Goal: Transaction & Acquisition: Purchase product/service

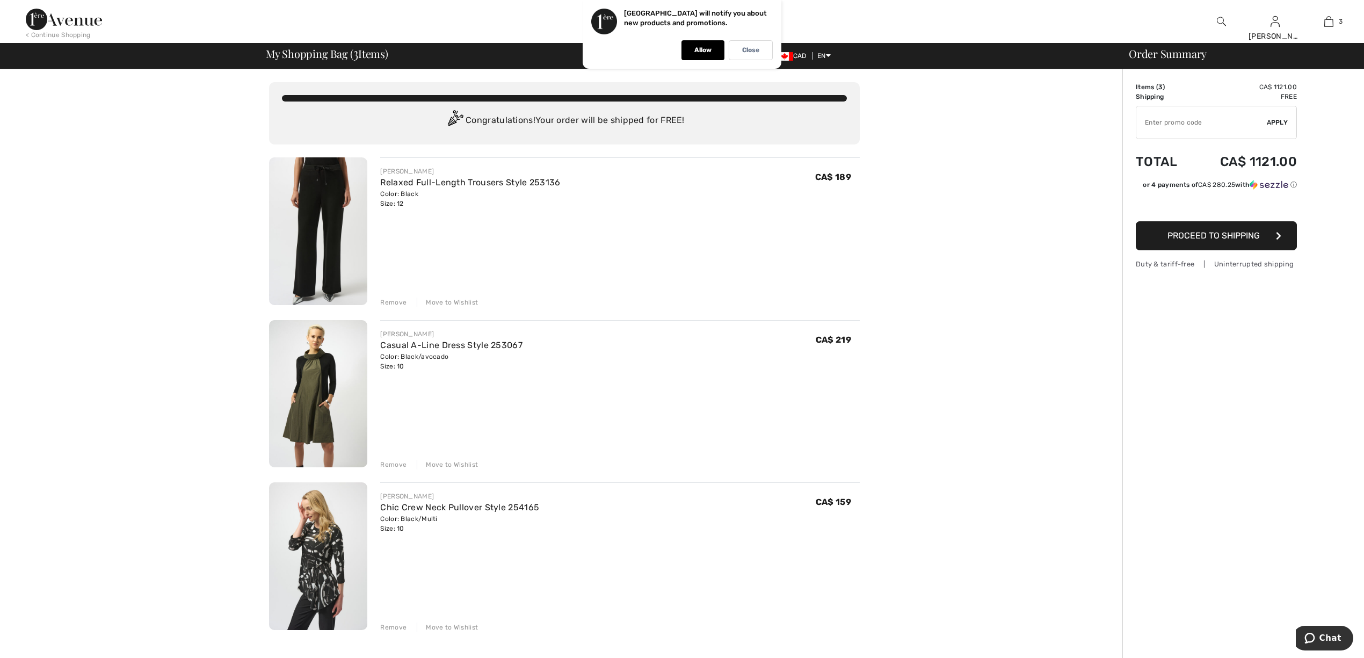
drag, startPoint x: 108, startPoint y: 117, endPoint x: 120, endPoint y: 118, distance: 11.9
click at [116, 117] on div "You are only CA$ 0.00 away from FREE SHIPPING! Continue Shopping > Congratulati…" at bounding box center [564, 574] width 1116 height 1011
click at [937, 158] on div "You are only CA$ 0.00 away from FREE SHIPPING! Continue Shopping > Congratulati…" at bounding box center [564, 574] width 1116 height 1011
click at [755, 47] on p "Close" at bounding box center [750, 50] width 17 height 8
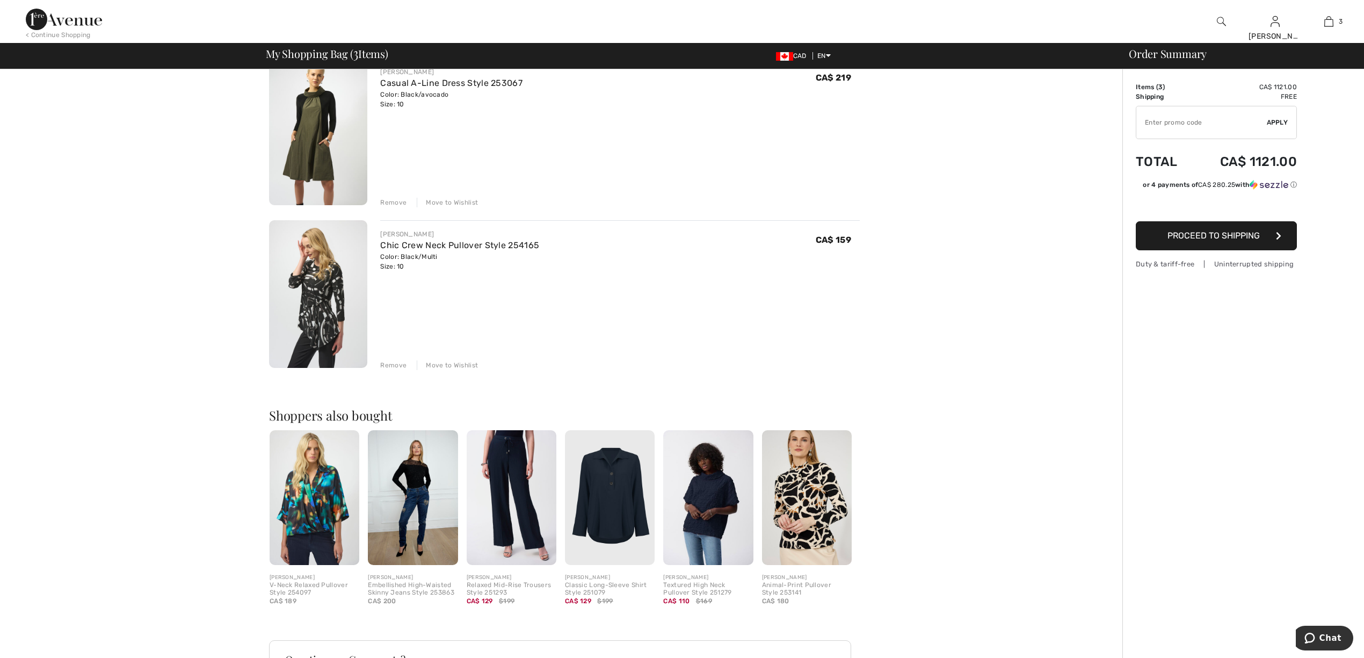
scroll to position [413, 0]
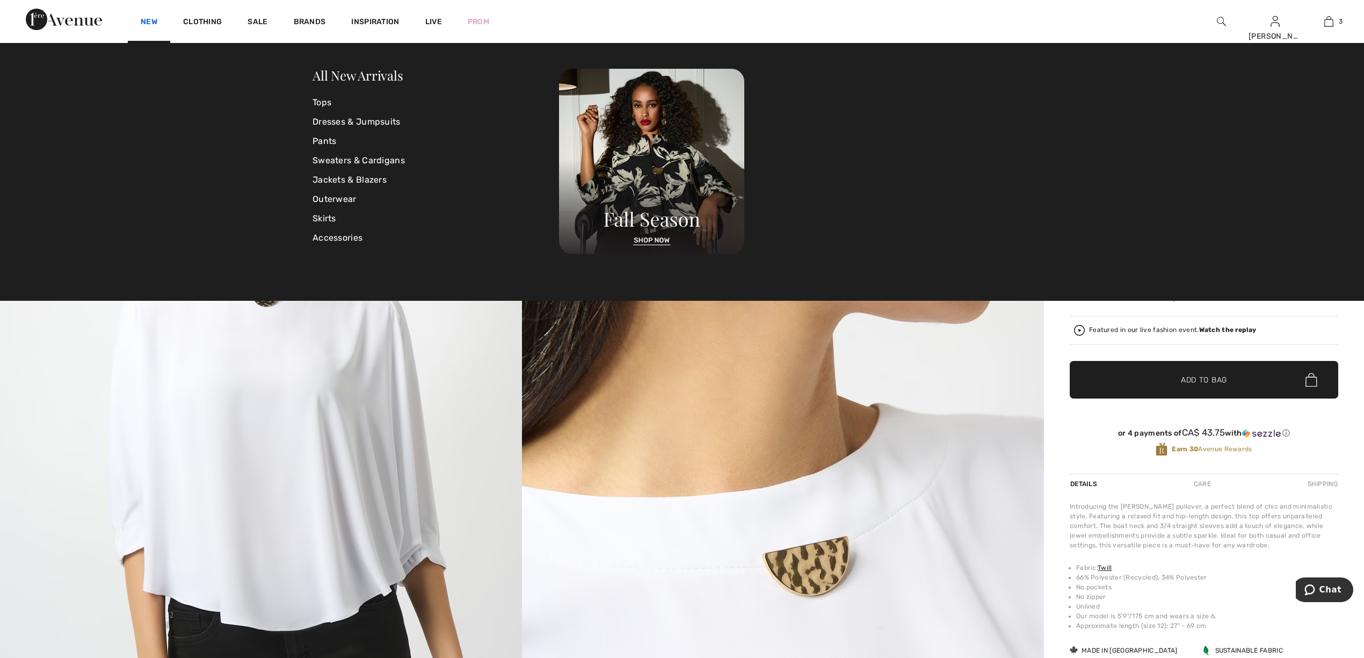
click at [154, 24] on link "New" at bounding box center [149, 22] width 17 height 11
click at [327, 101] on link "Tops" at bounding box center [436, 102] width 247 height 19
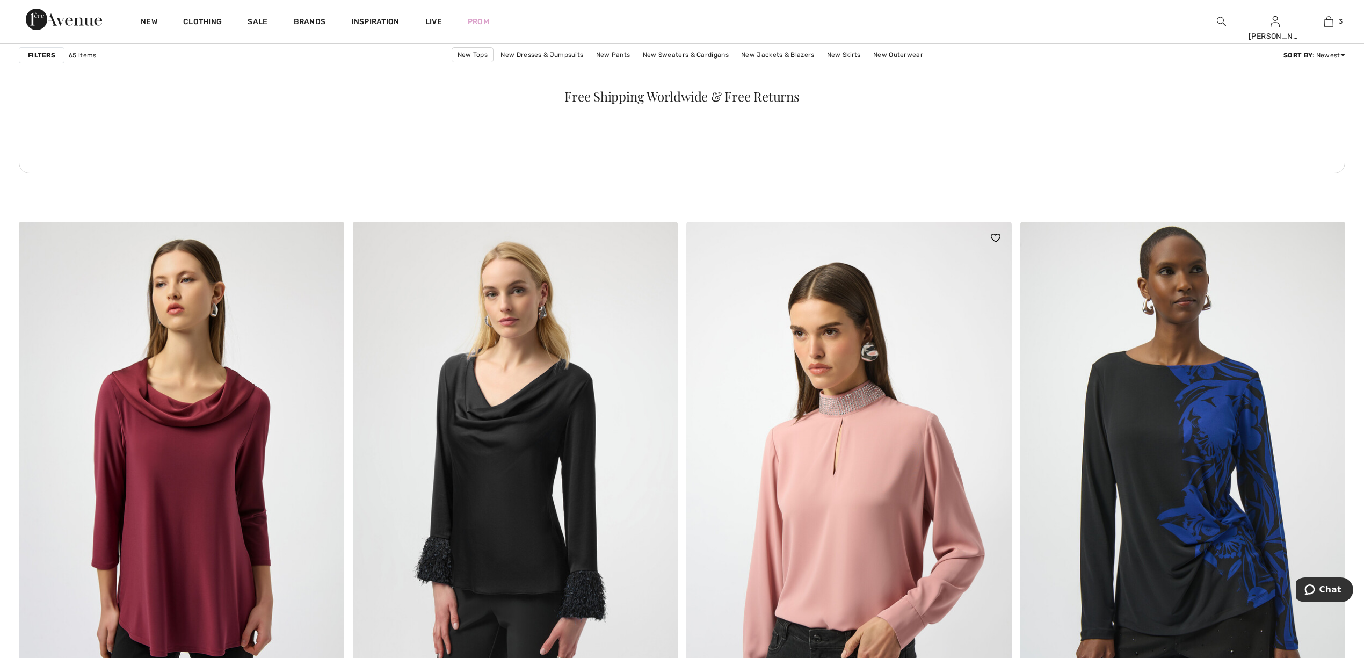
scroll to position [2578, 0]
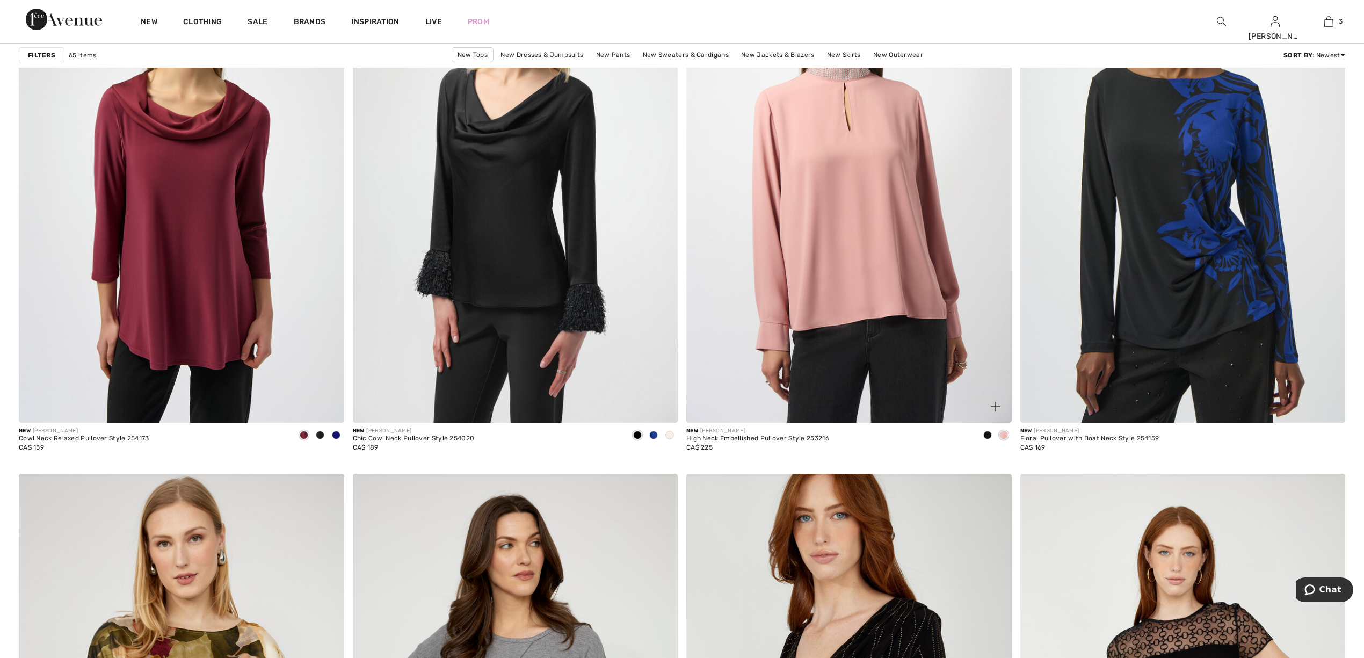
click at [984, 434] on span at bounding box center [987, 435] width 9 height 9
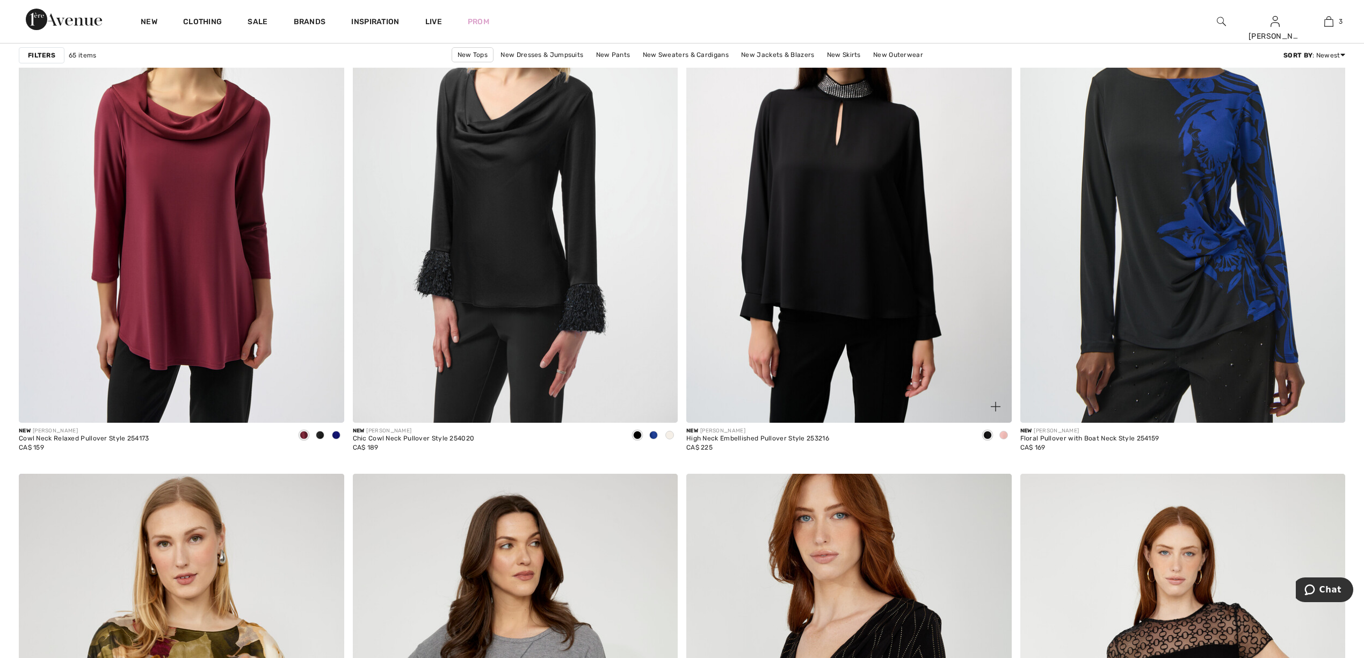
click at [1003, 434] on span at bounding box center [1003, 435] width 9 height 9
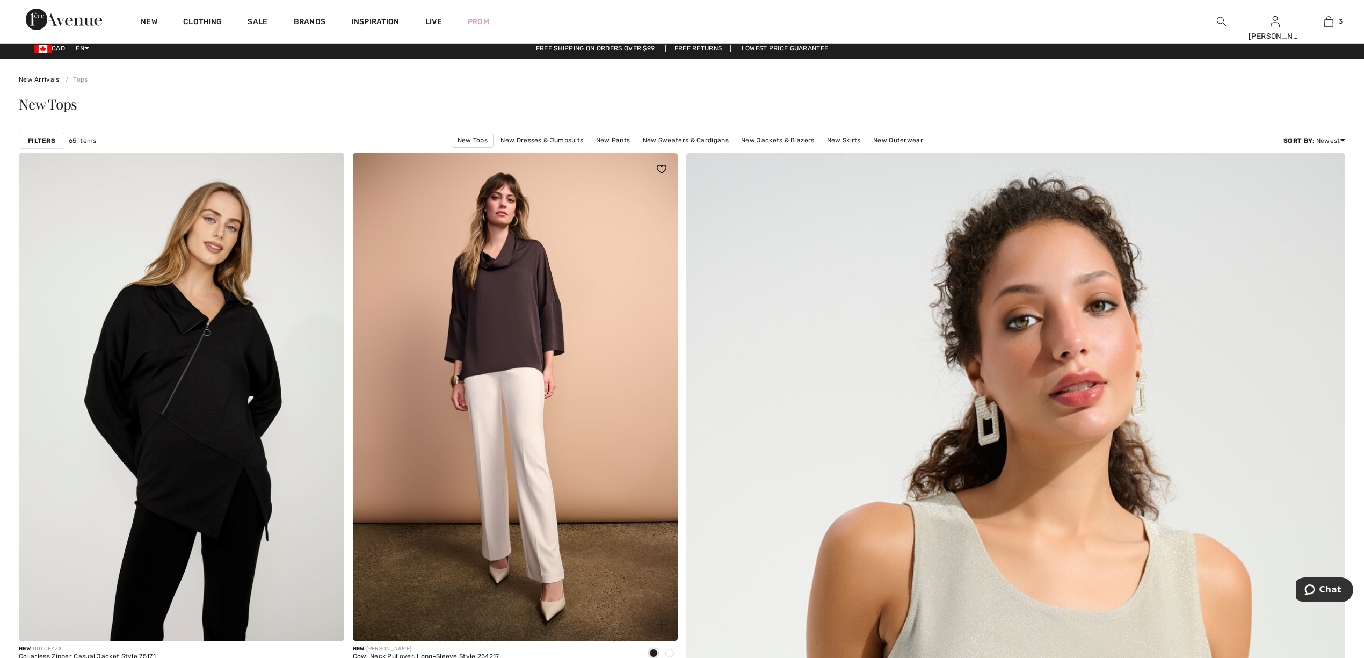
scroll to position [0, 0]
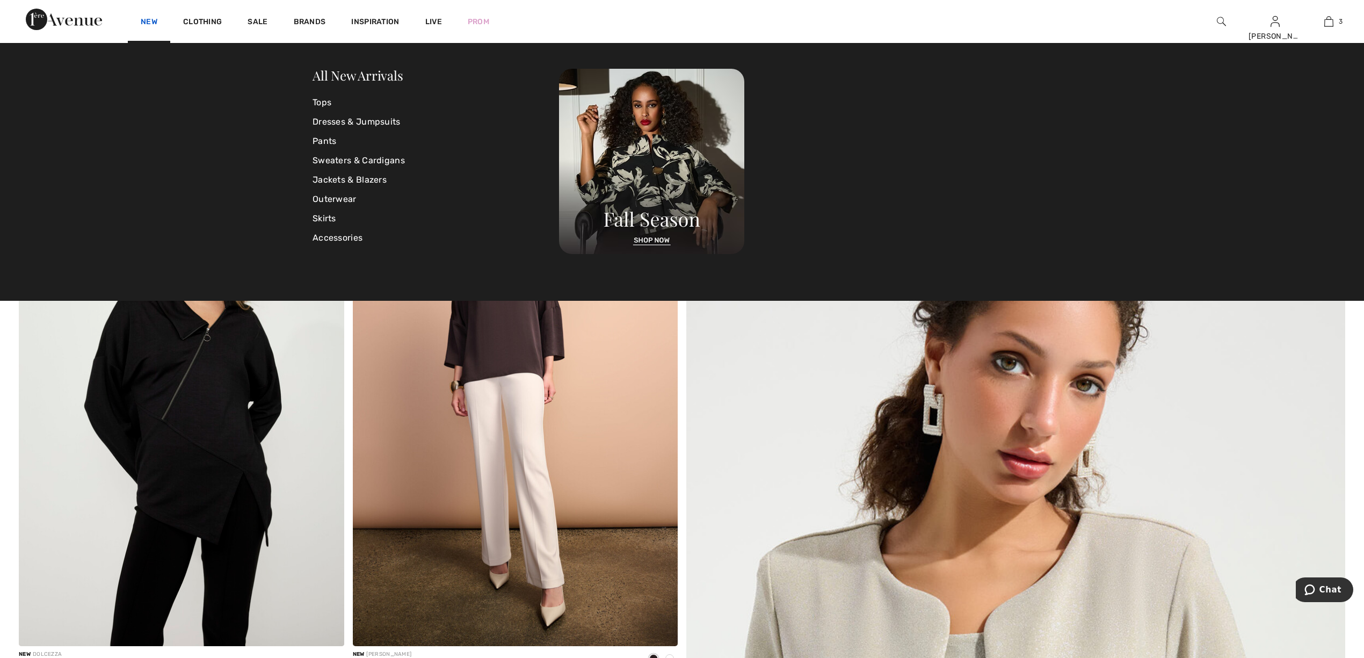
click at [149, 17] on link "New" at bounding box center [149, 22] width 17 height 11
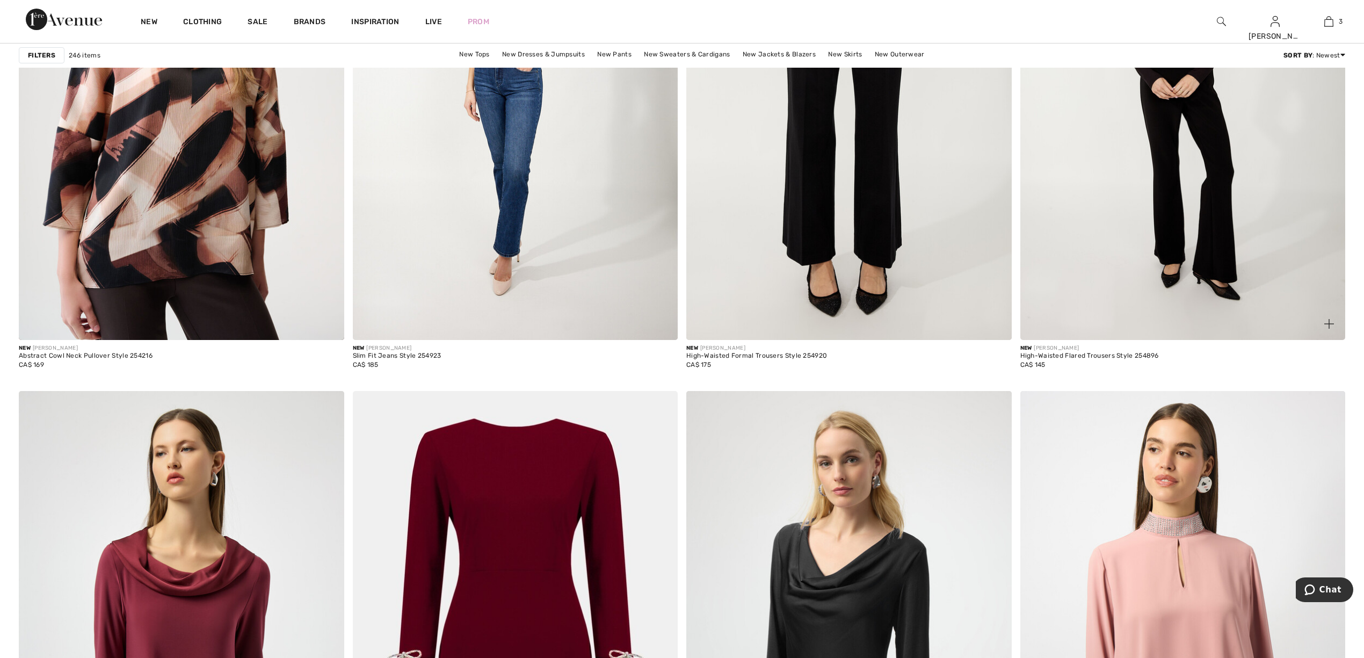
scroll to position [6587, 0]
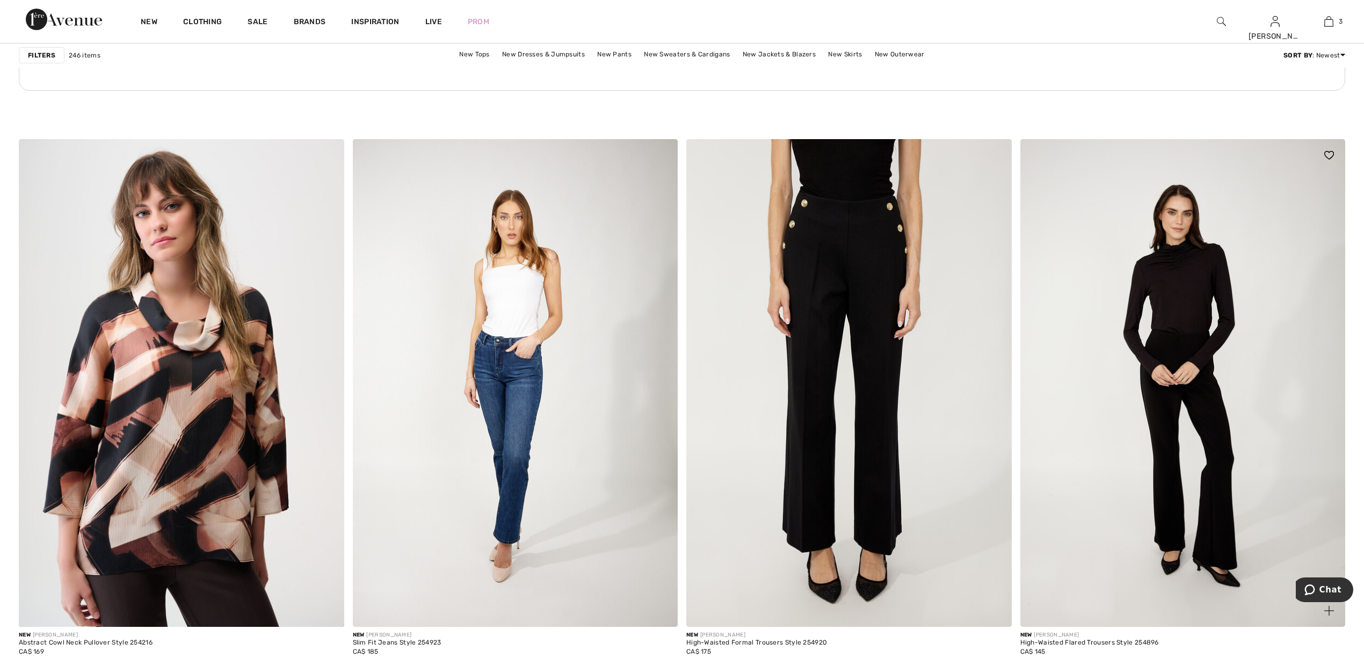
click at [1186, 435] on img at bounding box center [1182, 383] width 325 height 488
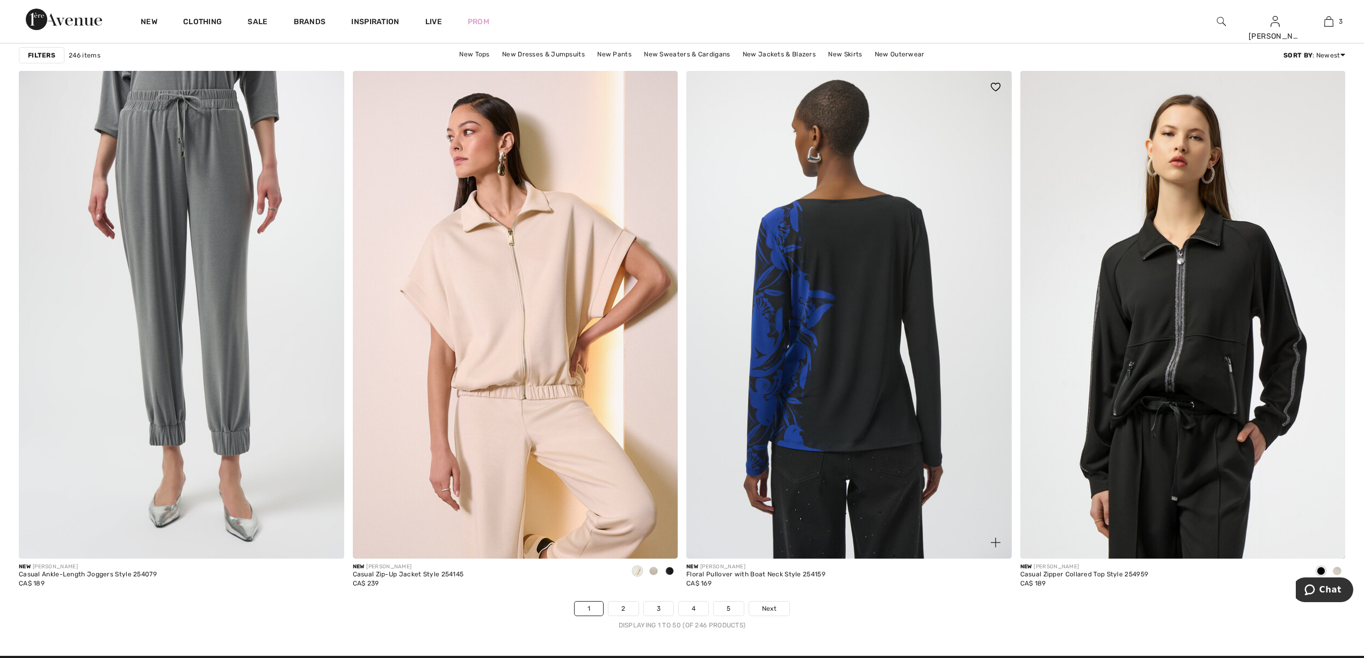
scroll to position [8114, 0]
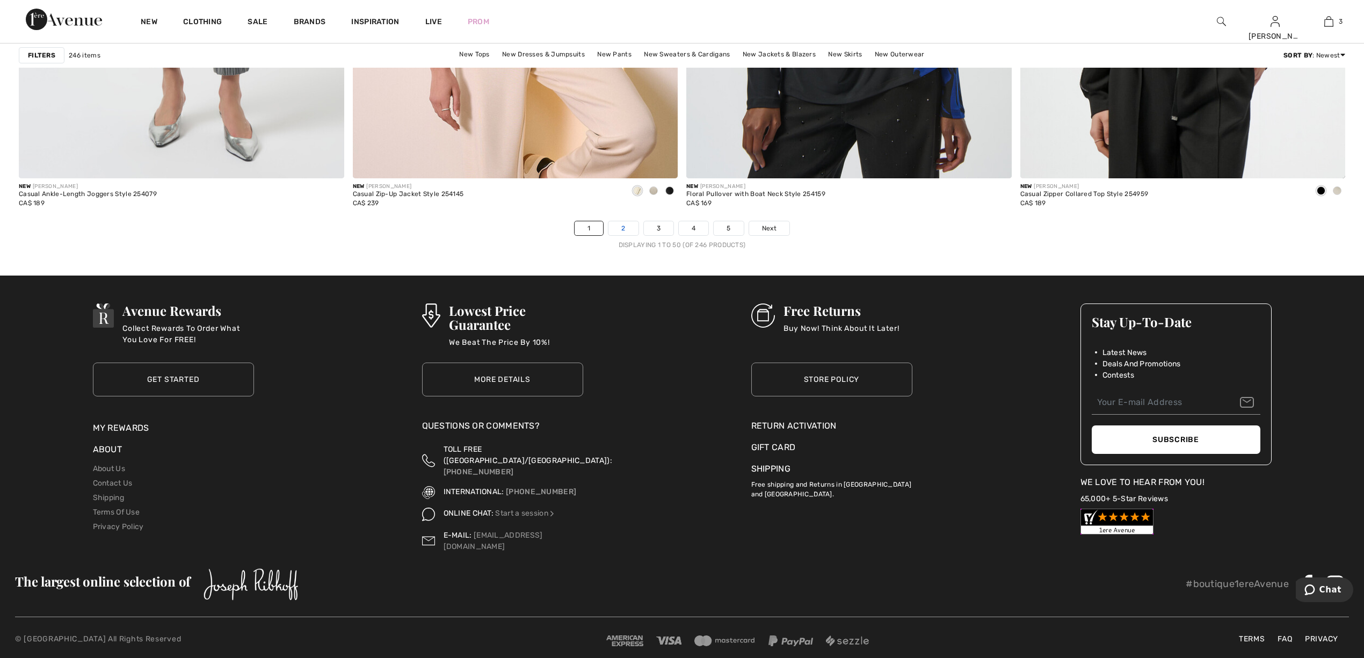
click at [623, 232] on link "2" at bounding box center [623, 228] width 30 height 14
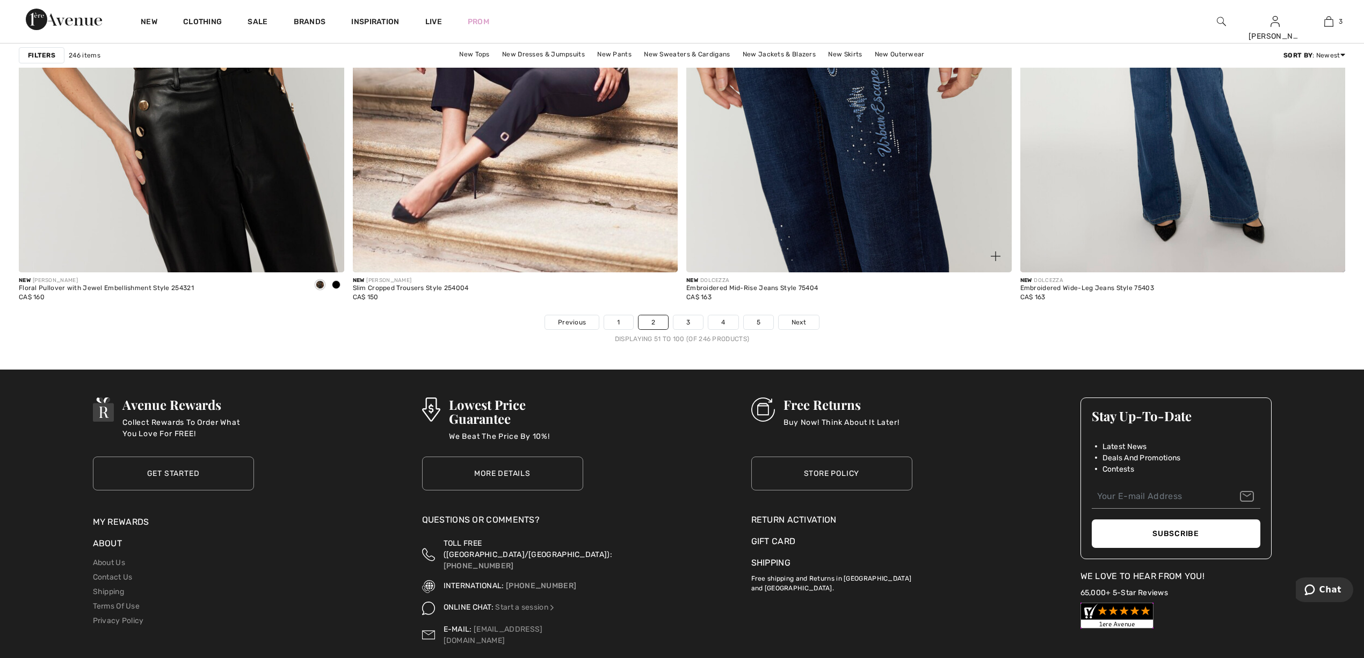
scroll to position [8114, 0]
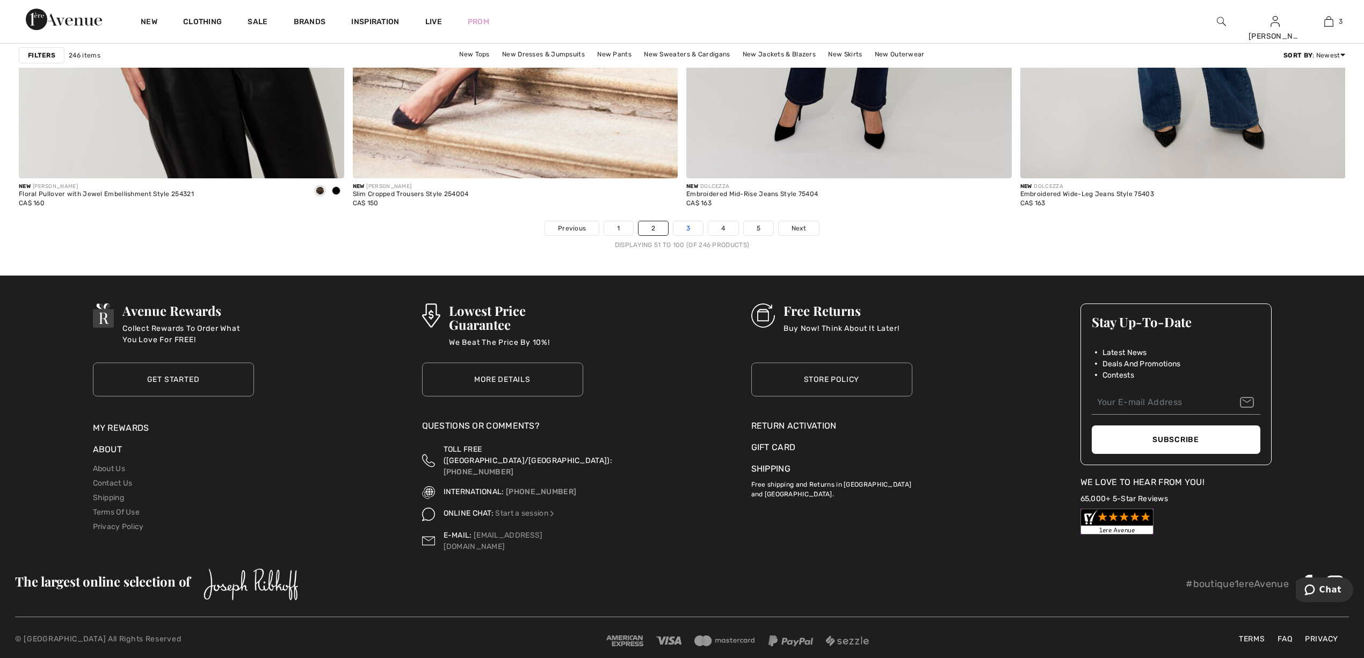
click at [688, 228] on link "3" at bounding box center [688, 228] width 30 height 14
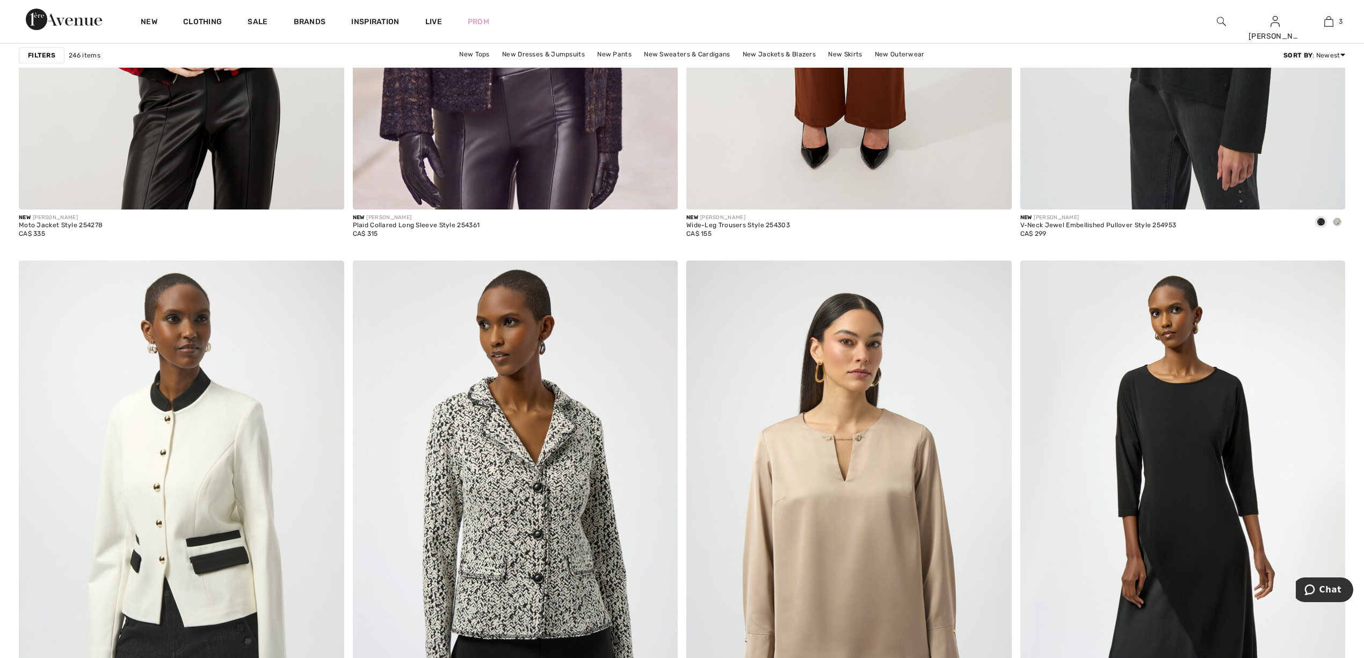
scroll to position [6015, 0]
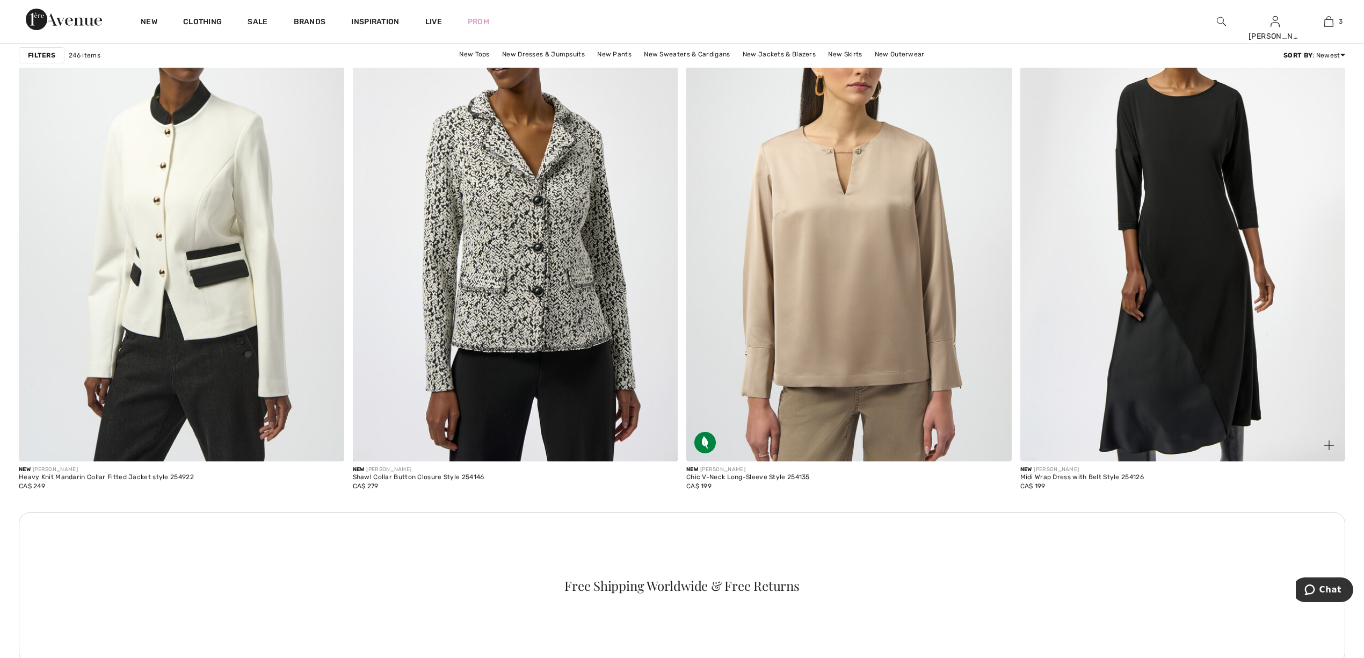
click at [1146, 302] on img at bounding box center [1182, 218] width 325 height 488
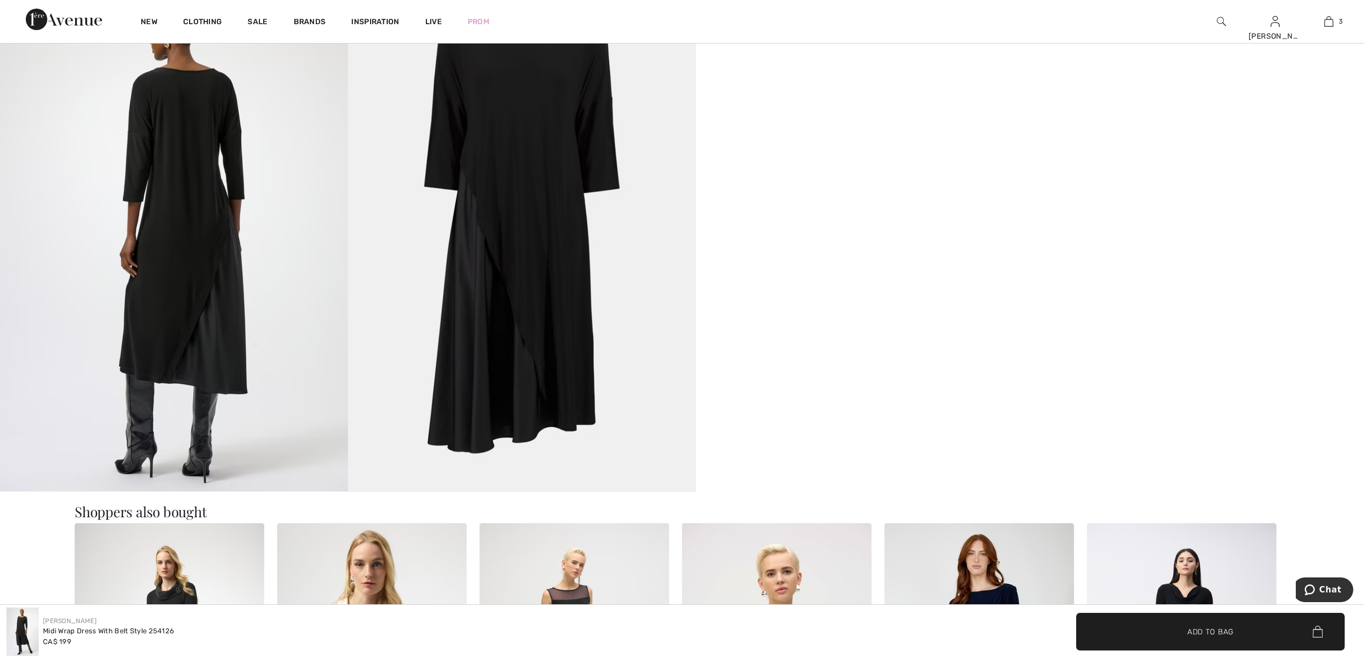
scroll to position [859, 0]
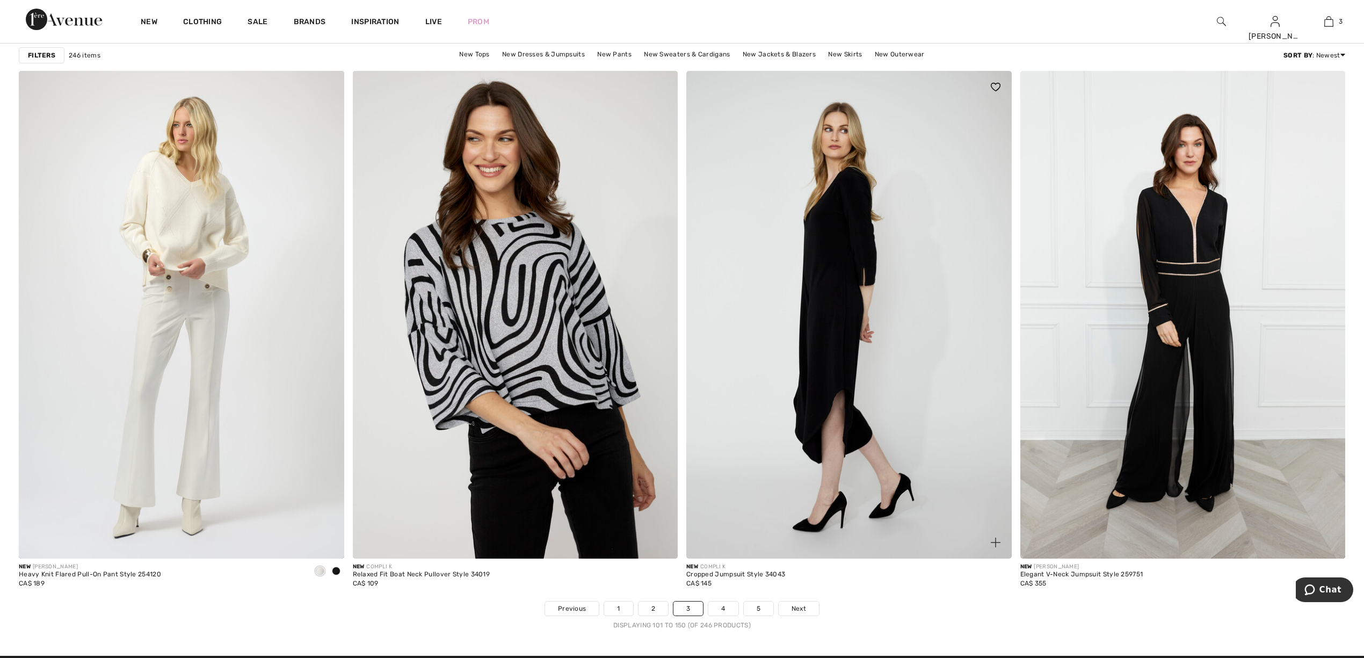
scroll to position [8020, 0]
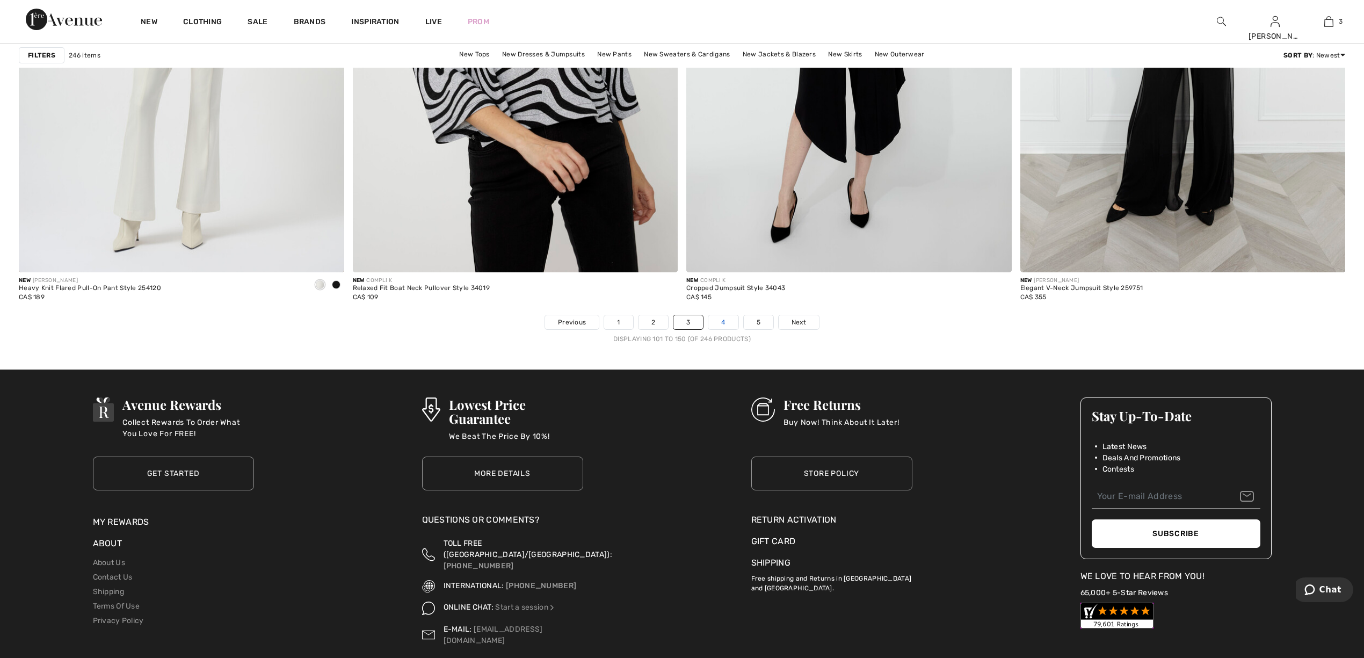
click at [727, 321] on link "4" at bounding box center [723, 322] width 30 height 14
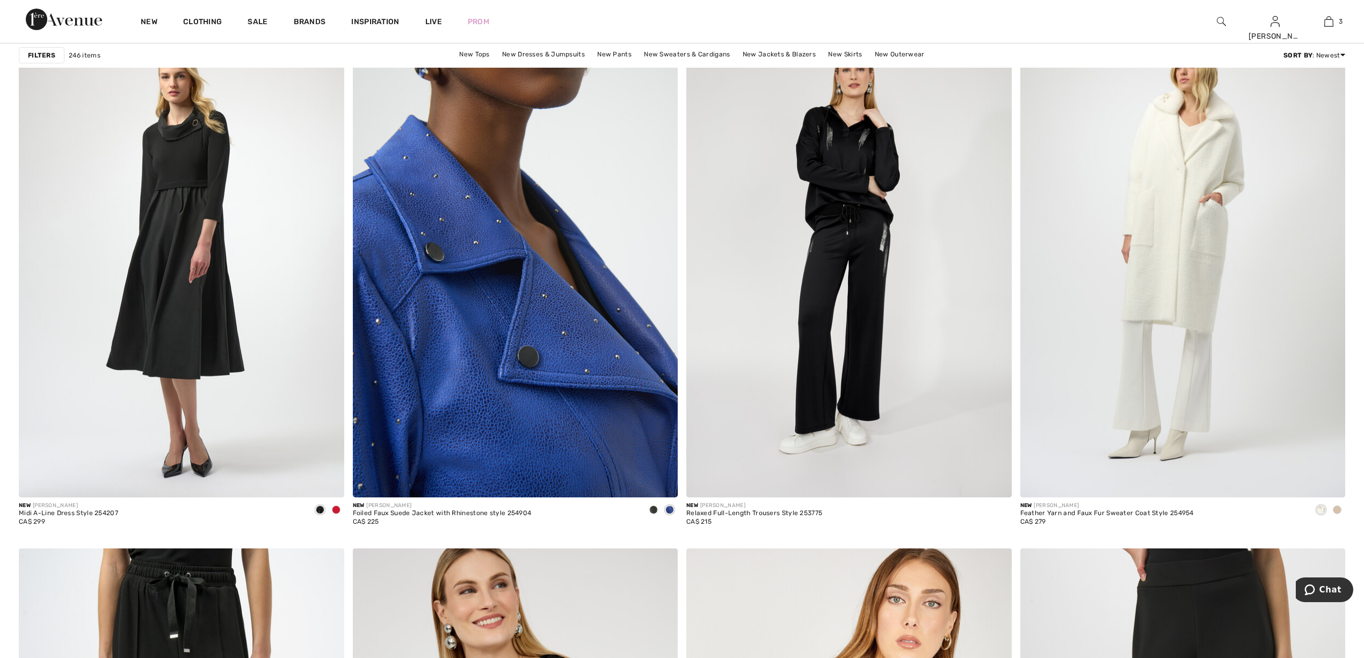
scroll to position [5442, 0]
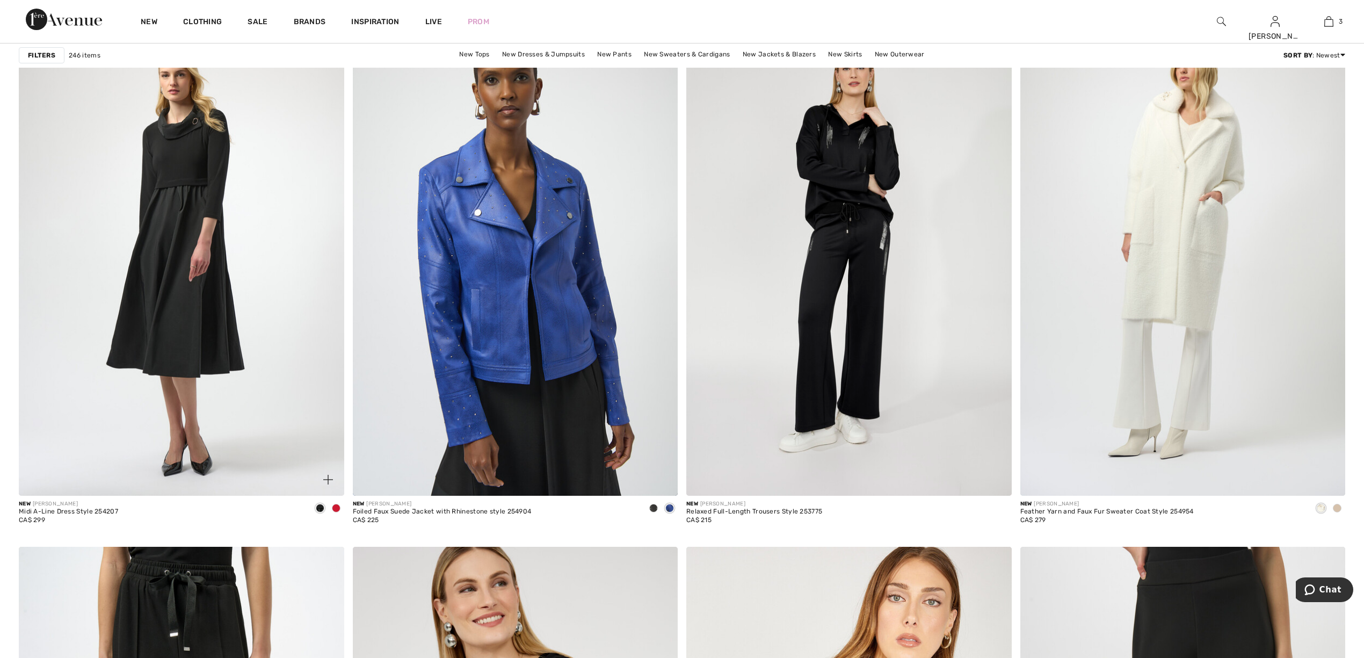
click at [334, 508] on span at bounding box center [336, 508] width 9 height 9
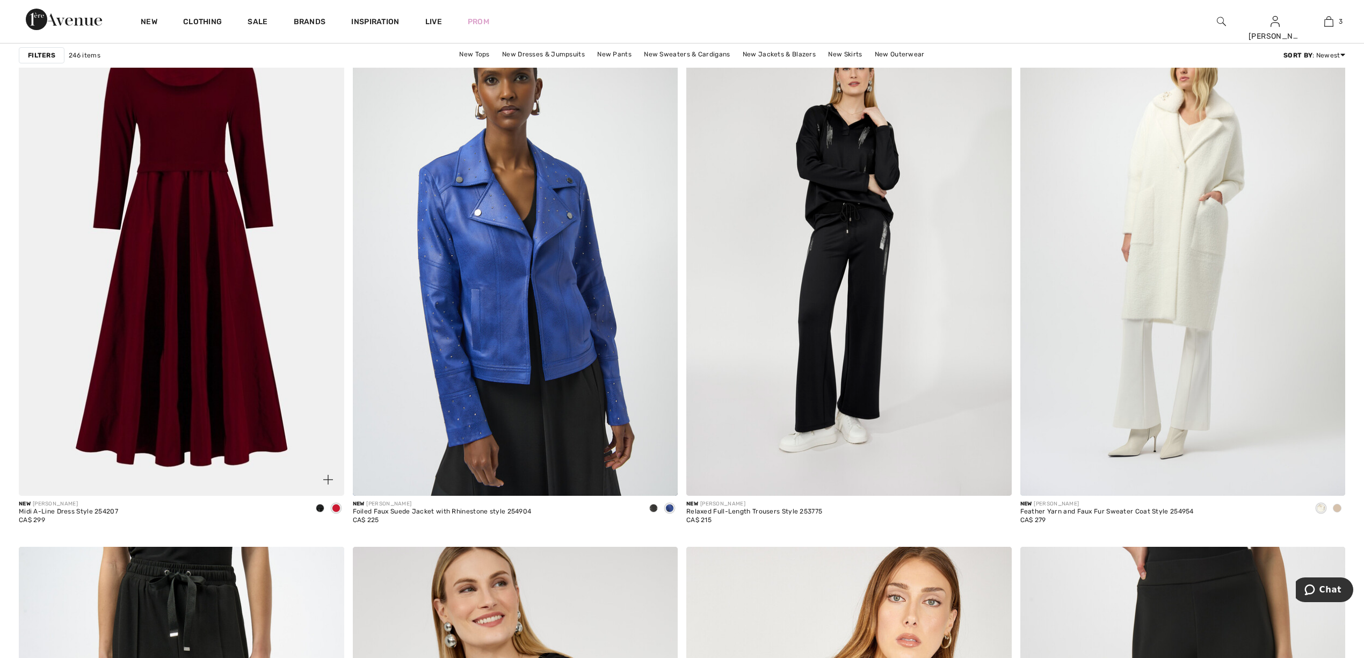
click at [192, 354] on img at bounding box center [181, 252] width 325 height 488
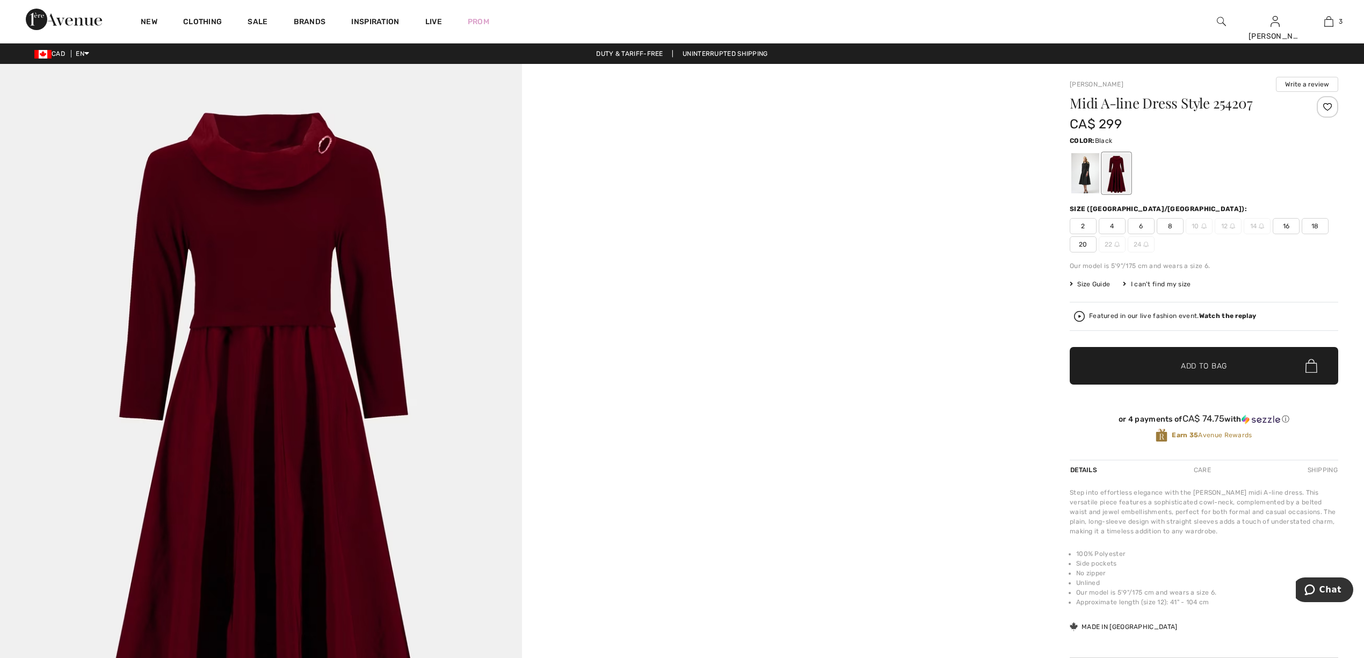
click at [1084, 173] on div at bounding box center [1085, 173] width 28 height 40
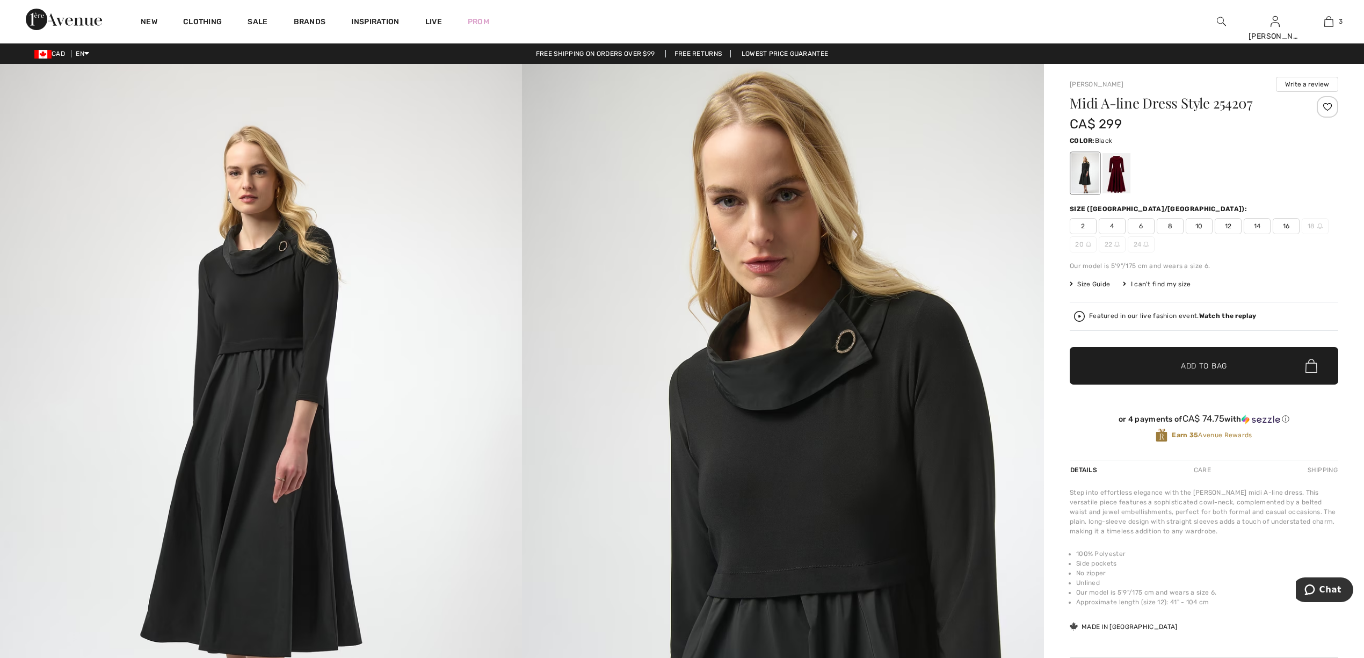
scroll to position [286, 0]
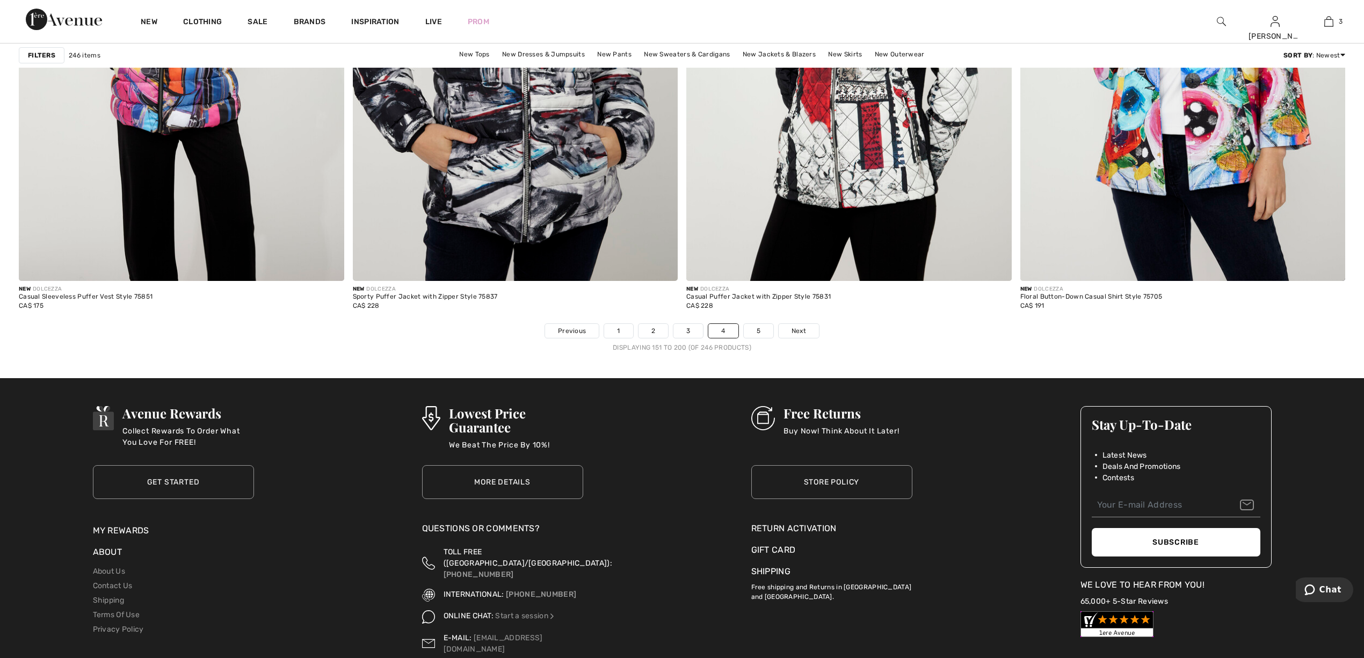
scroll to position [8020, 0]
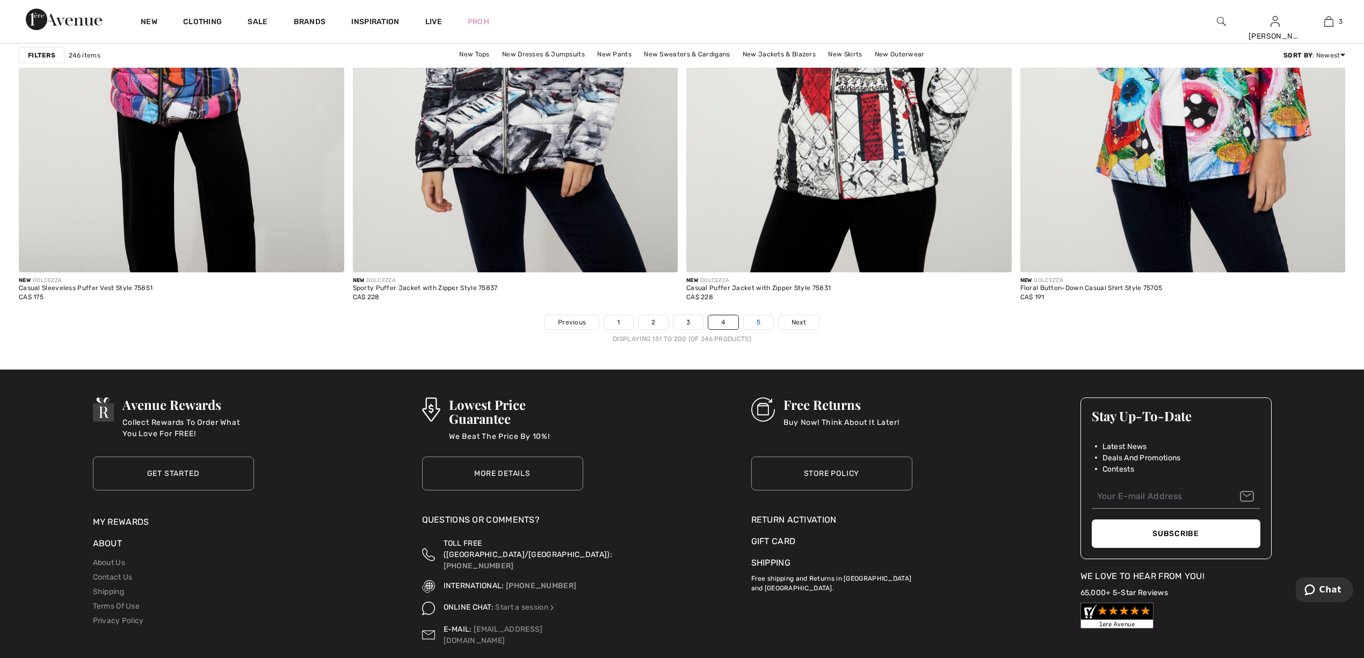
click at [763, 321] on link "5" at bounding box center [759, 322] width 30 height 14
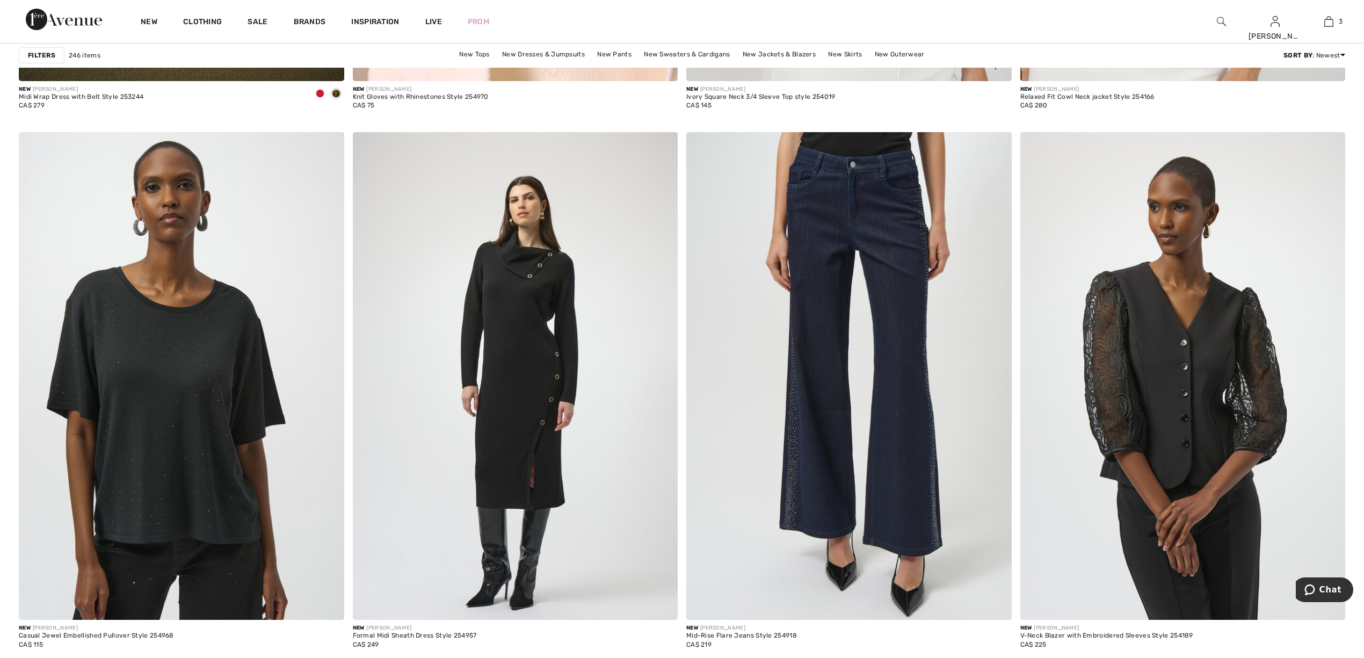
scroll to position [3150, 0]
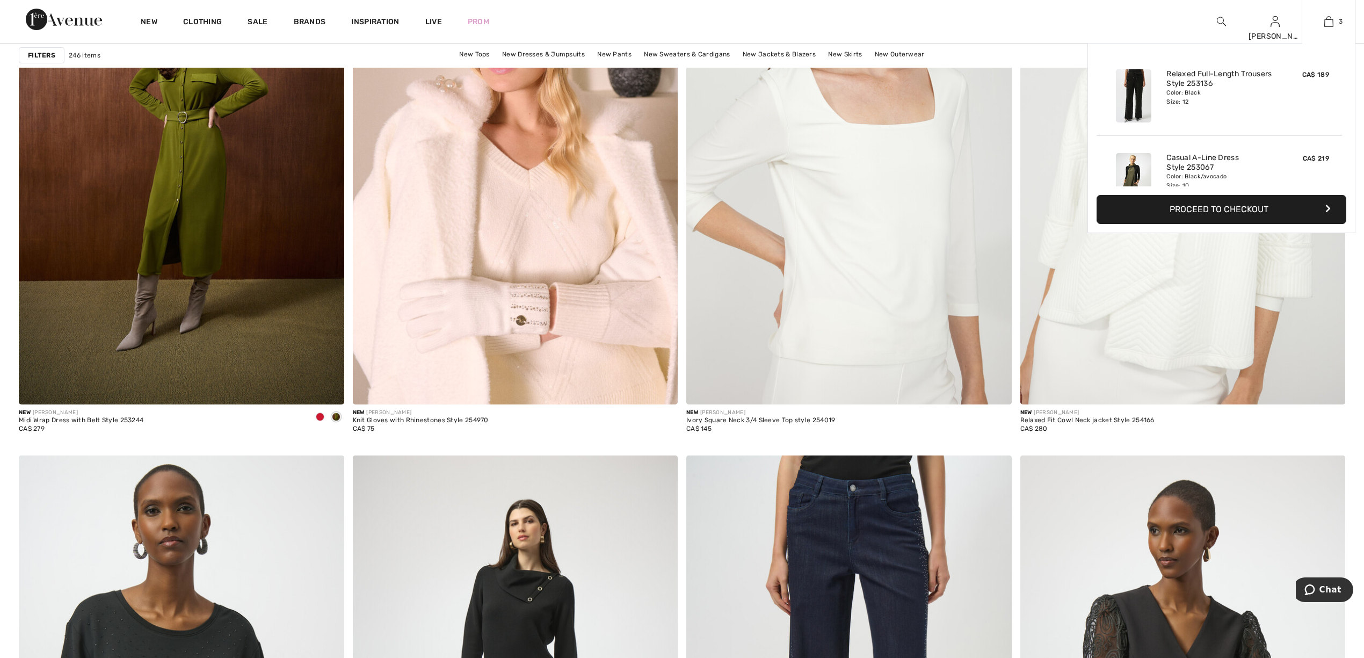
click at [1286, 78] on div "CA$ 189" at bounding box center [1305, 96] width 57 height 62
click at [1330, 15] on img at bounding box center [1328, 21] width 9 height 13
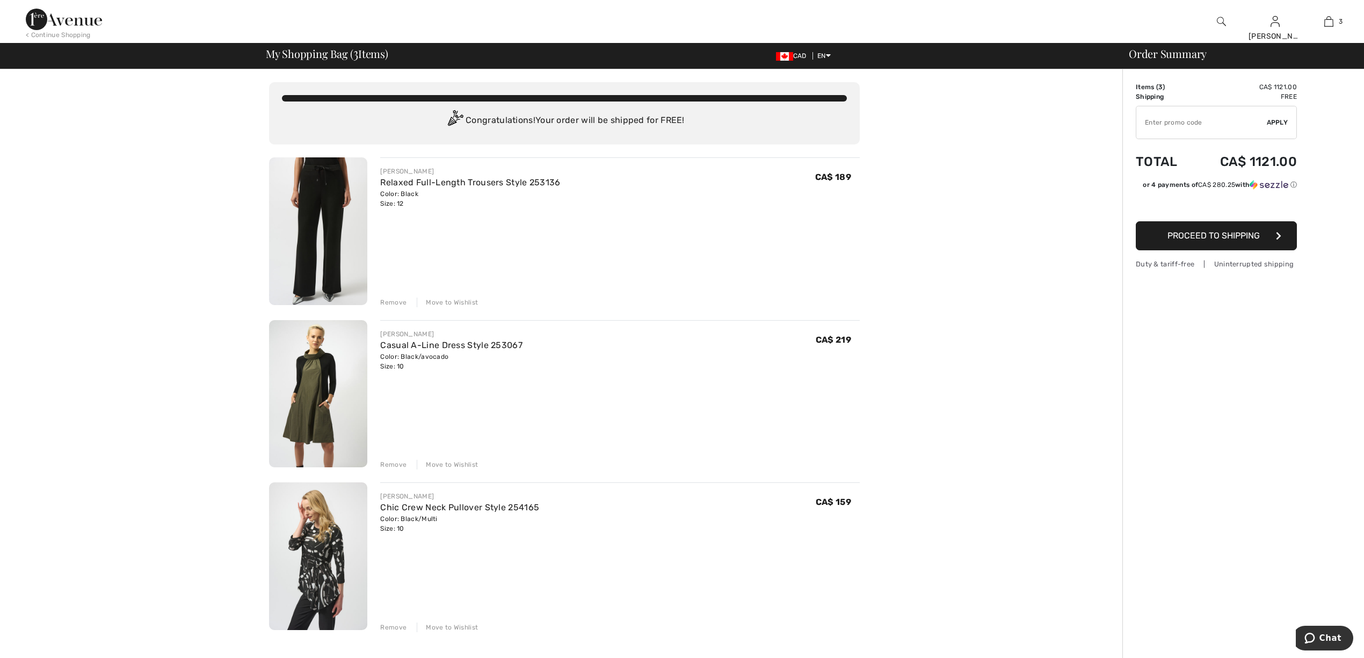
scroll to position [286, 0]
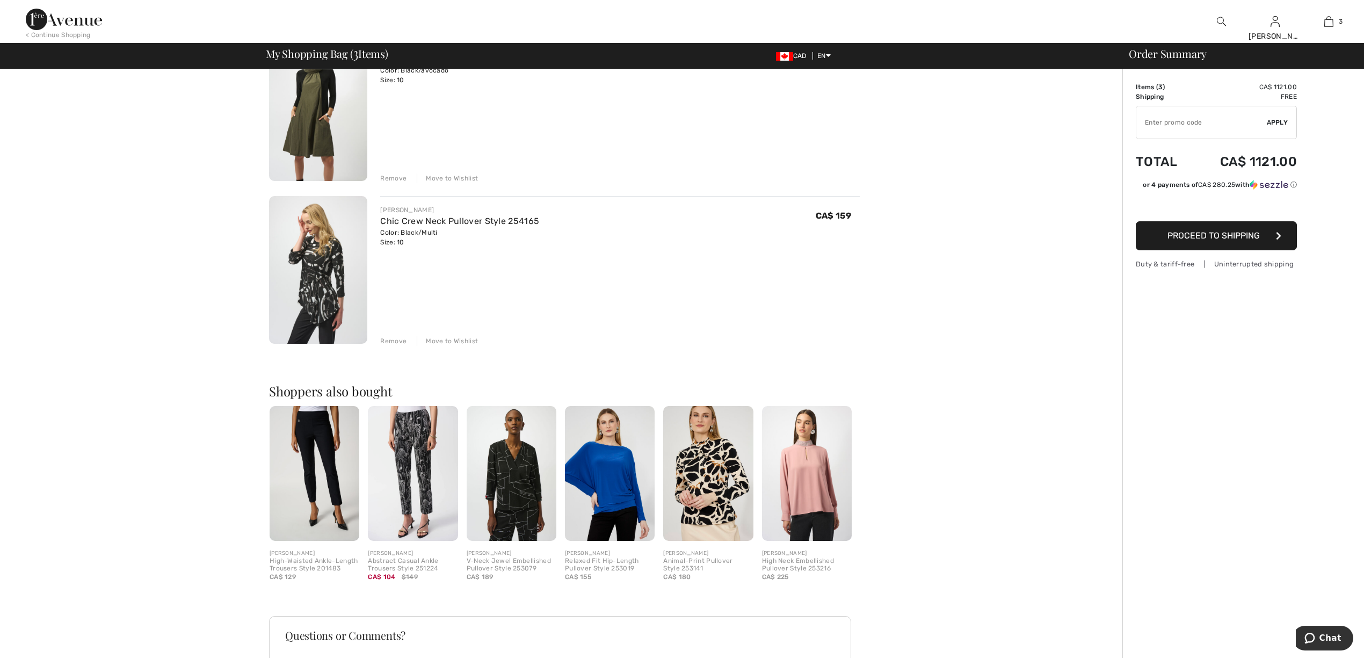
click at [322, 249] on img at bounding box center [318, 270] width 98 height 148
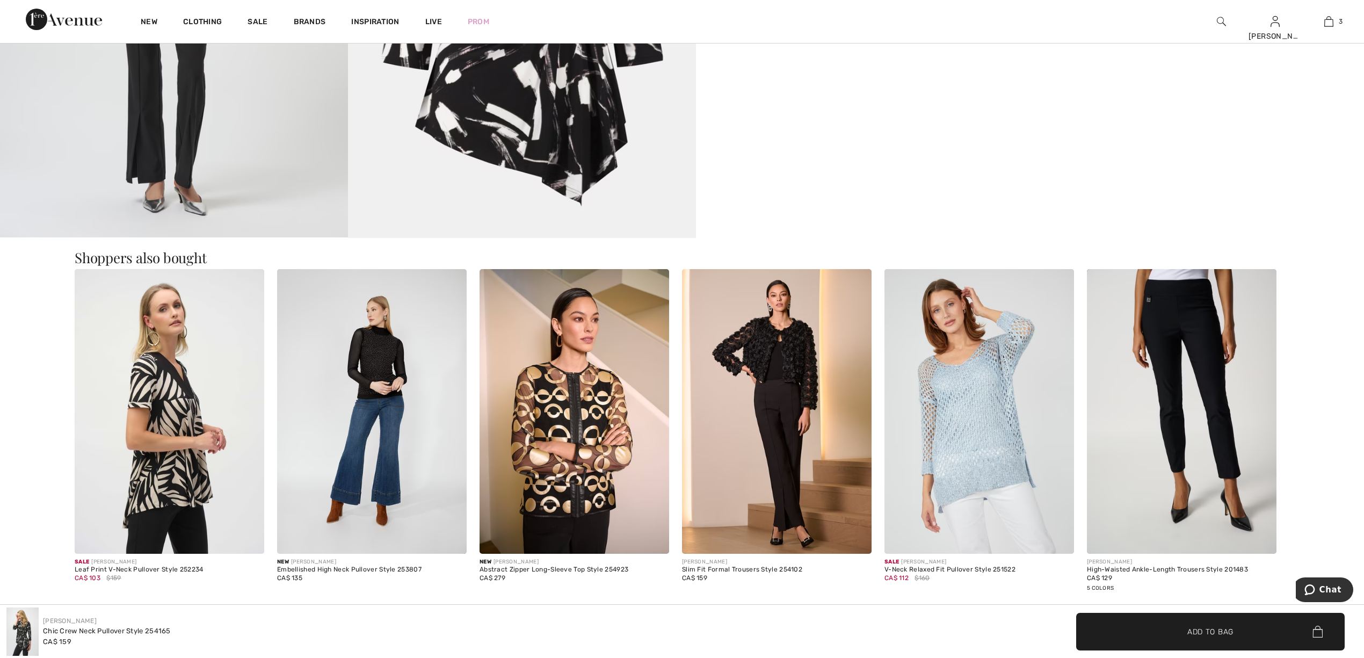
scroll to position [1146, 0]
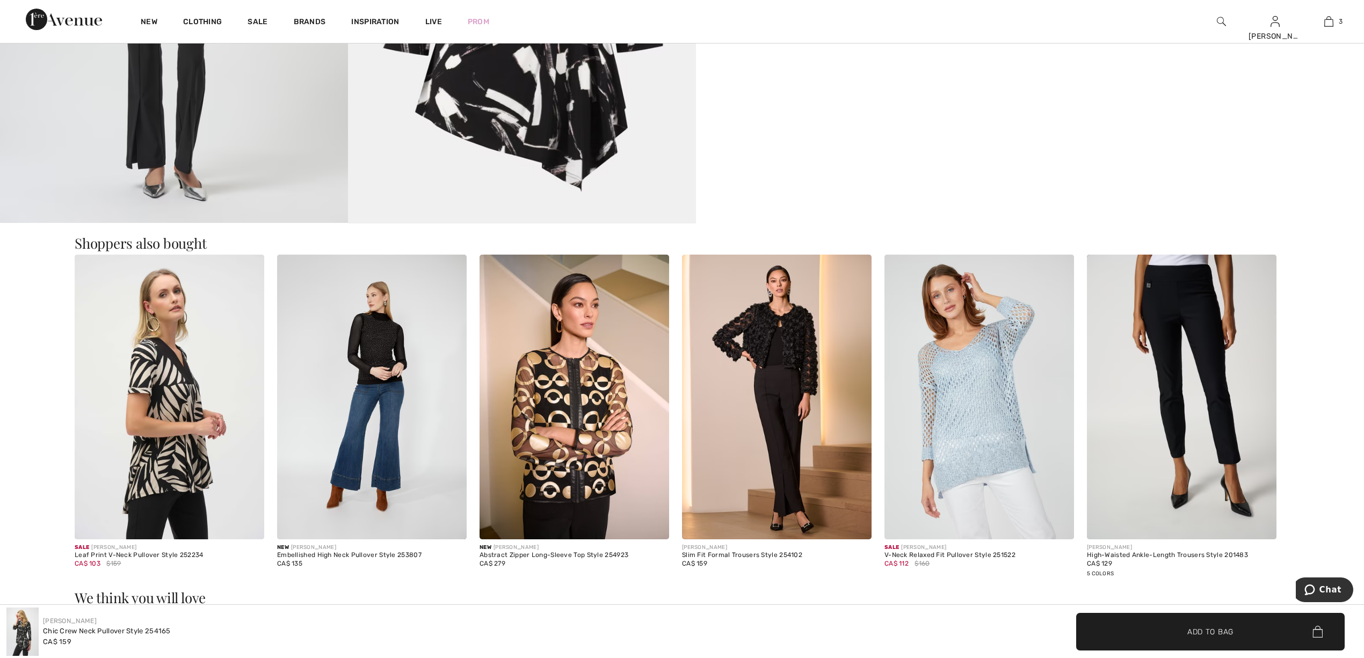
click at [153, 428] on img at bounding box center [170, 397] width 190 height 285
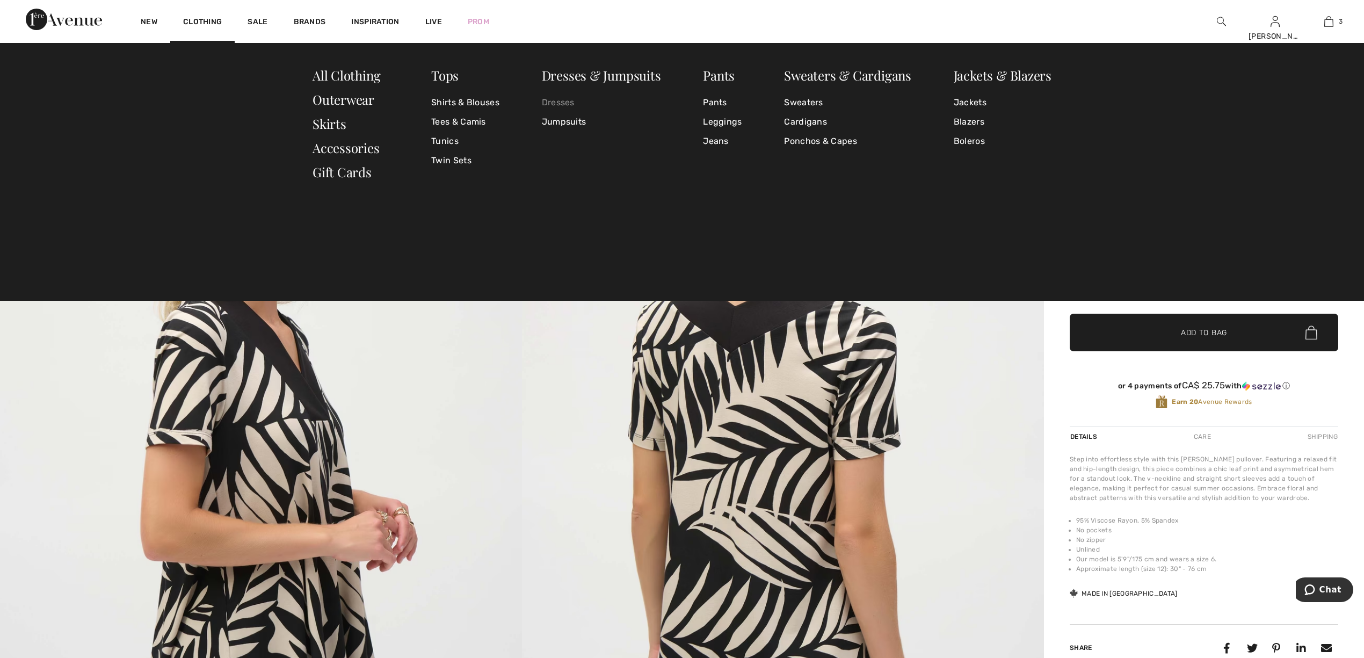
click at [555, 95] on link "Dresses" at bounding box center [601, 102] width 119 height 19
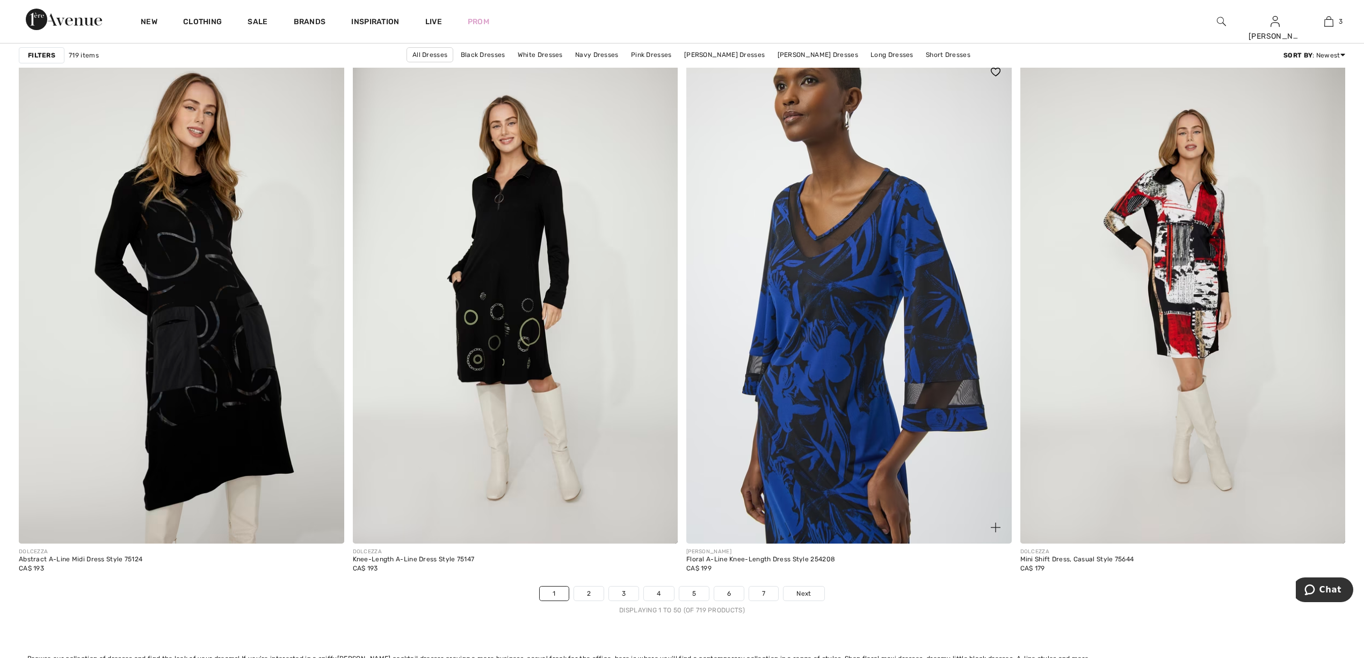
scroll to position [8020, 0]
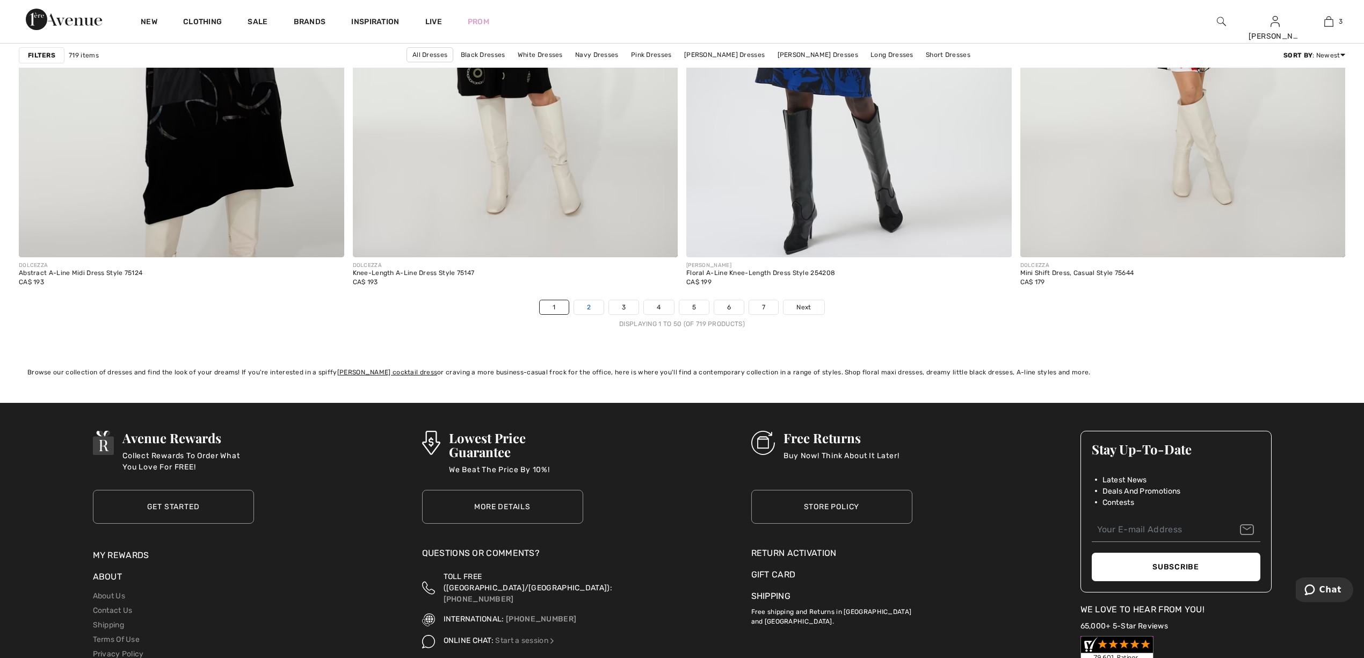
click at [589, 302] on link "2" at bounding box center [589, 307] width 30 height 14
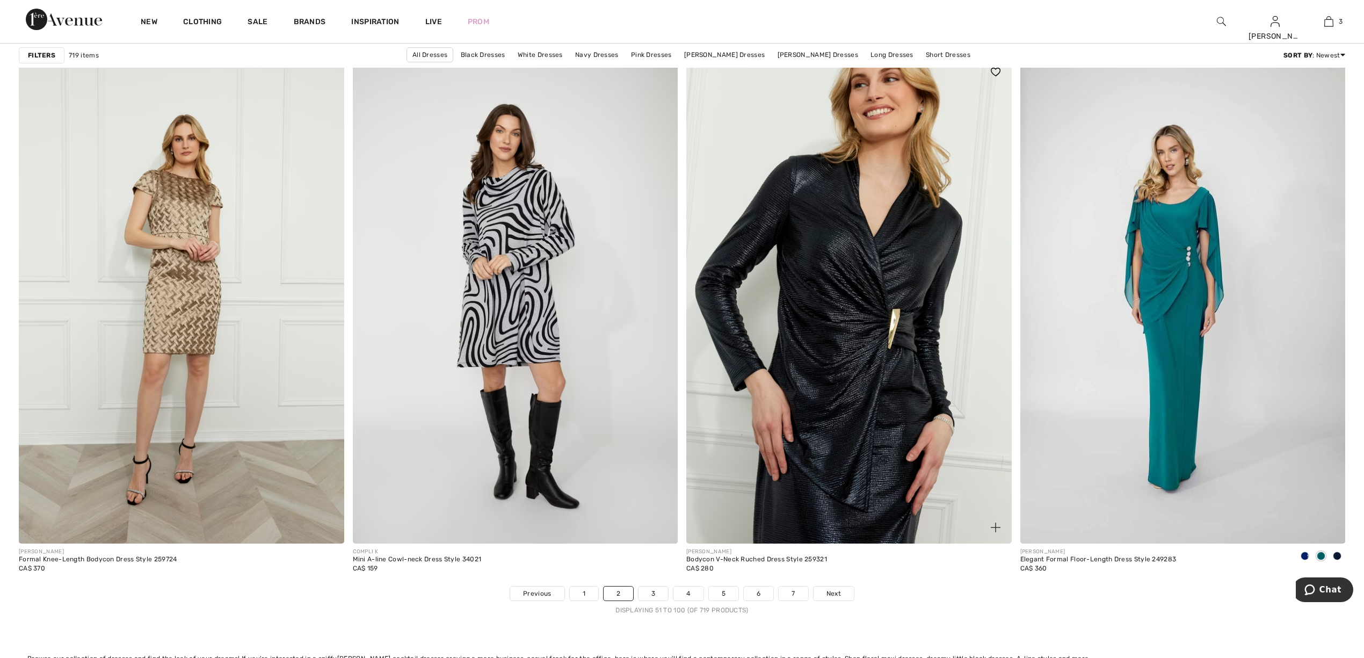
scroll to position [8147, 0]
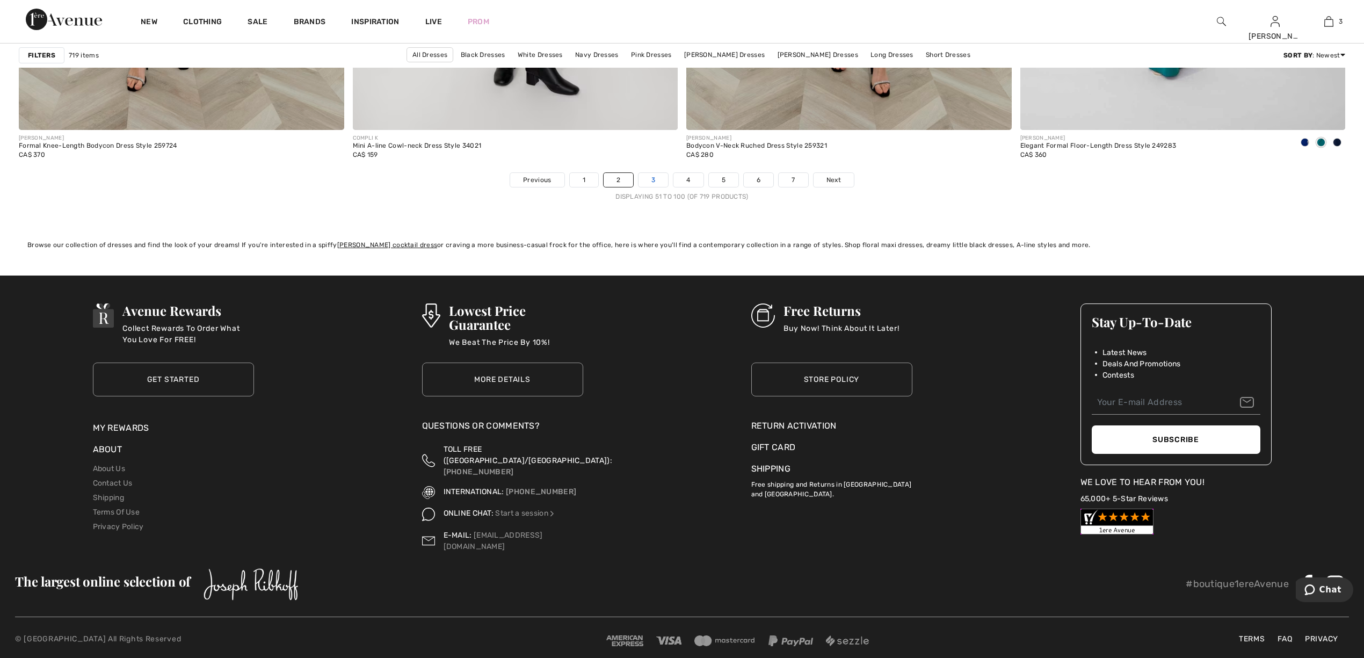
click at [650, 185] on link "3" at bounding box center [654, 180] width 30 height 14
click at [644, 179] on link "3" at bounding box center [654, 180] width 30 height 14
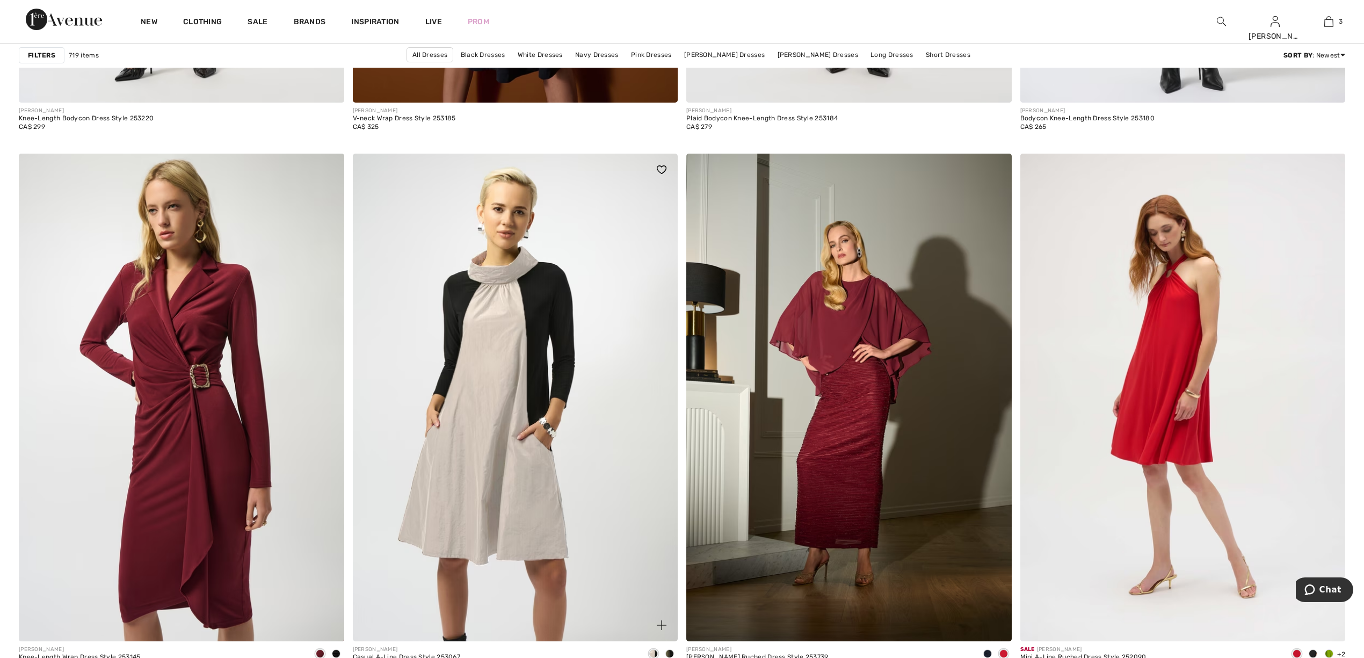
scroll to position [3723, 0]
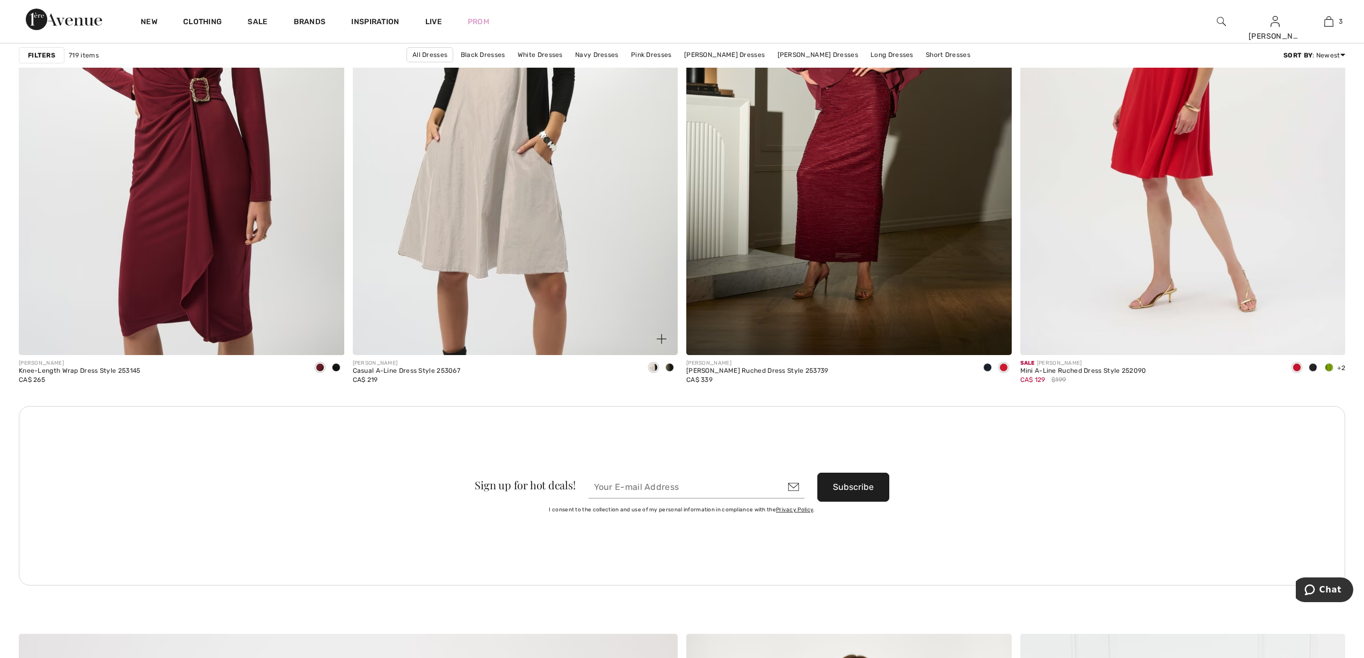
click at [666, 364] on span at bounding box center [669, 367] width 9 height 9
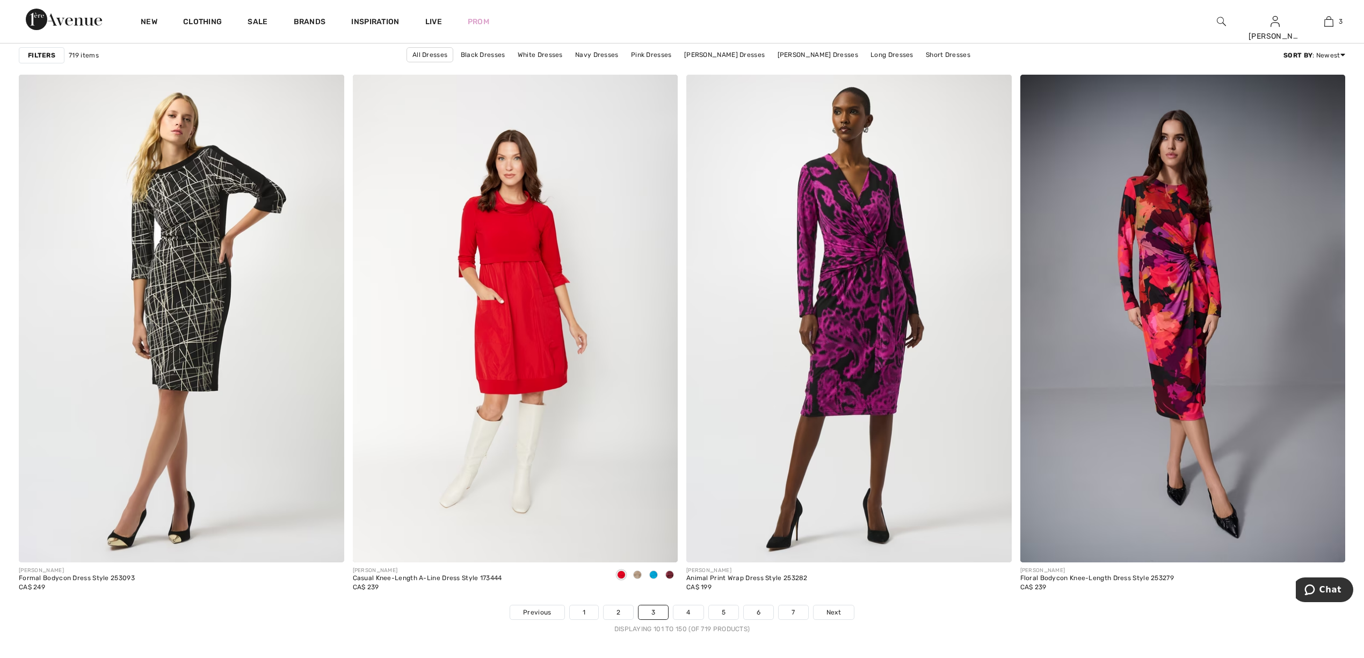
scroll to position [7734, 0]
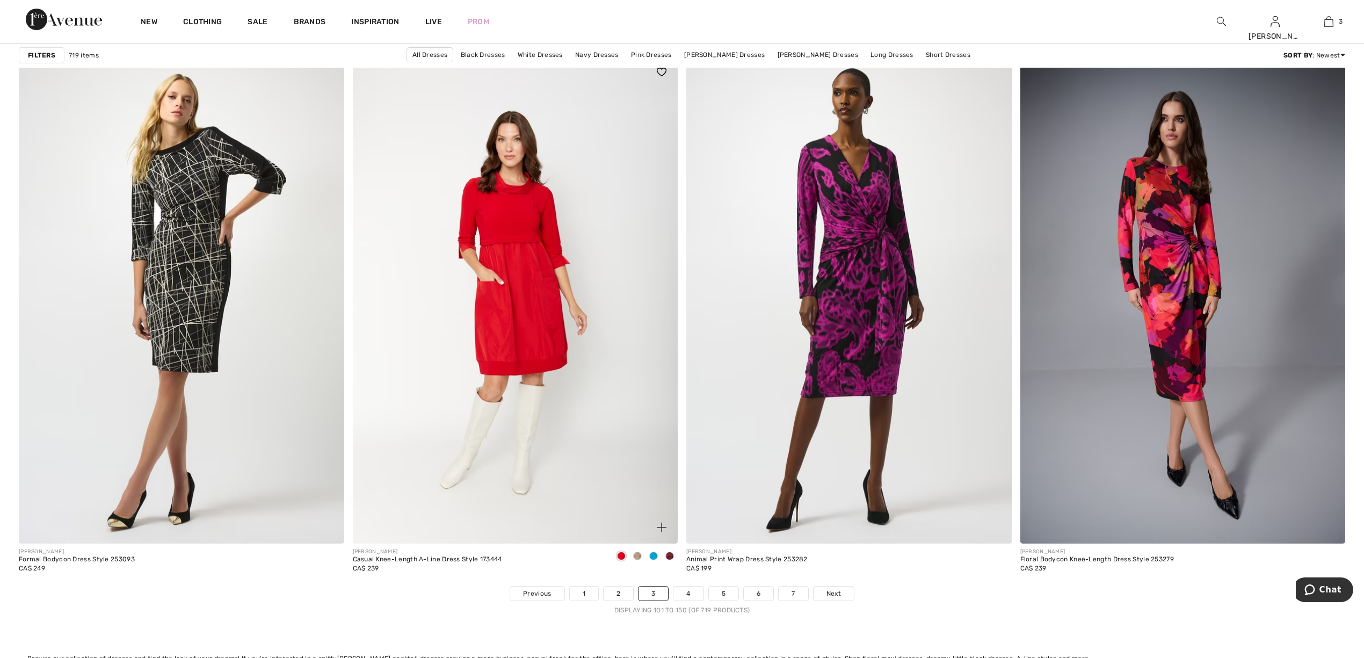
click at [653, 554] on span at bounding box center [653, 556] width 9 height 9
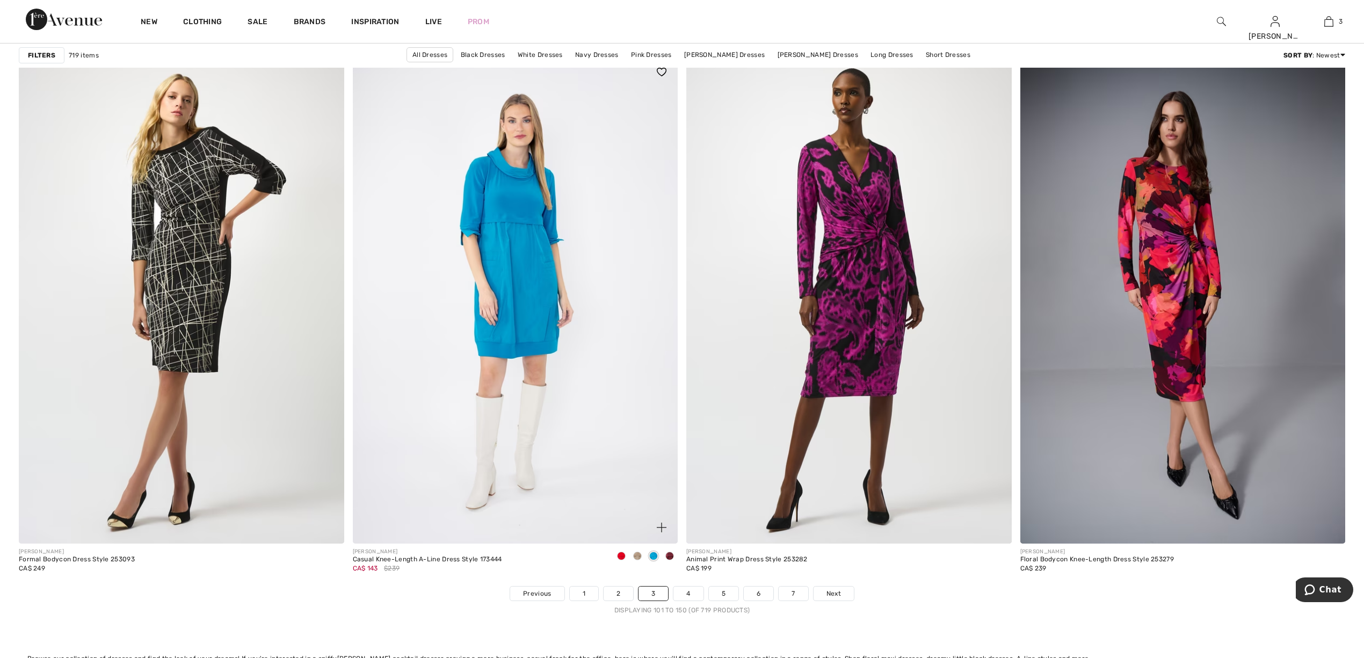
click at [640, 551] on div at bounding box center [637, 557] width 16 height 18
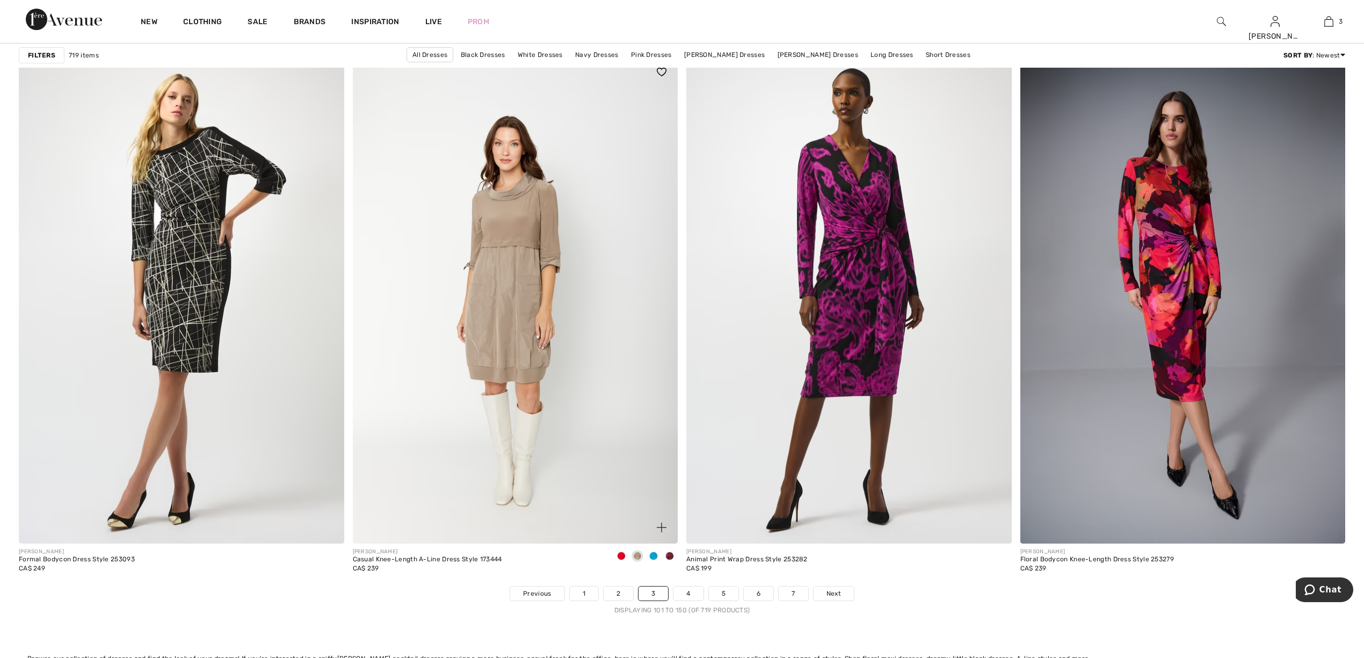
click at [615, 550] on div at bounding box center [621, 557] width 16 height 18
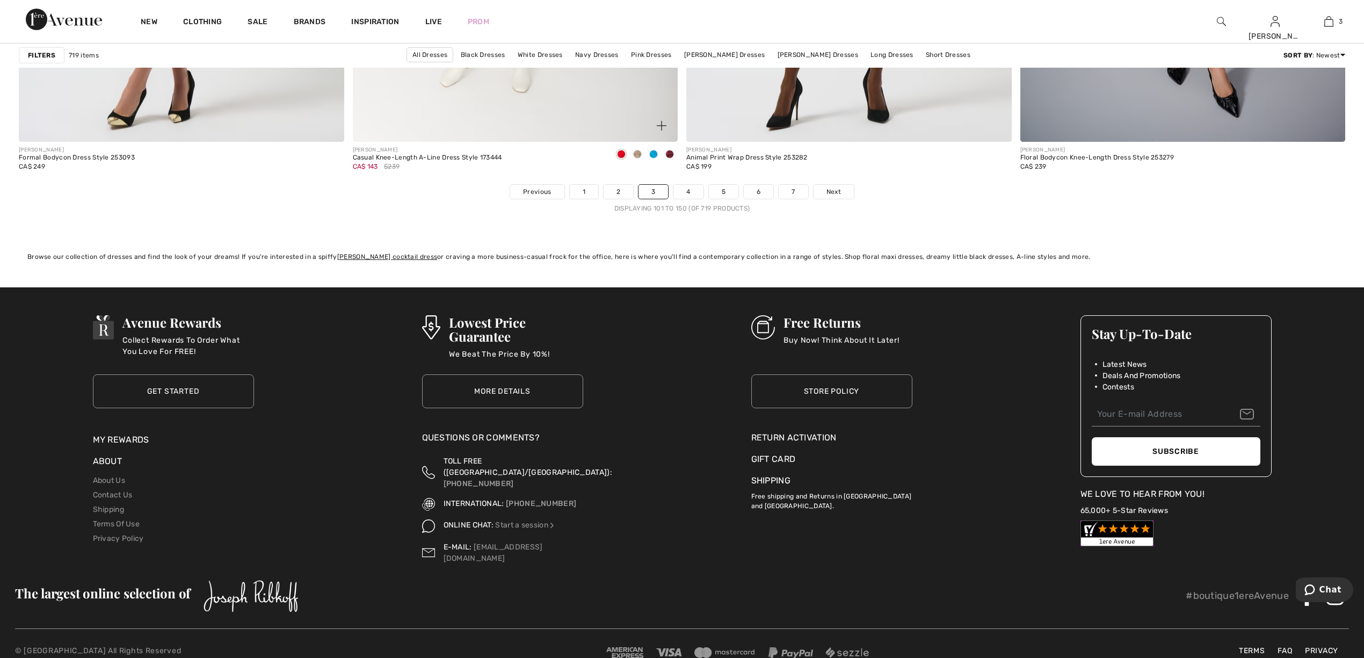
scroll to position [8147, 0]
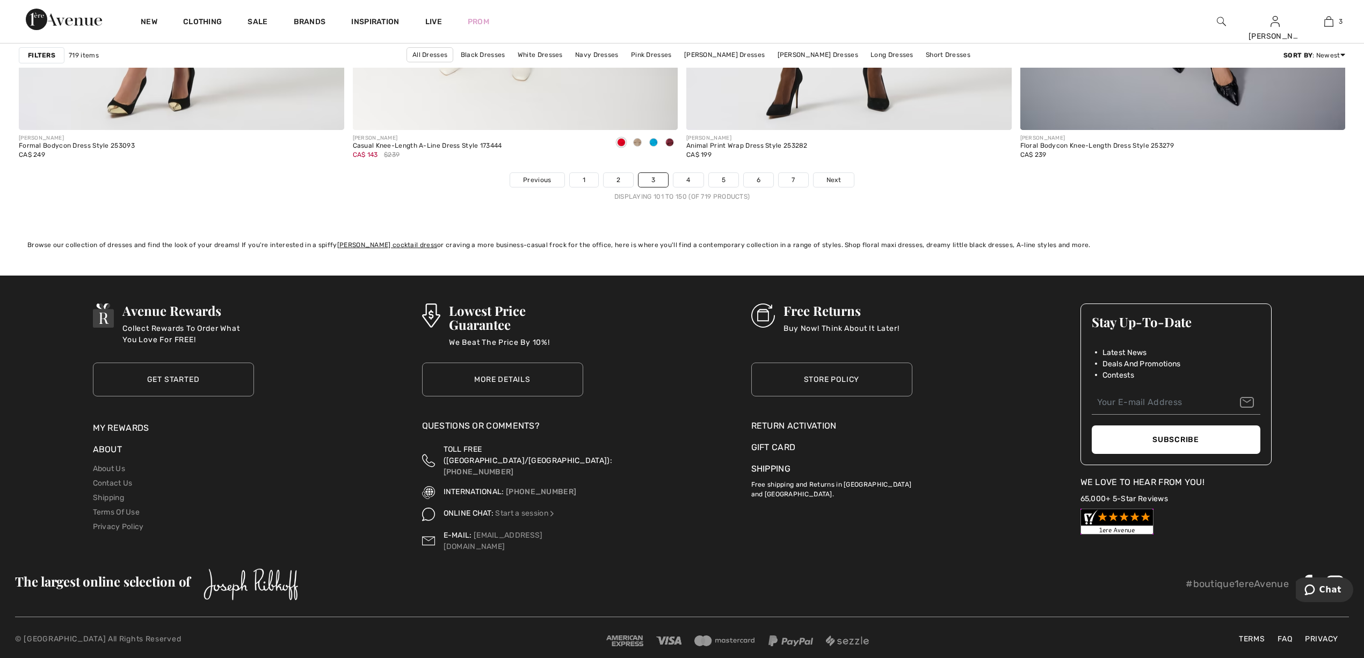
click at [692, 187] on li "4" at bounding box center [688, 179] width 31 height 15
click at [679, 178] on link "4" at bounding box center [688, 180] width 30 height 14
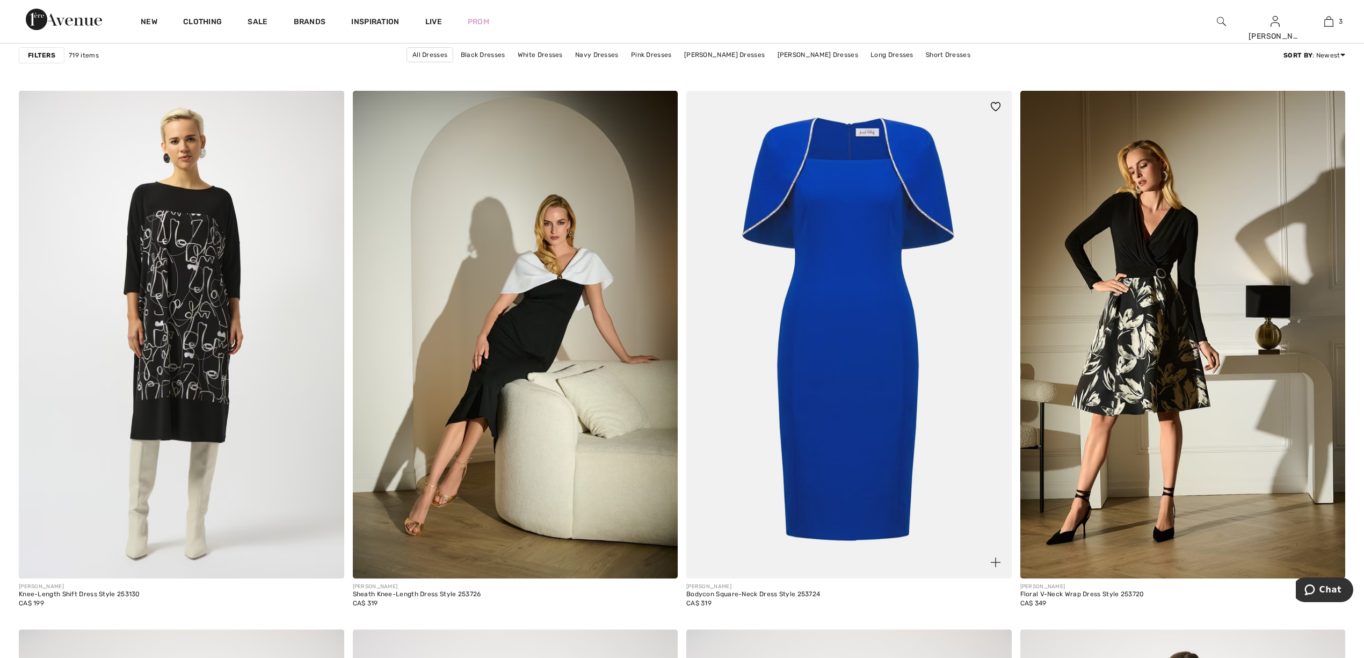
scroll to position [1719, 0]
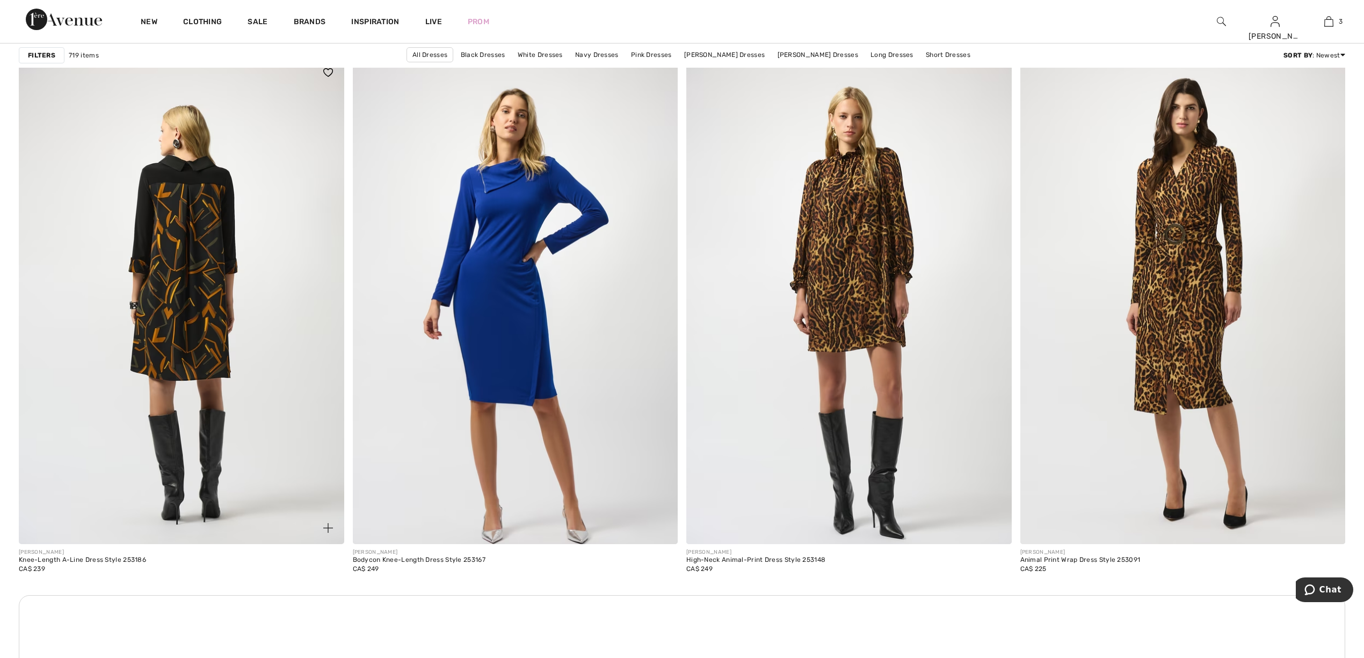
click at [178, 336] on img at bounding box center [181, 300] width 325 height 488
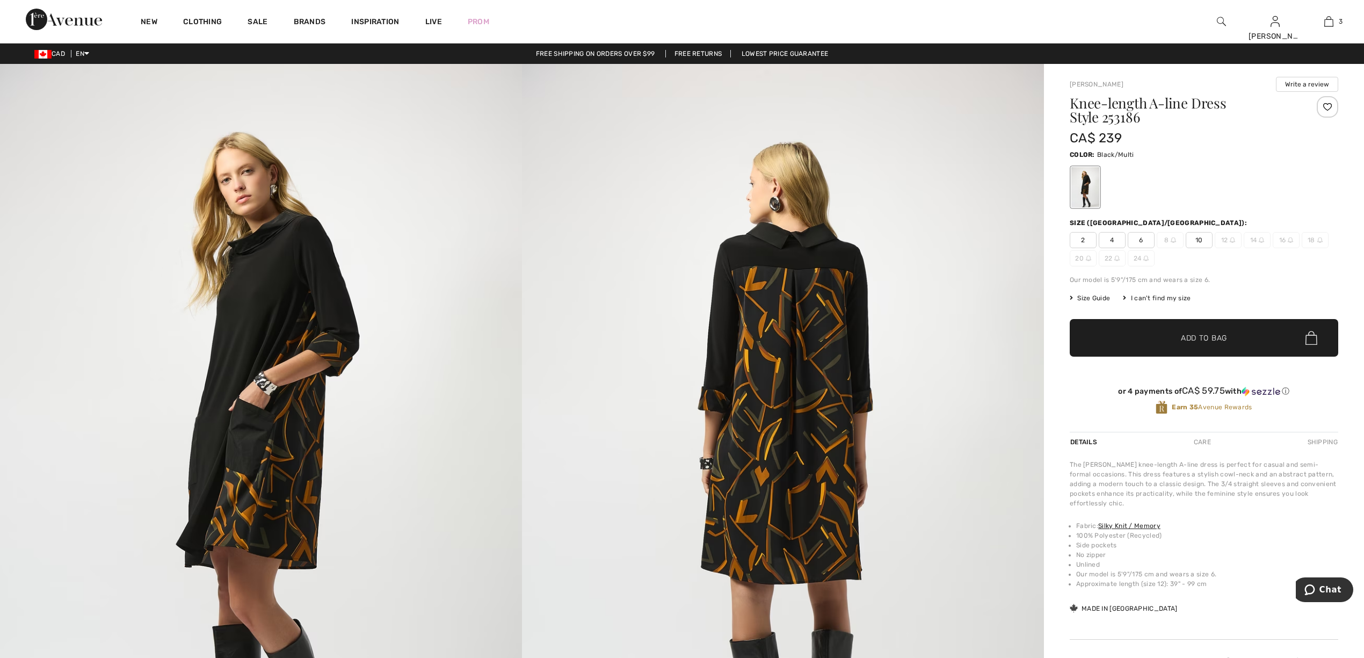
click at [1201, 238] on span "10" at bounding box center [1199, 240] width 27 height 16
click at [1197, 331] on span "✔ Added to Bag Add to Bag" at bounding box center [1204, 338] width 269 height 38
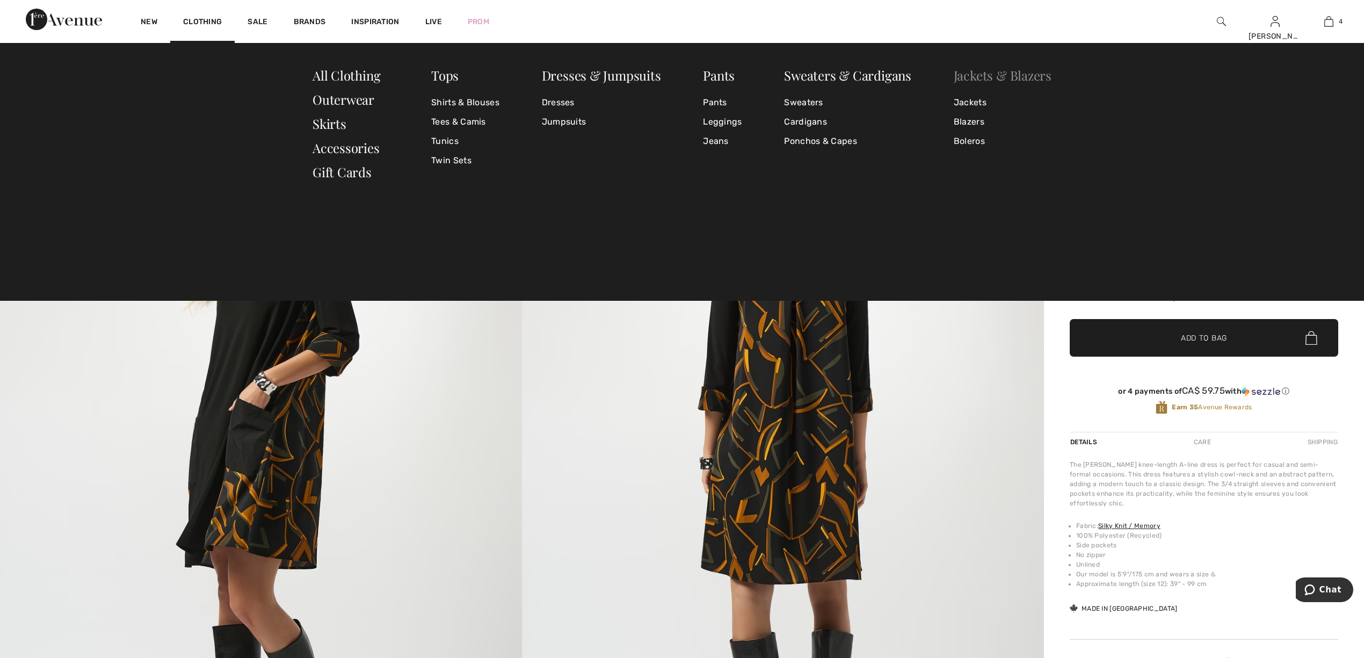
click at [956, 71] on link "Jackets & Blazers" at bounding box center [1003, 75] width 98 height 17
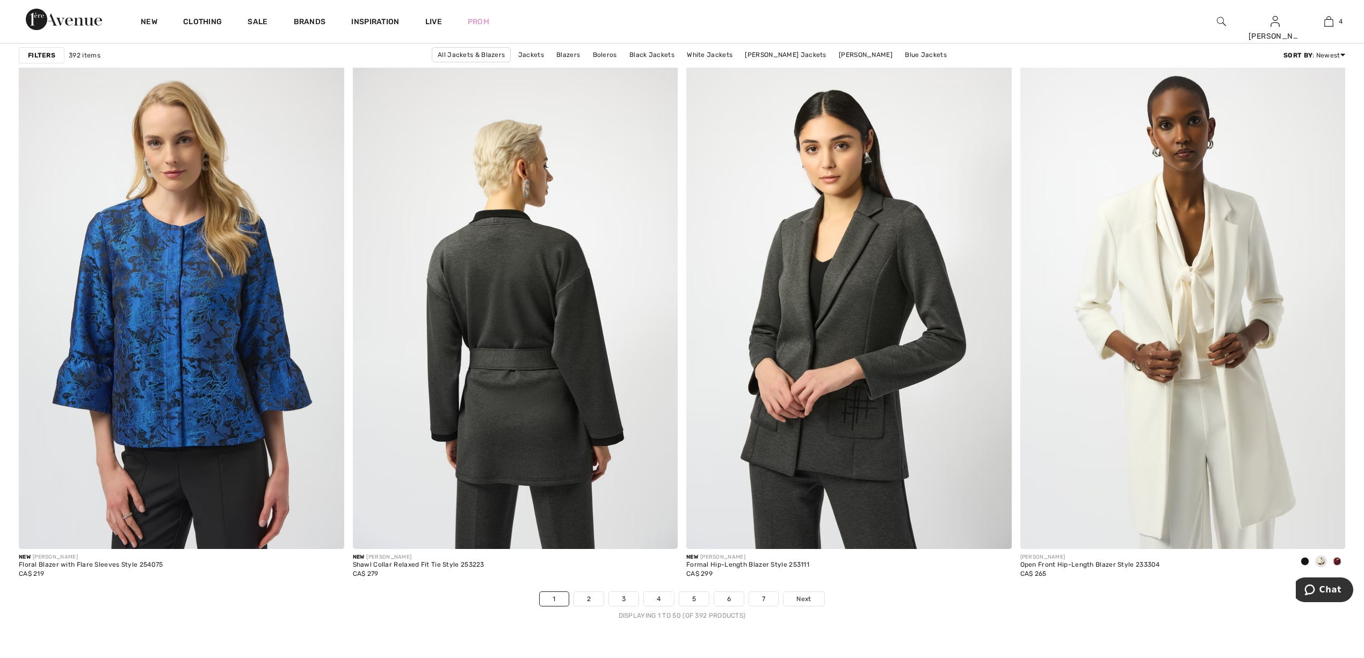
scroll to position [8020, 0]
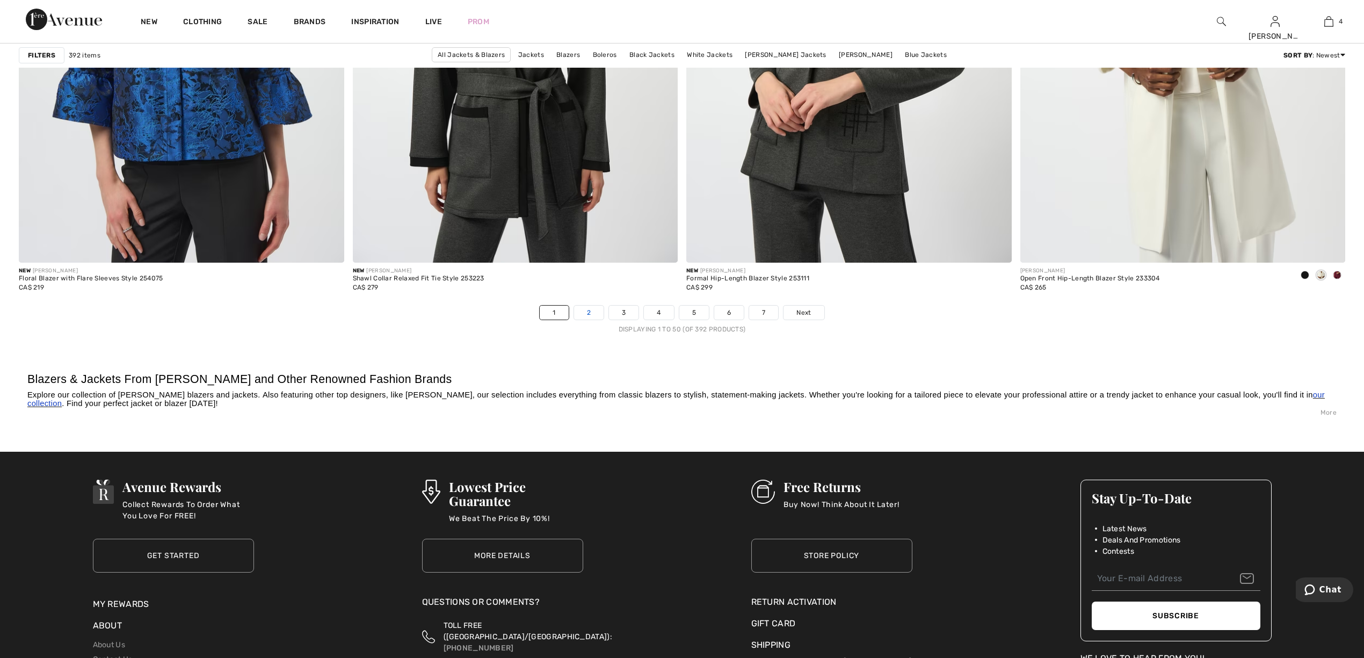
click at [592, 317] on link "2" at bounding box center [589, 313] width 30 height 14
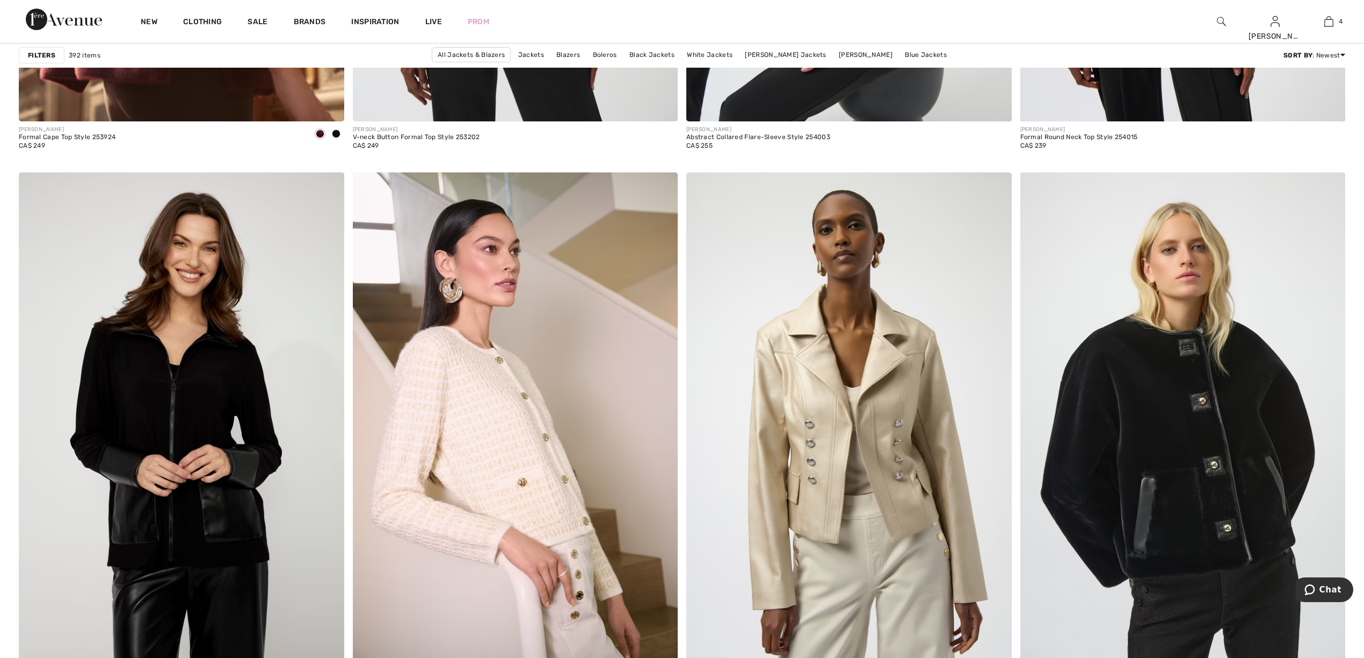
scroll to position [7909, 0]
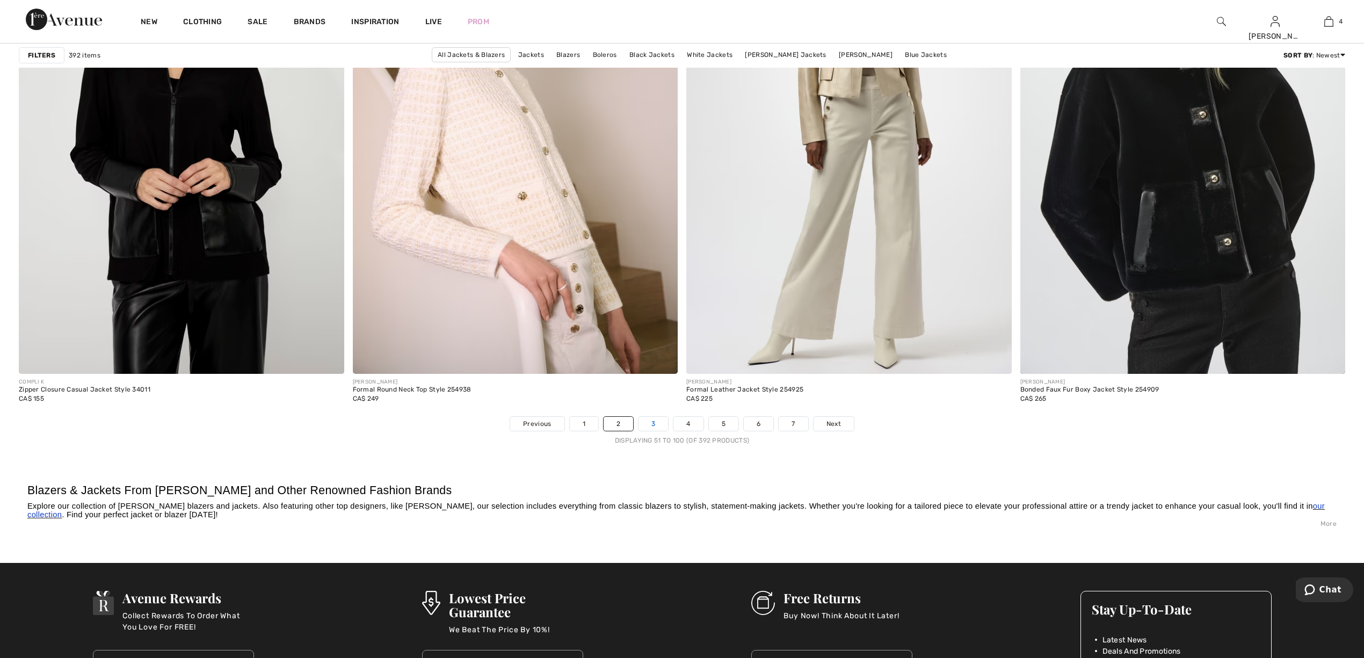
click at [649, 426] on link "3" at bounding box center [654, 424] width 30 height 14
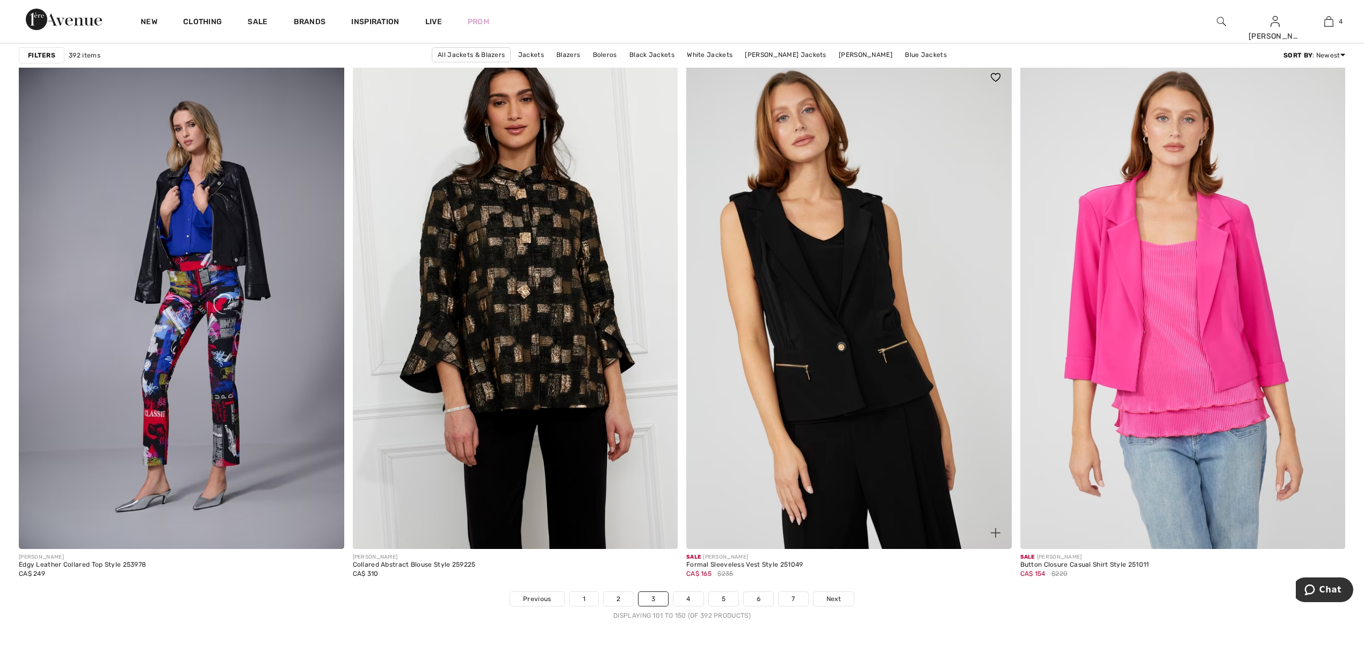
scroll to position [8020, 0]
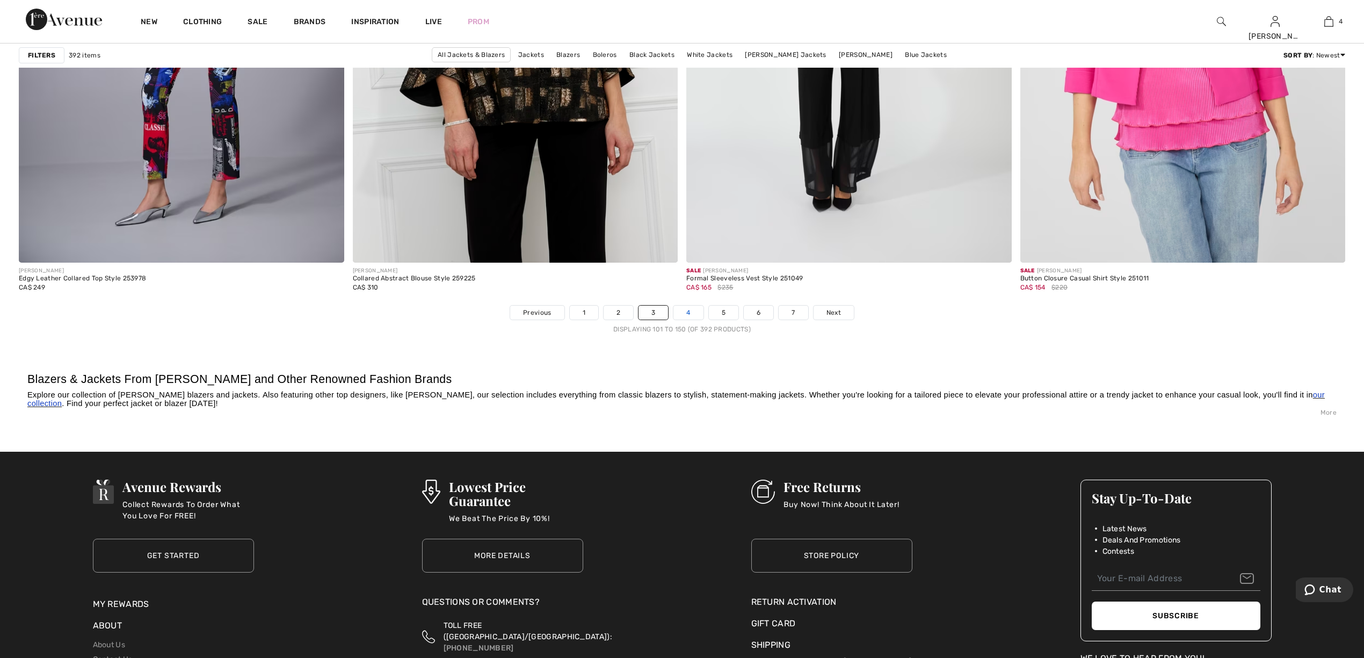
click at [684, 314] on link "4" at bounding box center [688, 313] width 30 height 14
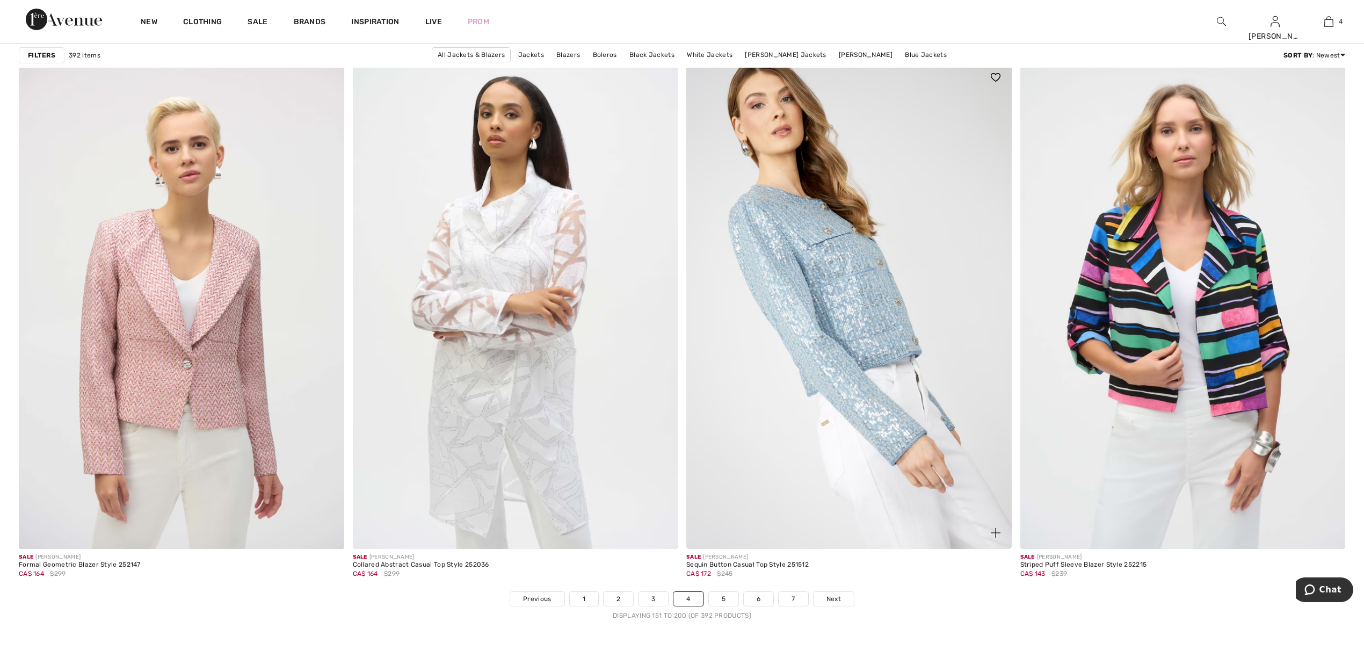
scroll to position [8020, 0]
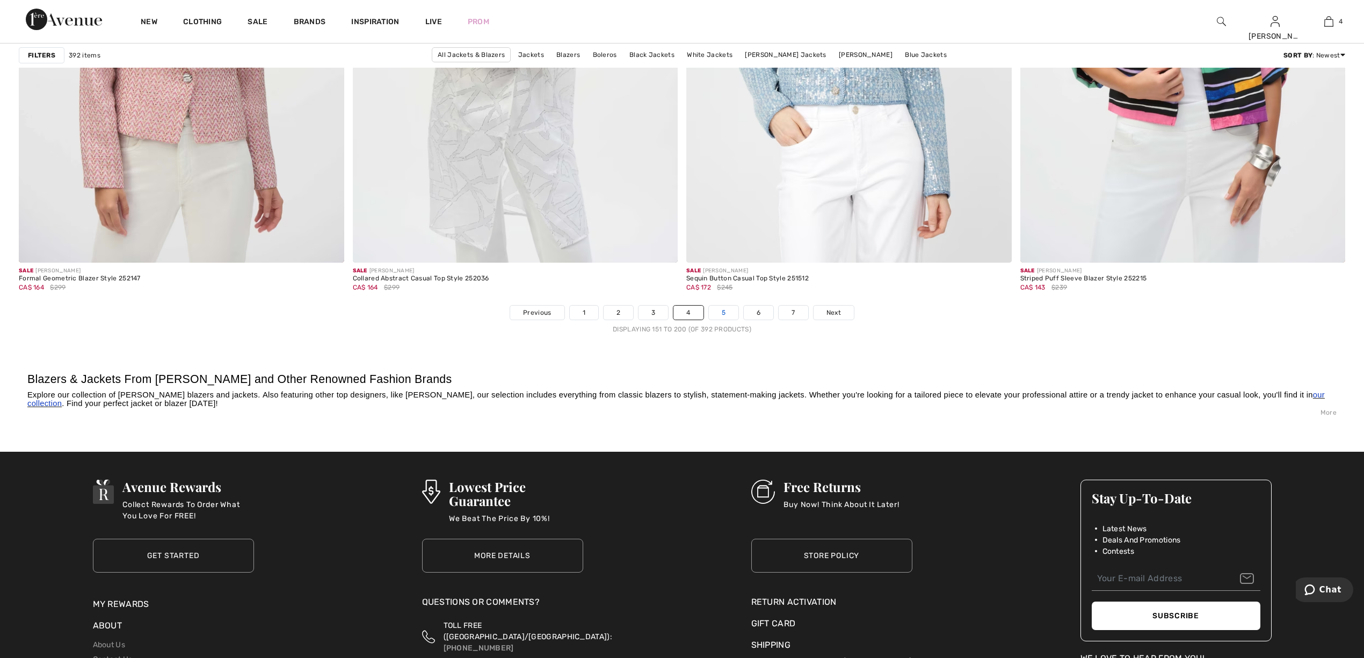
click at [718, 313] on link "5" at bounding box center [724, 313] width 30 height 14
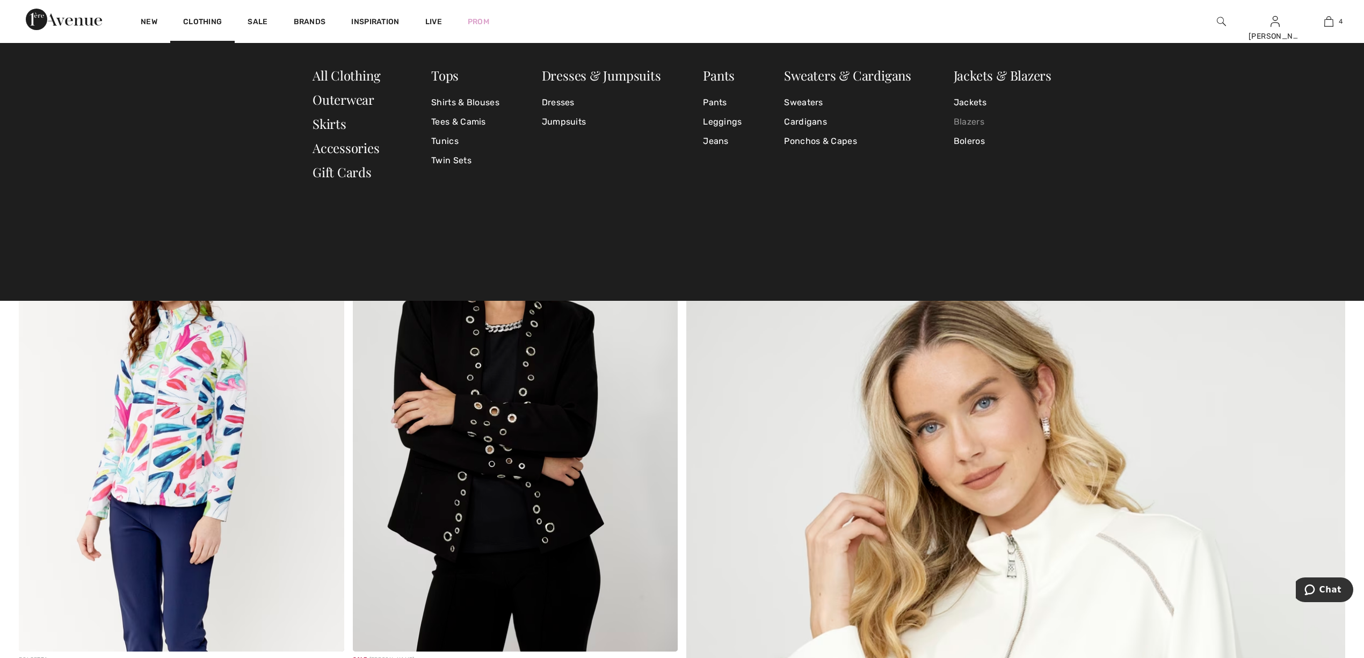
click at [967, 114] on link "Blazers" at bounding box center [1003, 121] width 98 height 19
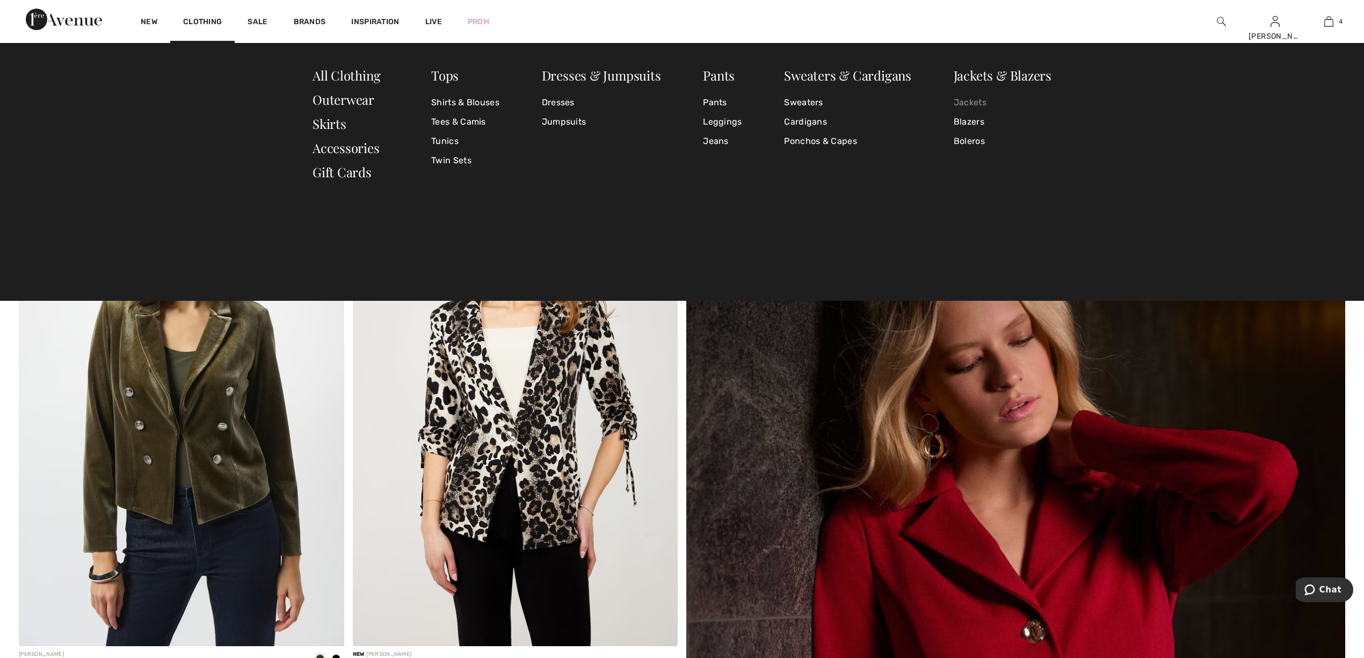
click at [979, 99] on link "Jackets" at bounding box center [1003, 102] width 98 height 19
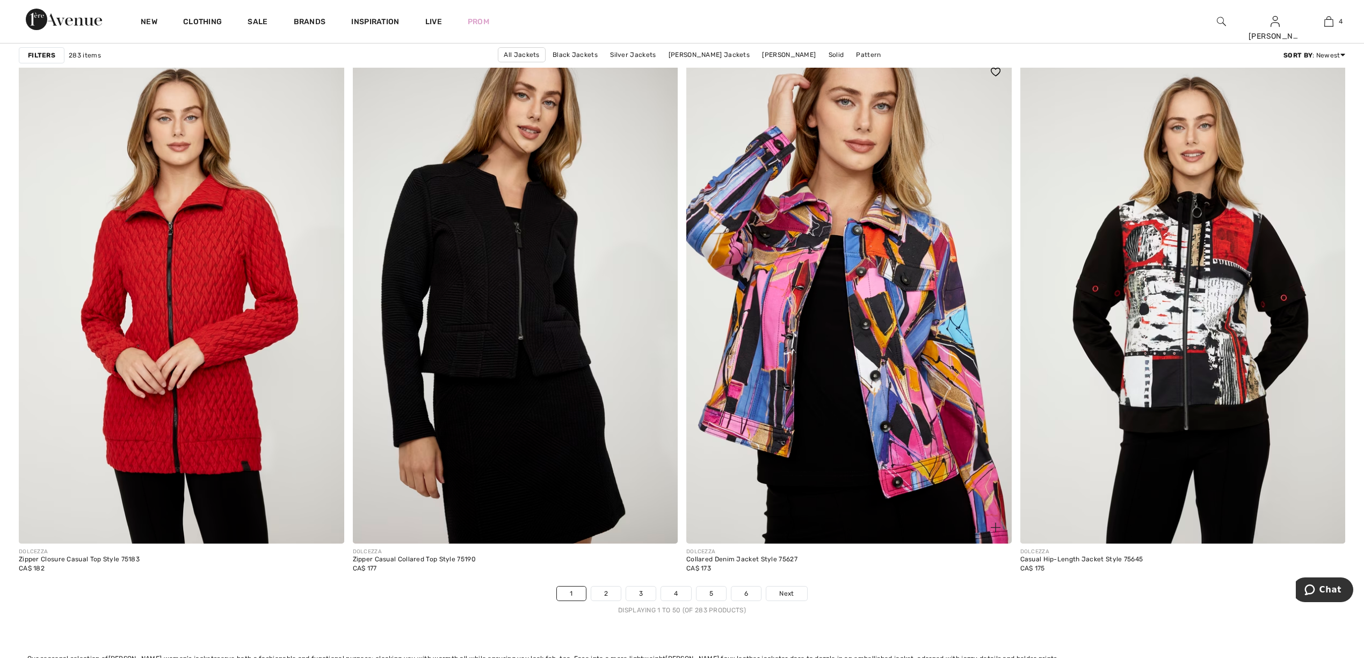
scroll to position [8147, 0]
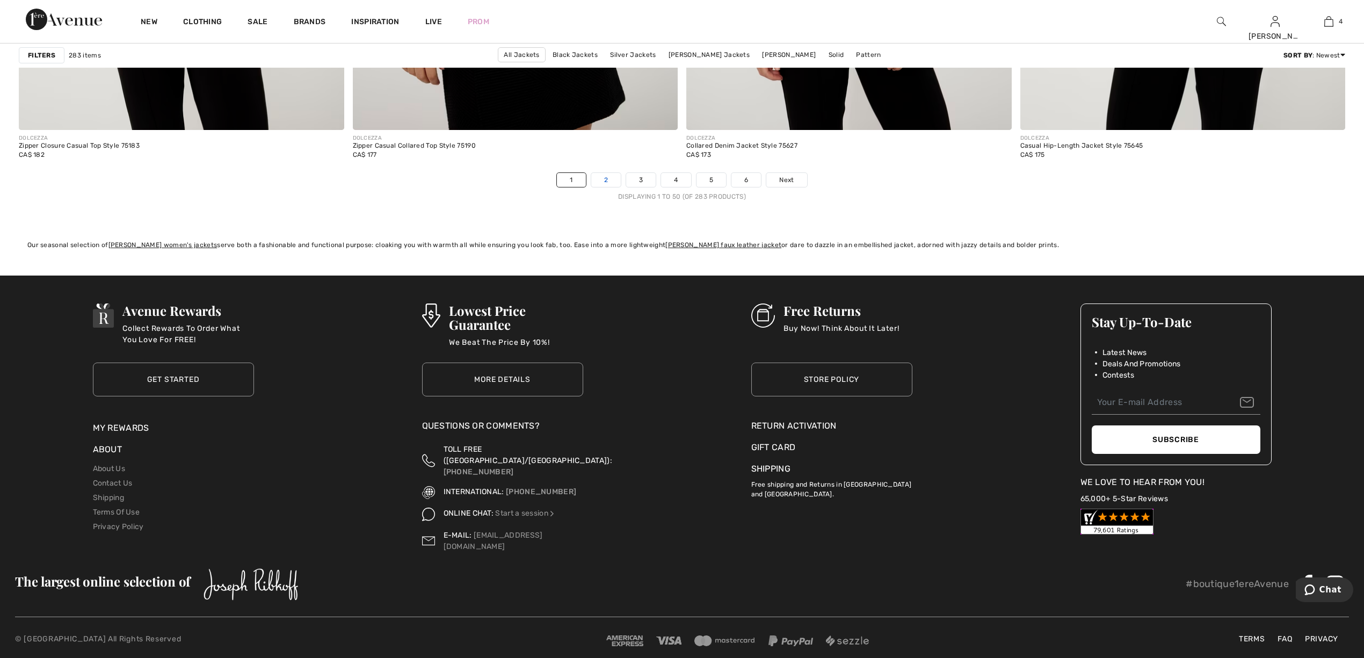
click at [603, 181] on link "2" at bounding box center [606, 180] width 30 height 14
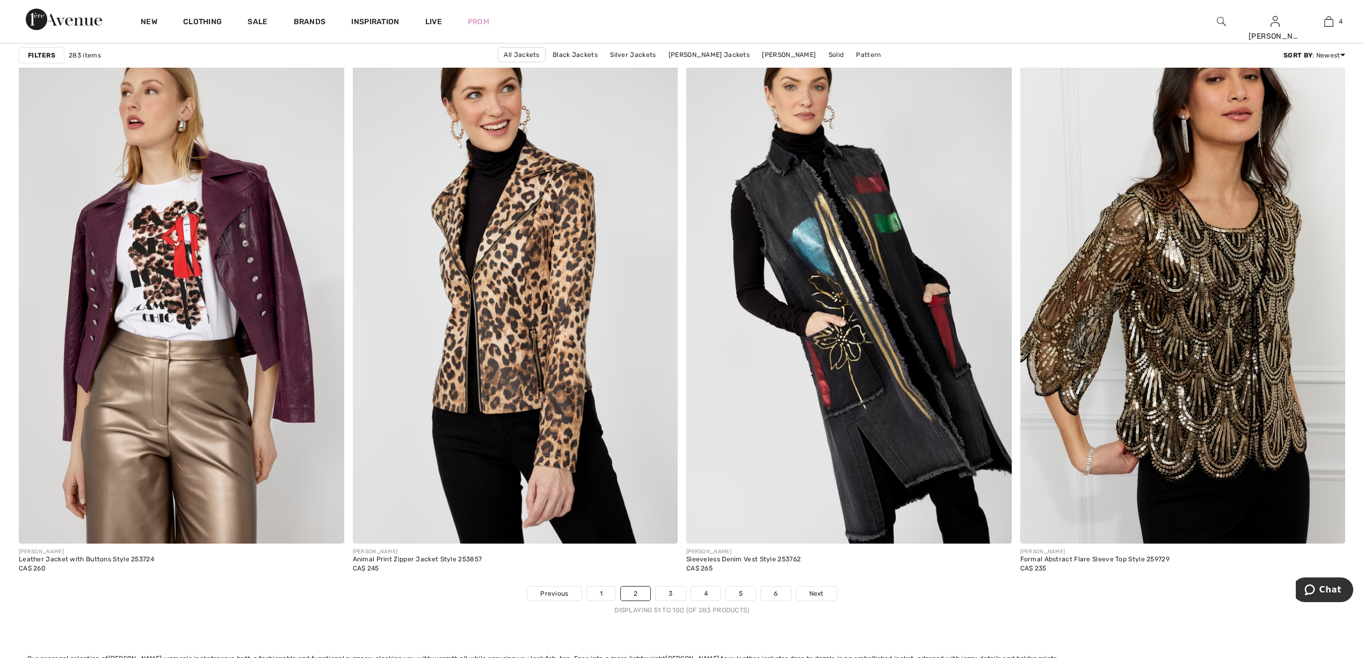
scroll to position [8020, 0]
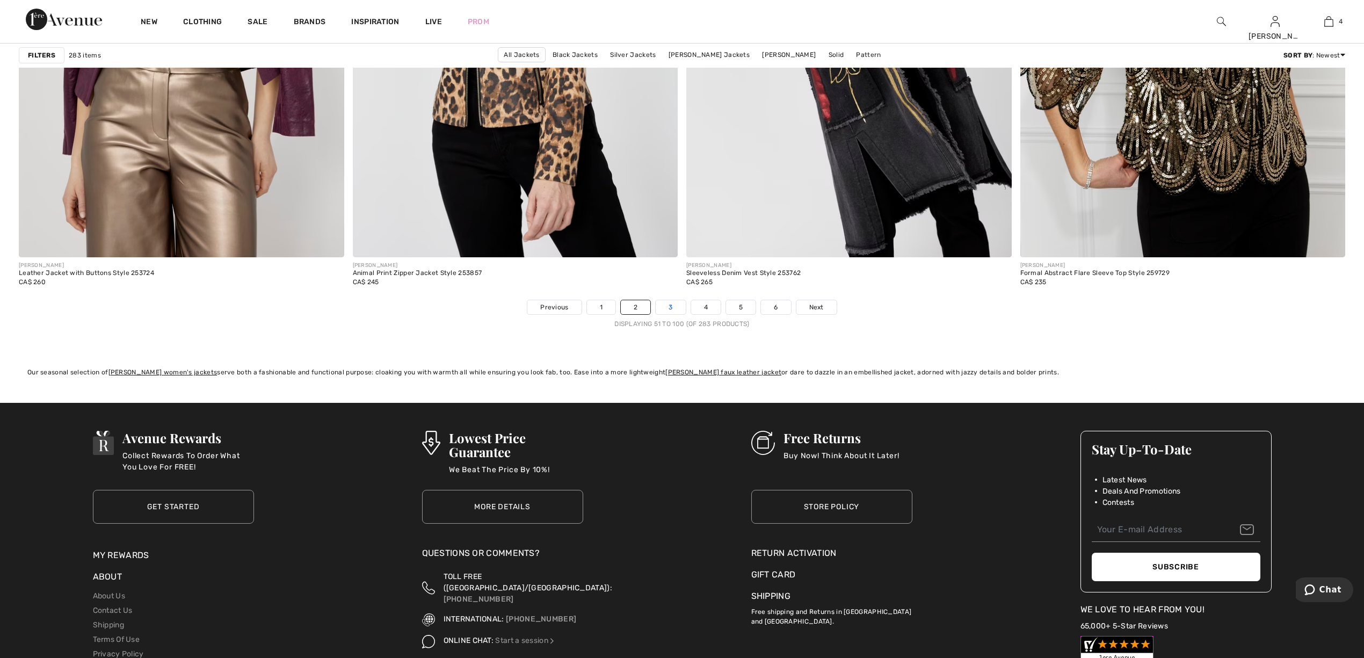
click at [665, 308] on link "3" at bounding box center [671, 307] width 30 height 14
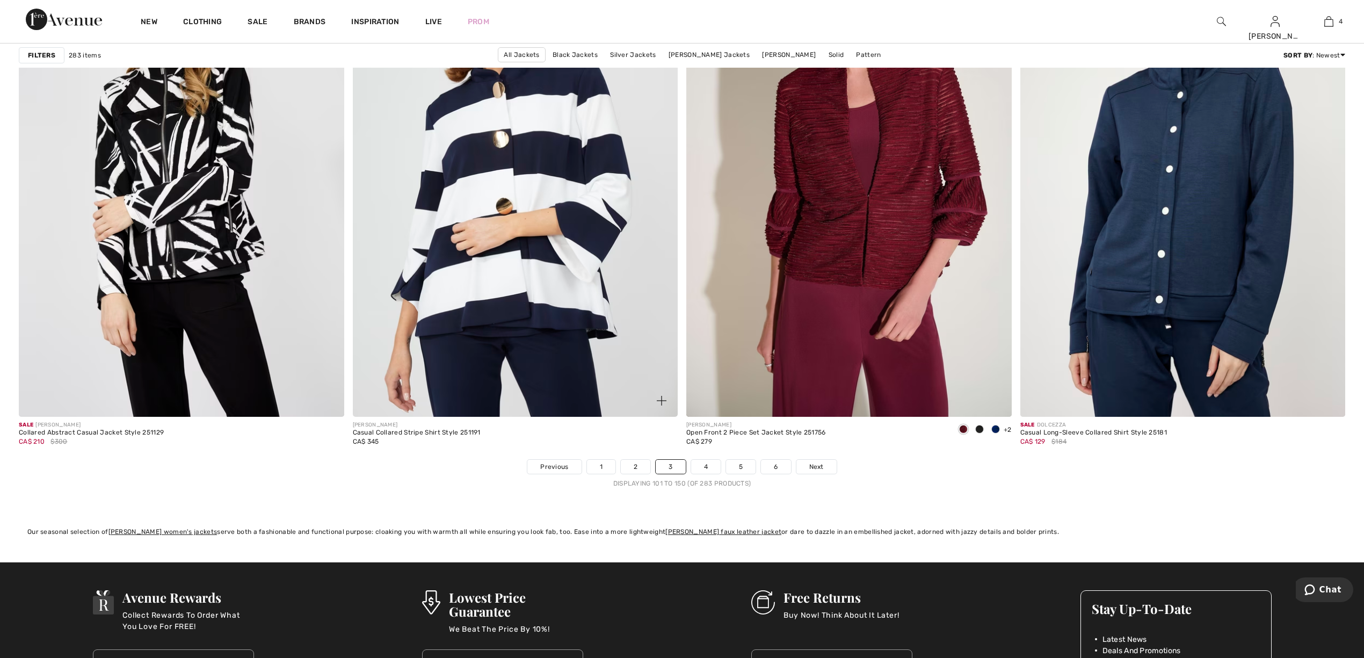
scroll to position [7861, 0]
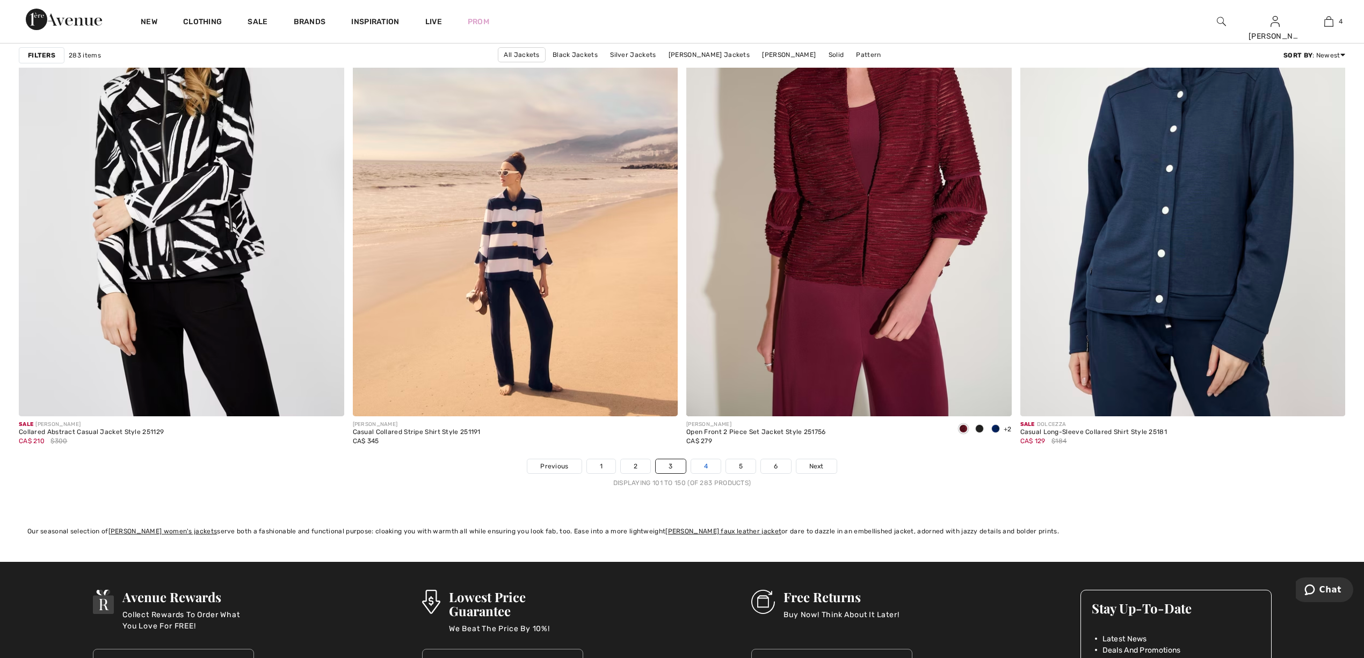
click at [701, 462] on link "4" at bounding box center [706, 466] width 30 height 14
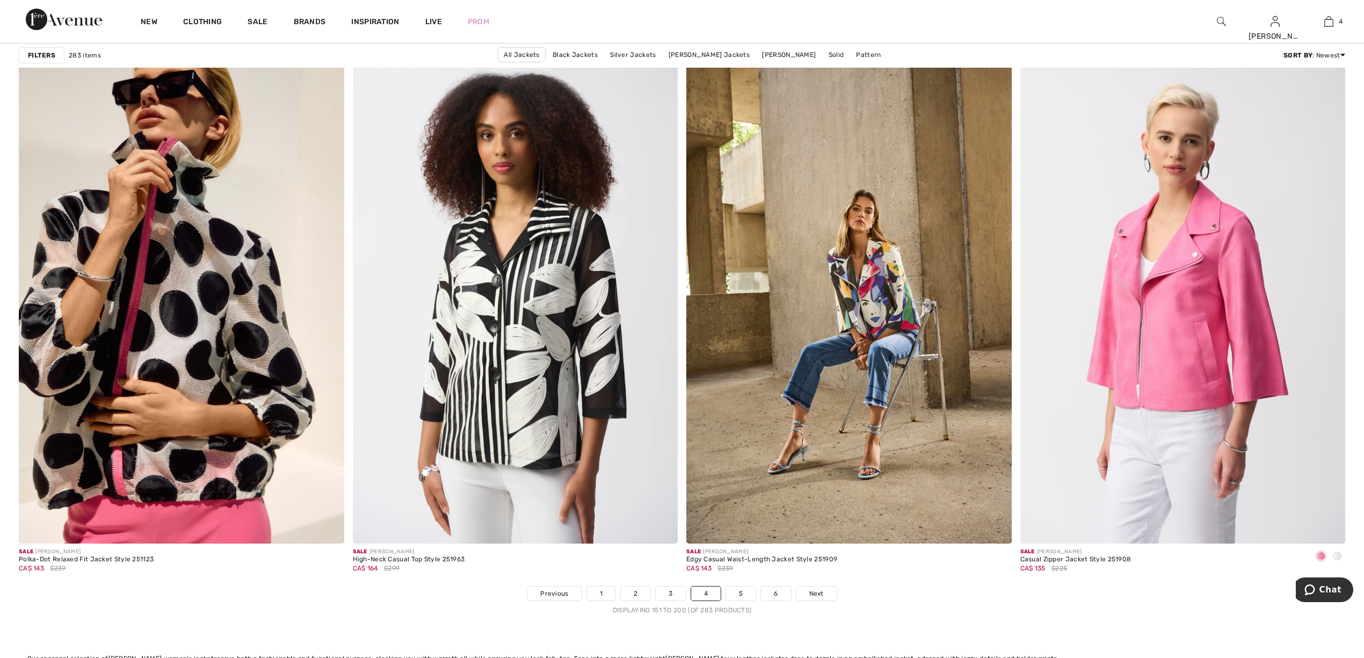
scroll to position [8147, 0]
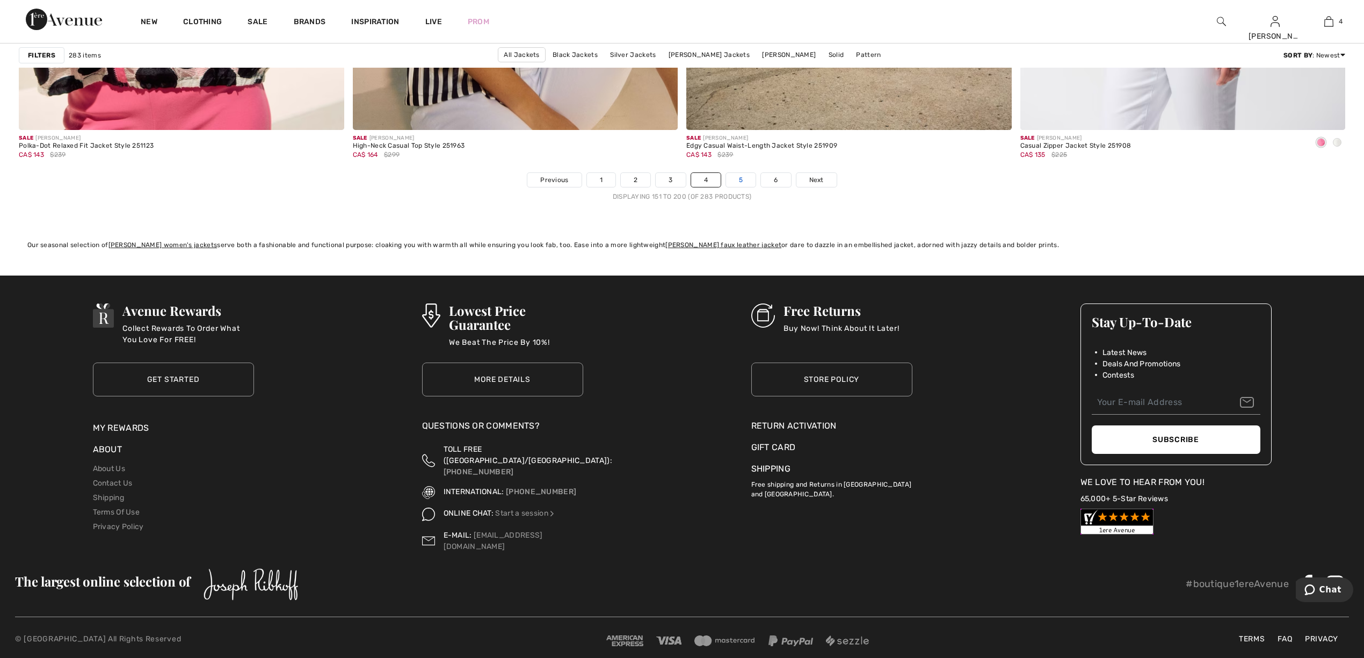
click at [748, 187] on link "5" at bounding box center [741, 180] width 30 height 14
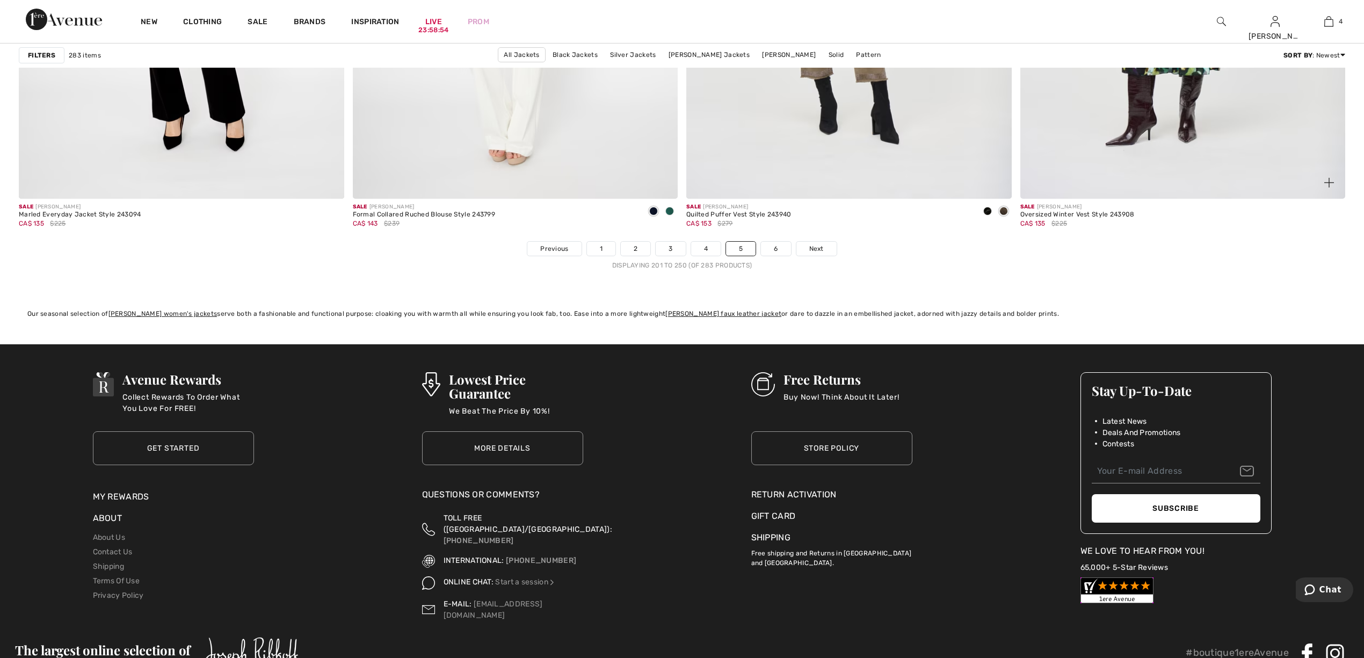
scroll to position [8147, 0]
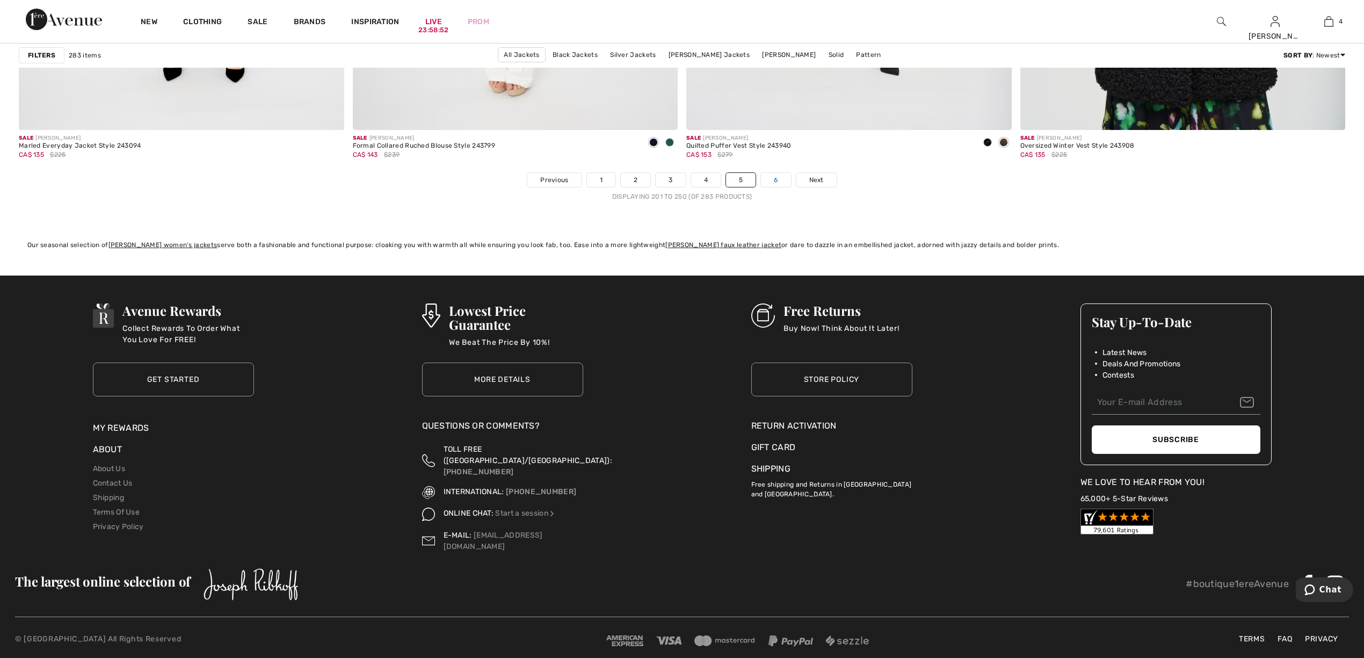
click at [780, 183] on link "6" at bounding box center [776, 180] width 30 height 14
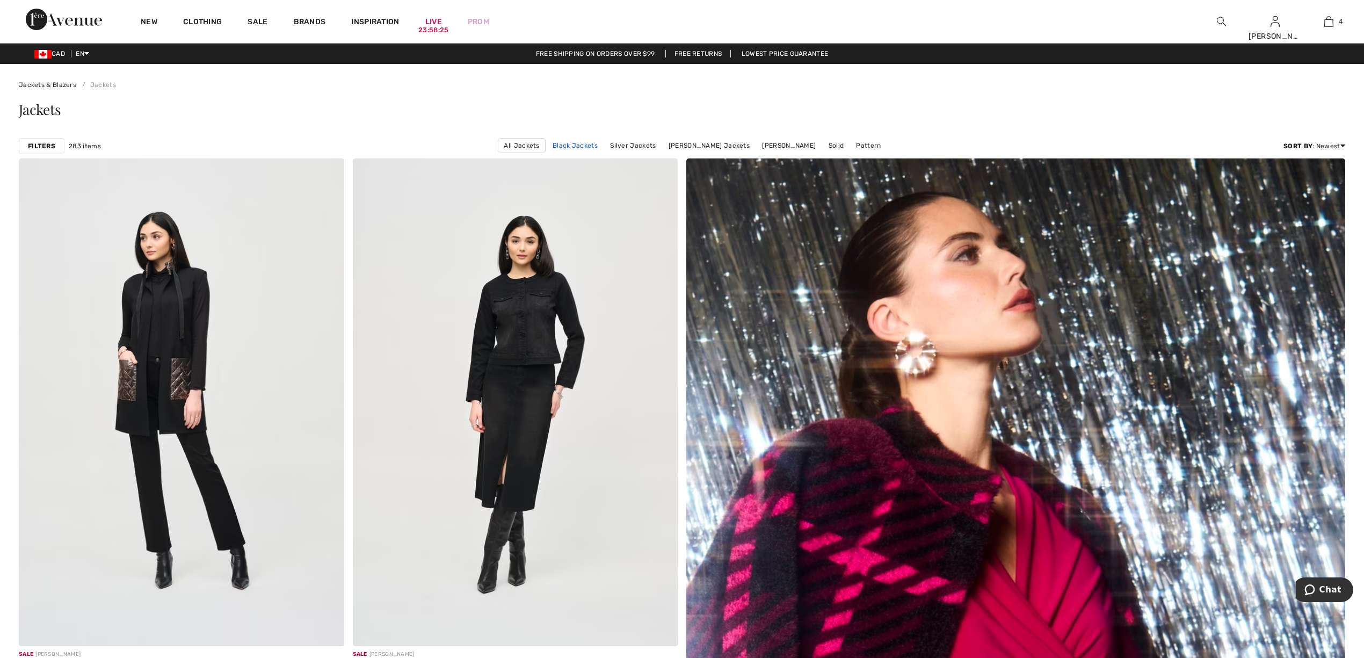
click at [586, 143] on link "Black Jackets" at bounding box center [575, 146] width 56 height 14
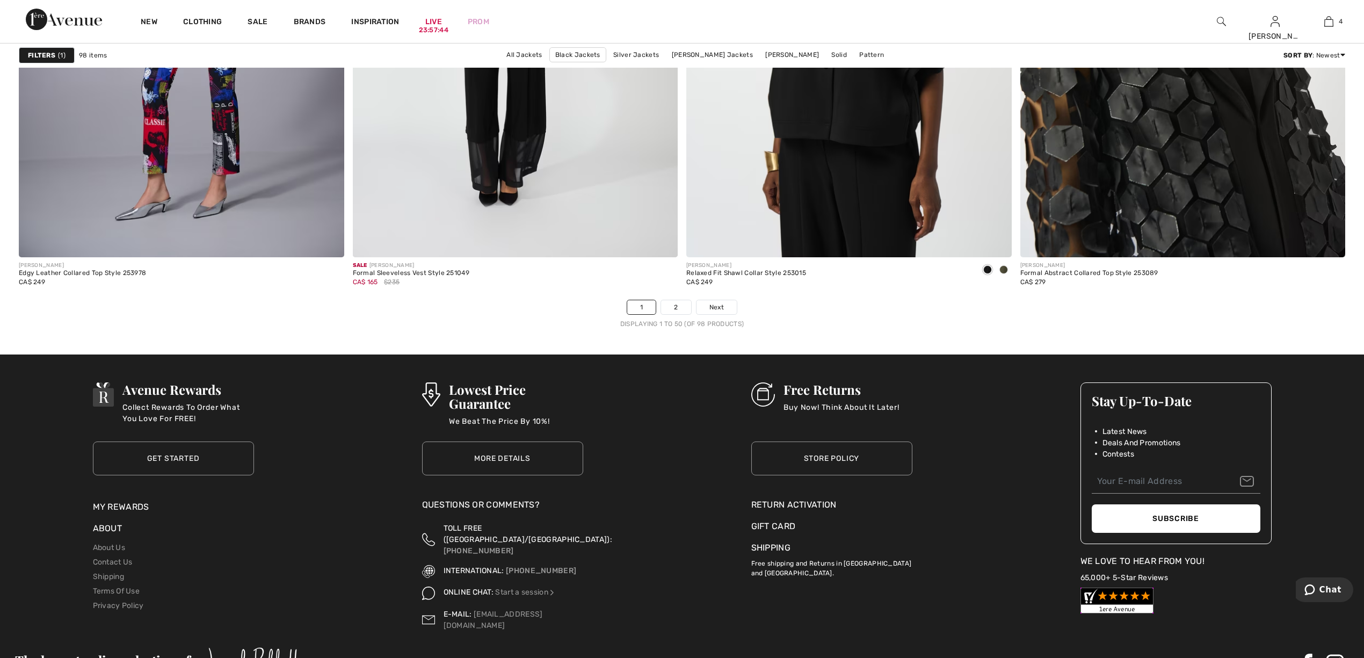
scroll to position [7161, 0]
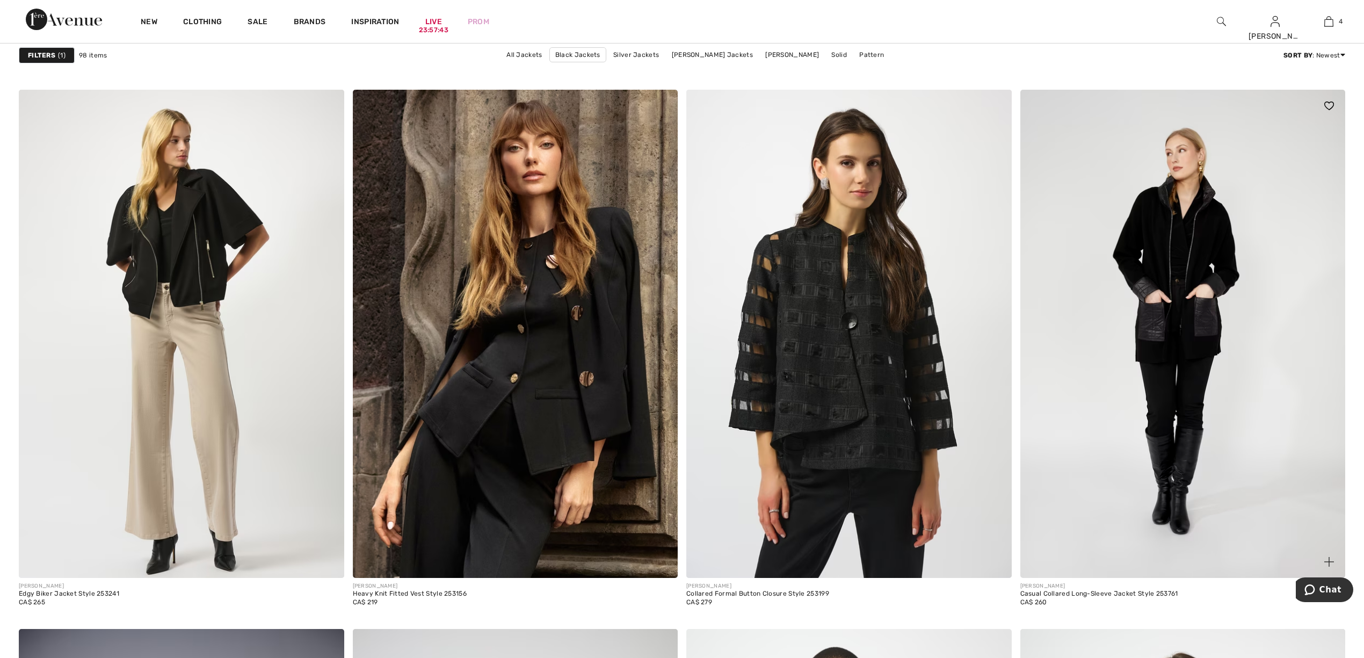
click at [1219, 272] on img at bounding box center [1182, 334] width 325 height 488
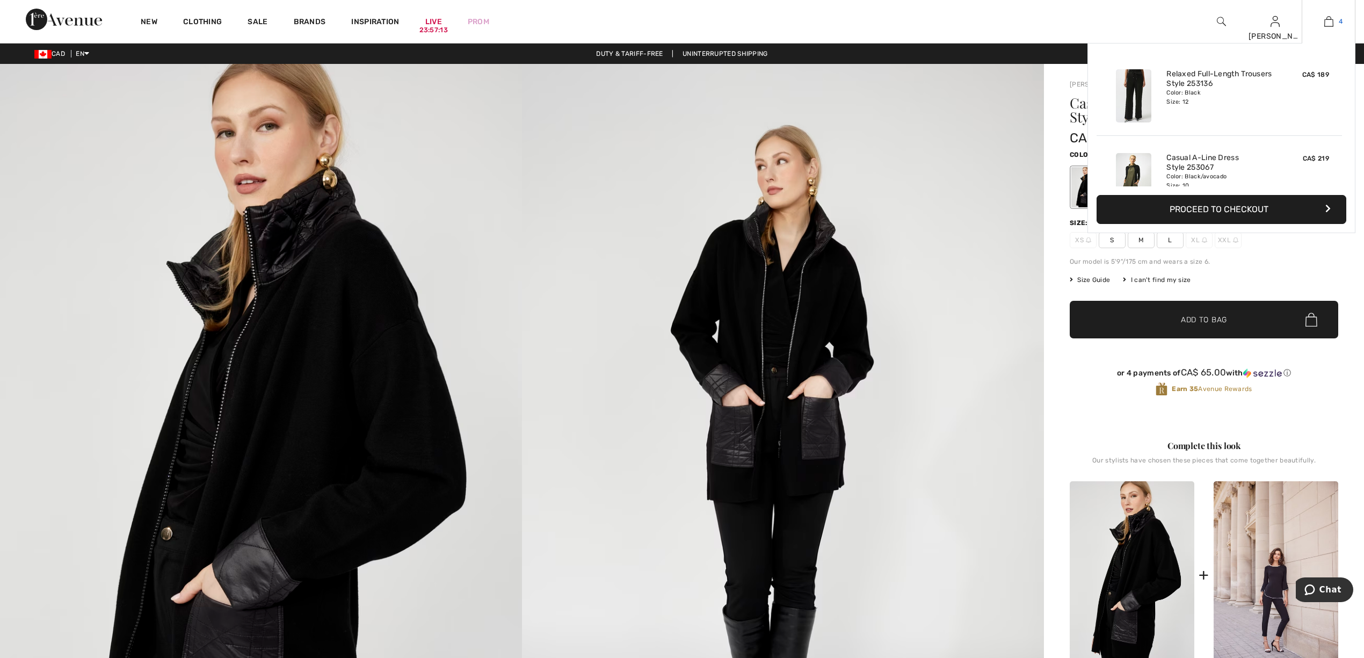
click at [1333, 18] on link "4" at bounding box center [1328, 21] width 53 height 13
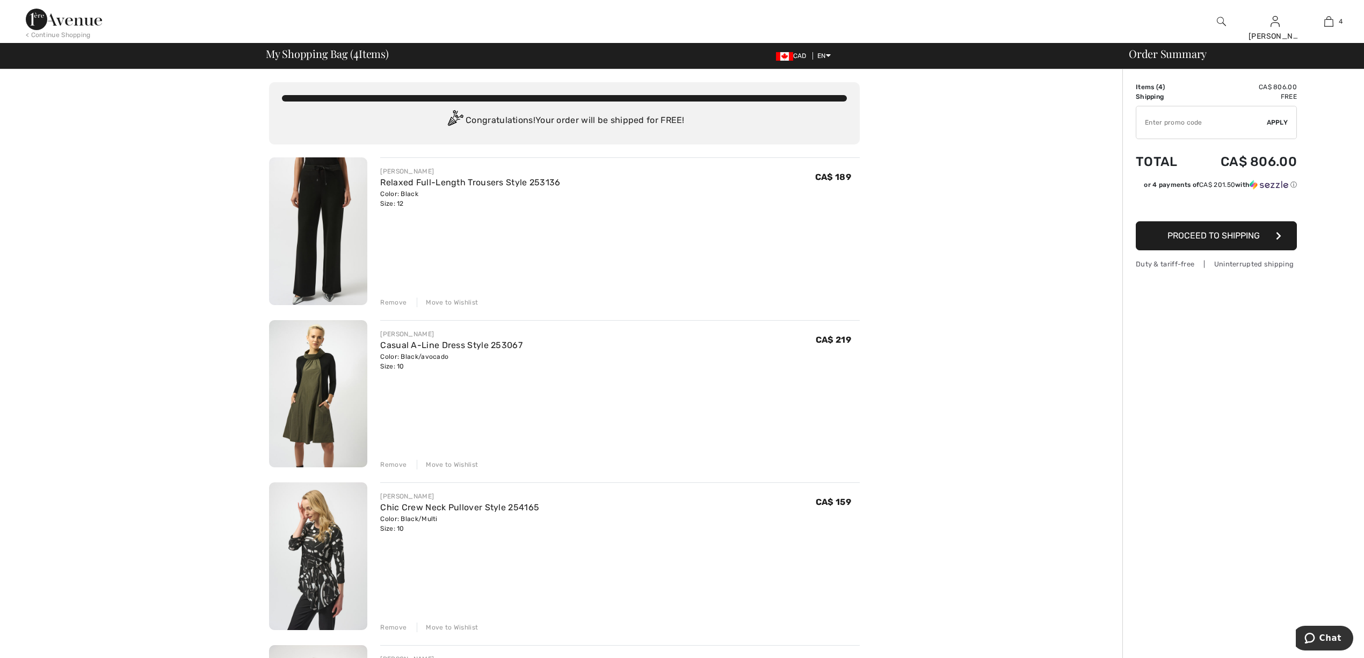
click at [308, 201] on img at bounding box center [318, 231] width 98 height 148
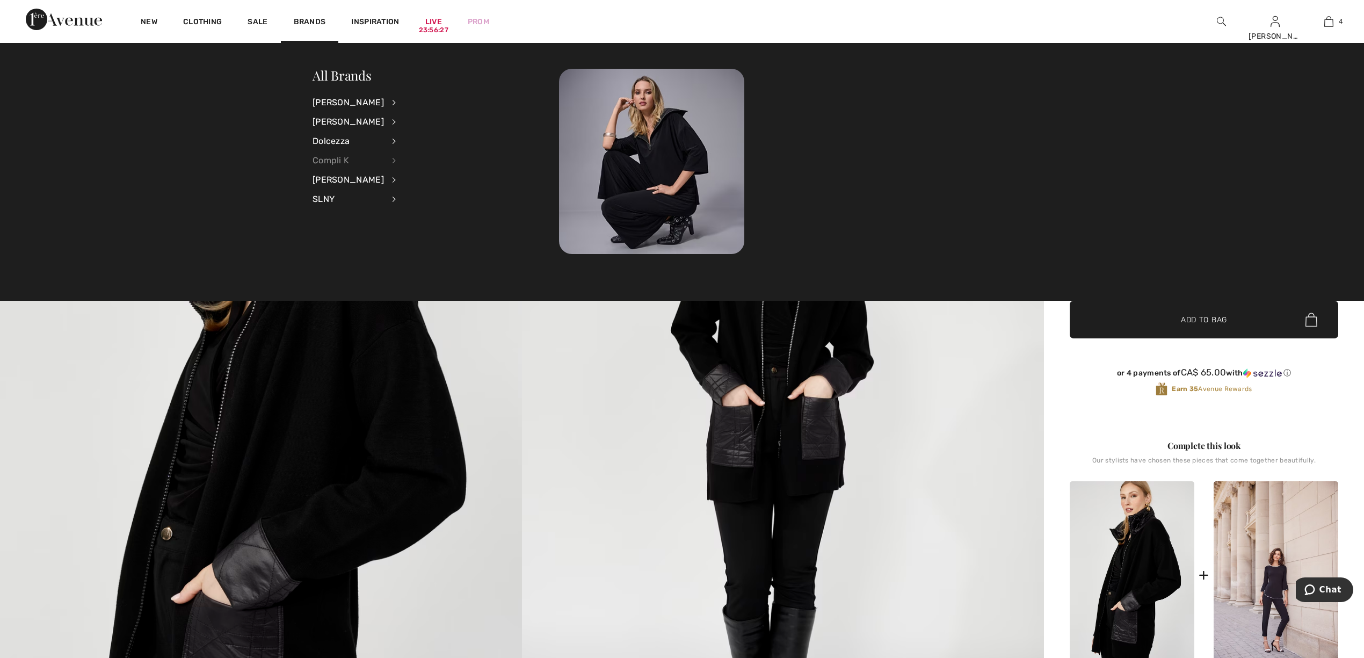
click at [337, 160] on div "Compli K" at bounding box center [348, 160] width 71 height 19
click at [419, 93] on link "View All" at bounding box center [451, 102] width 83 height 18
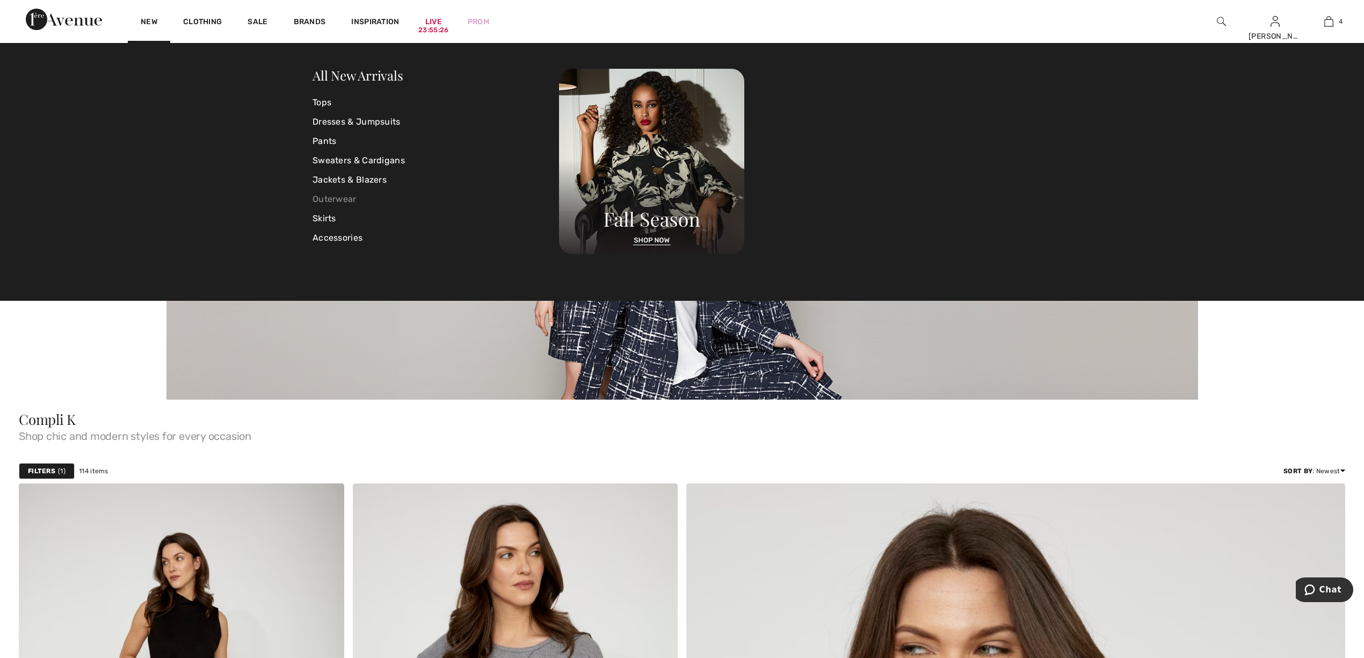
click at [340, 200] on link "Outerwear" at bounding box center [436, 199] width 247 height 19
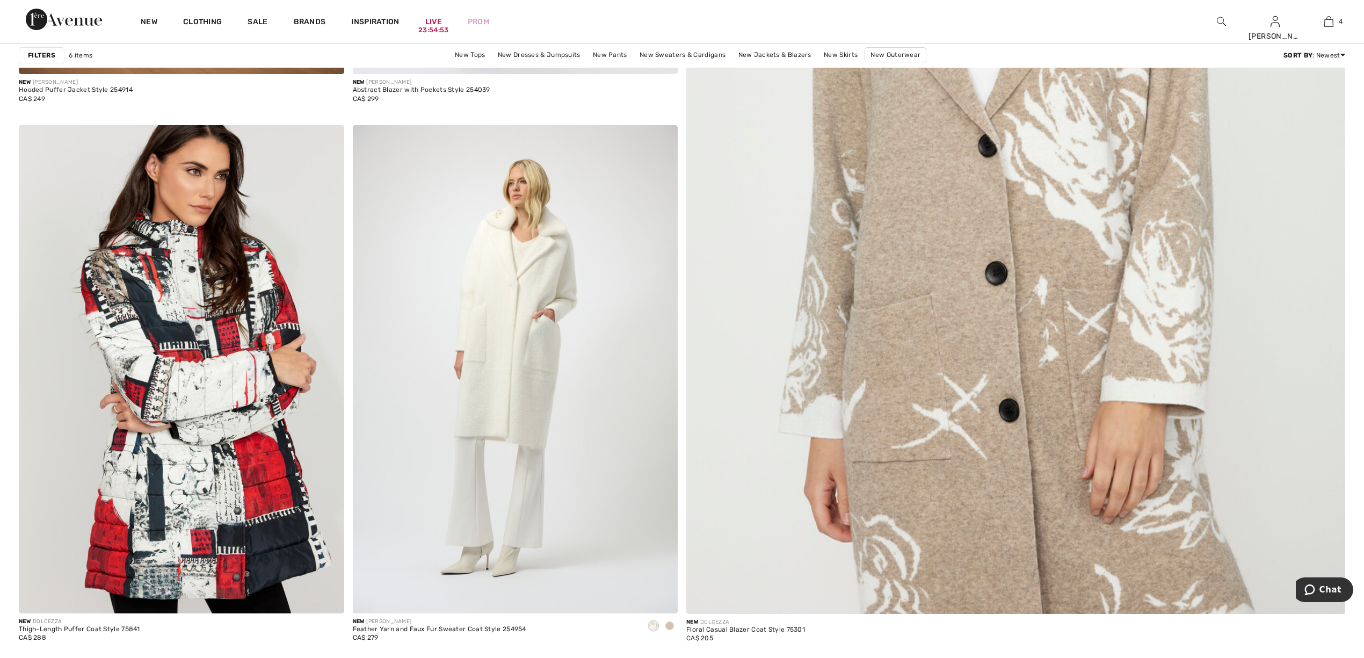
scroll to position [572, 0]
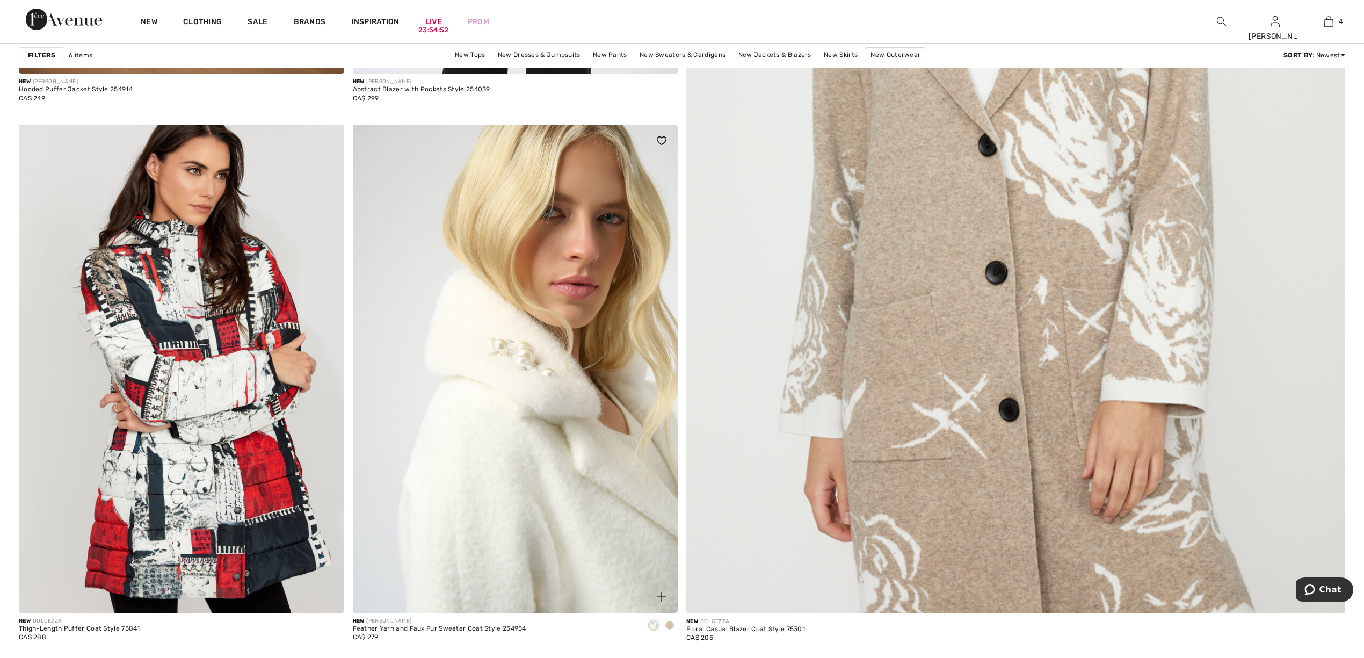
click at [581, 359] on img at bounding box center [515, 369] width 325 height 488
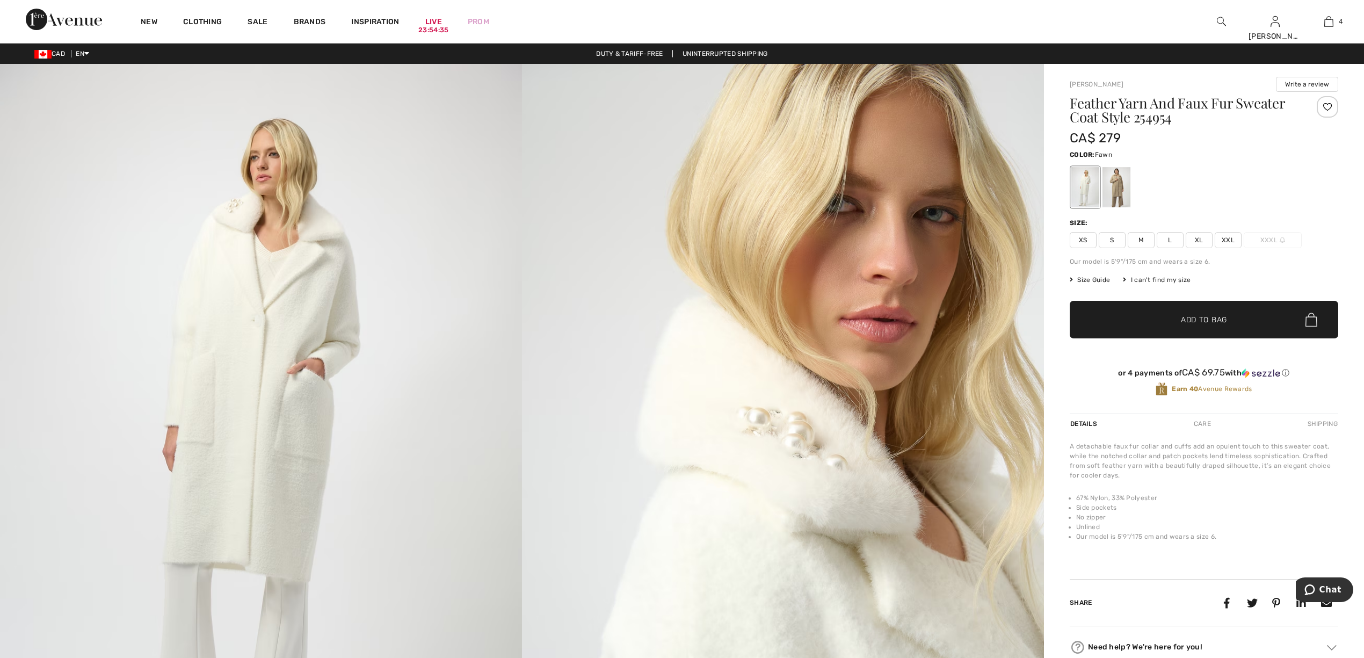
click at [1113, 178] on div at bounding box center [1117, 187] width 28 height 40
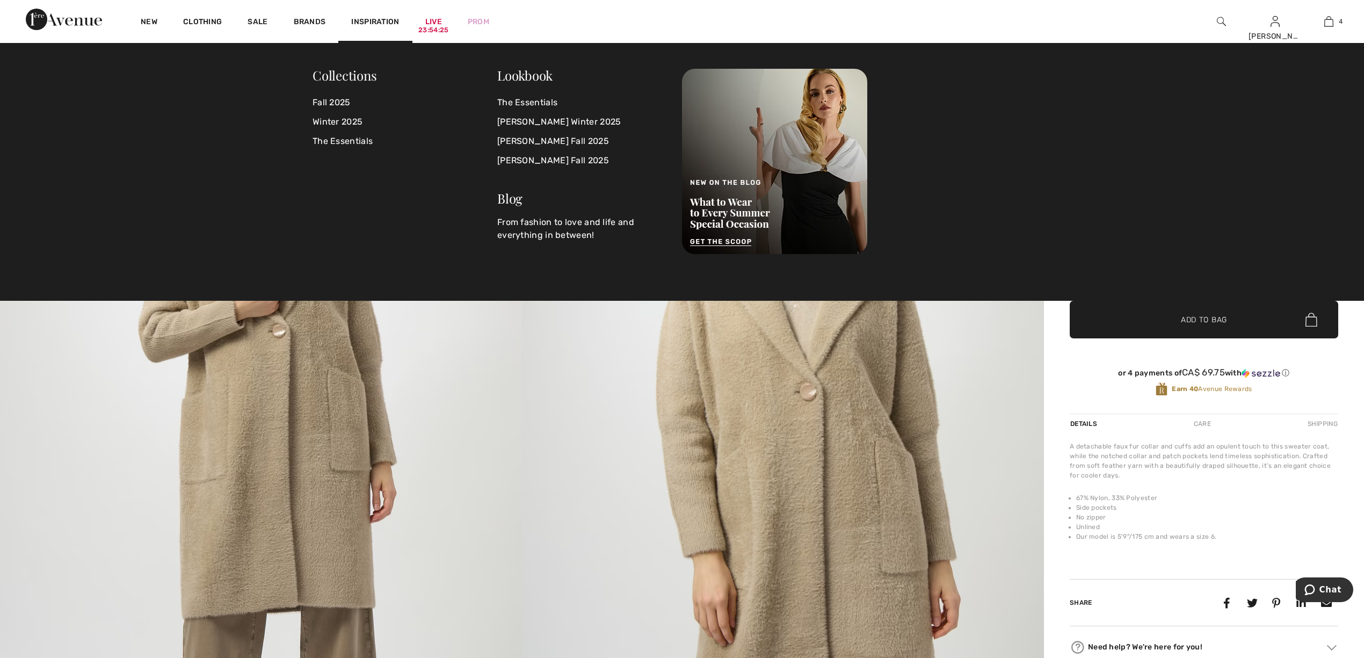
click at [373, 22] on span "Inspiration" at bounding box center [375, 22] width 48 height 11
click at [338, 120] on link "Winter 2025" at bounding box center [405, 121] width 185 height 19
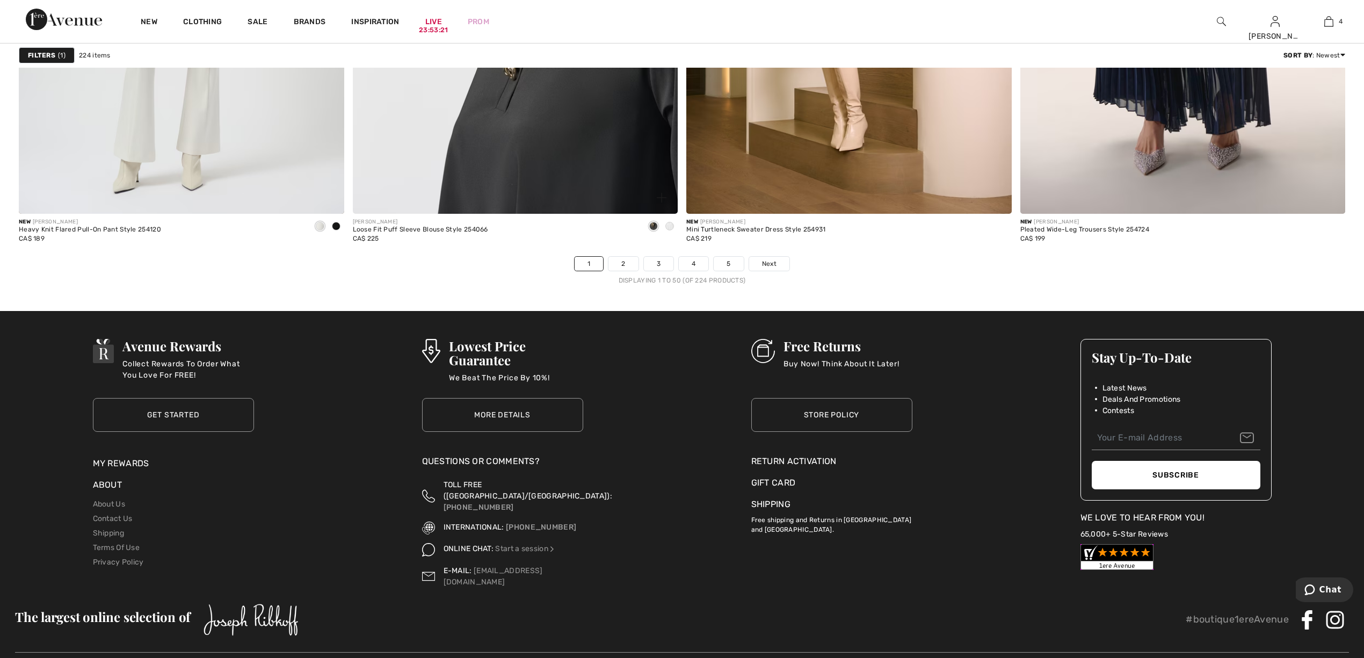
scroll to position [8055, 0]
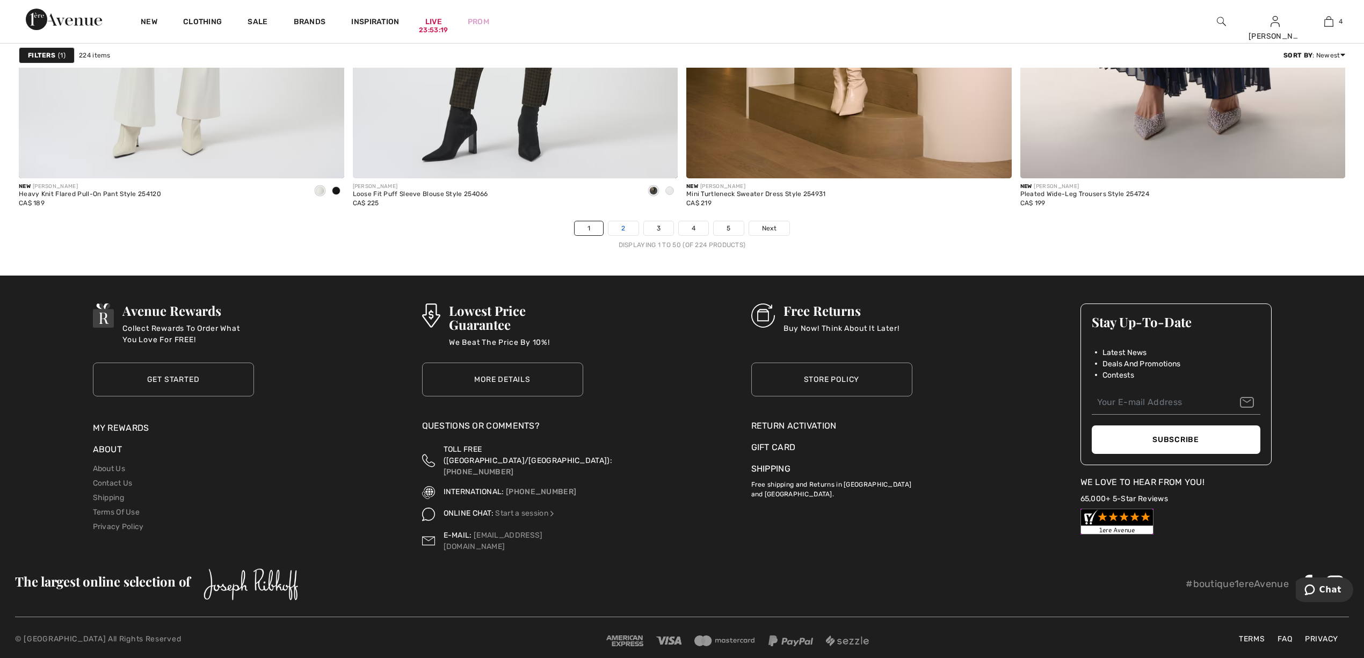
click at [622, 226] on link "2" at bounding box center [623, 228] width 30 height 14
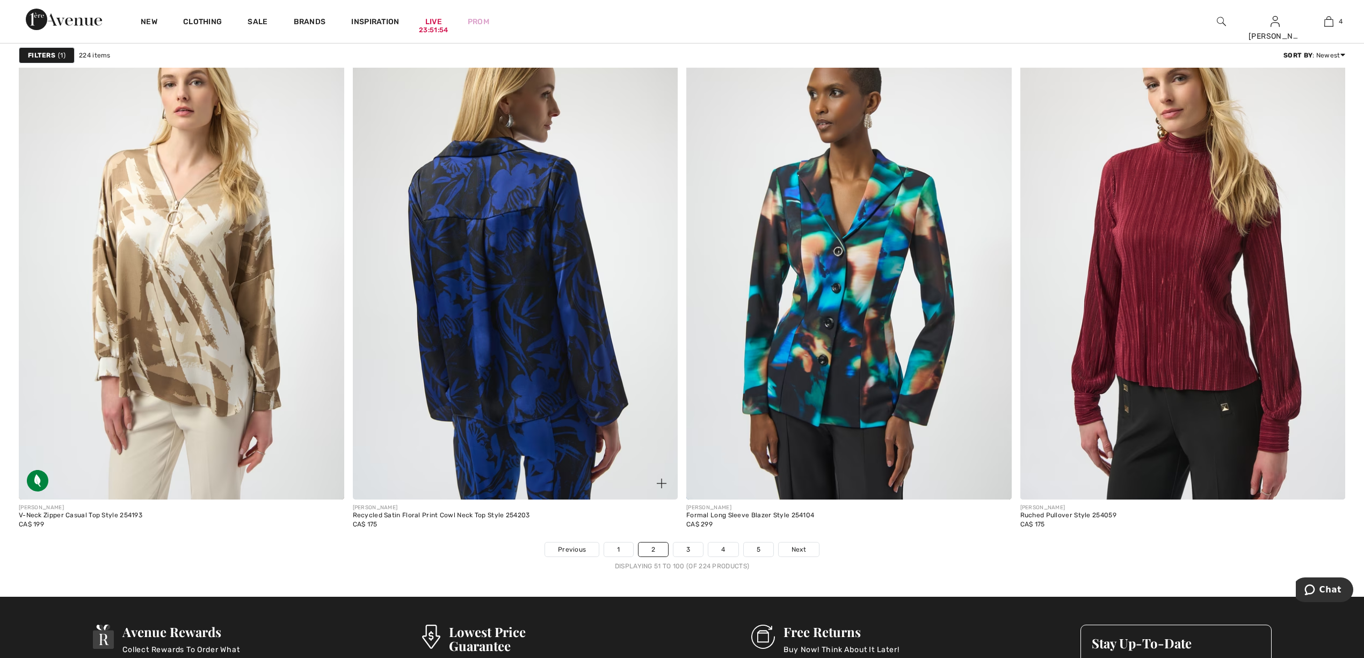
scroll to position [8020, 0]
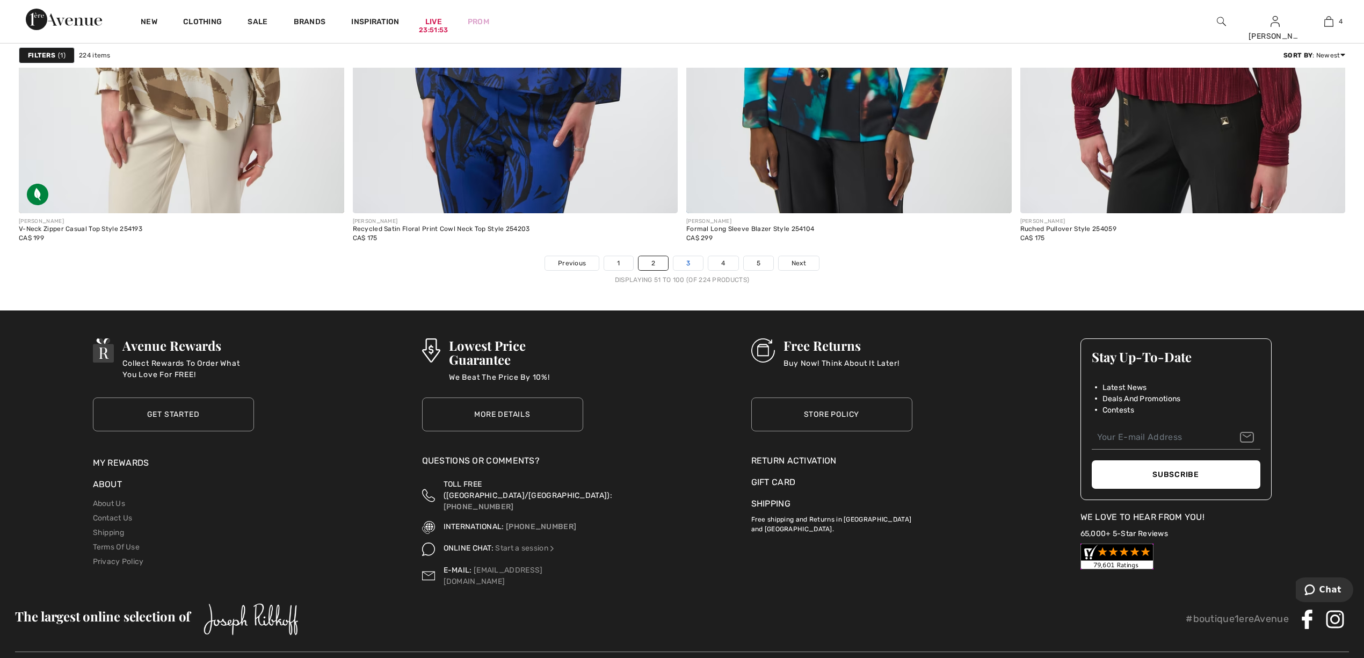
click at [692, 259] on link "3" at bounding box center [688, 263] width 30 height 14
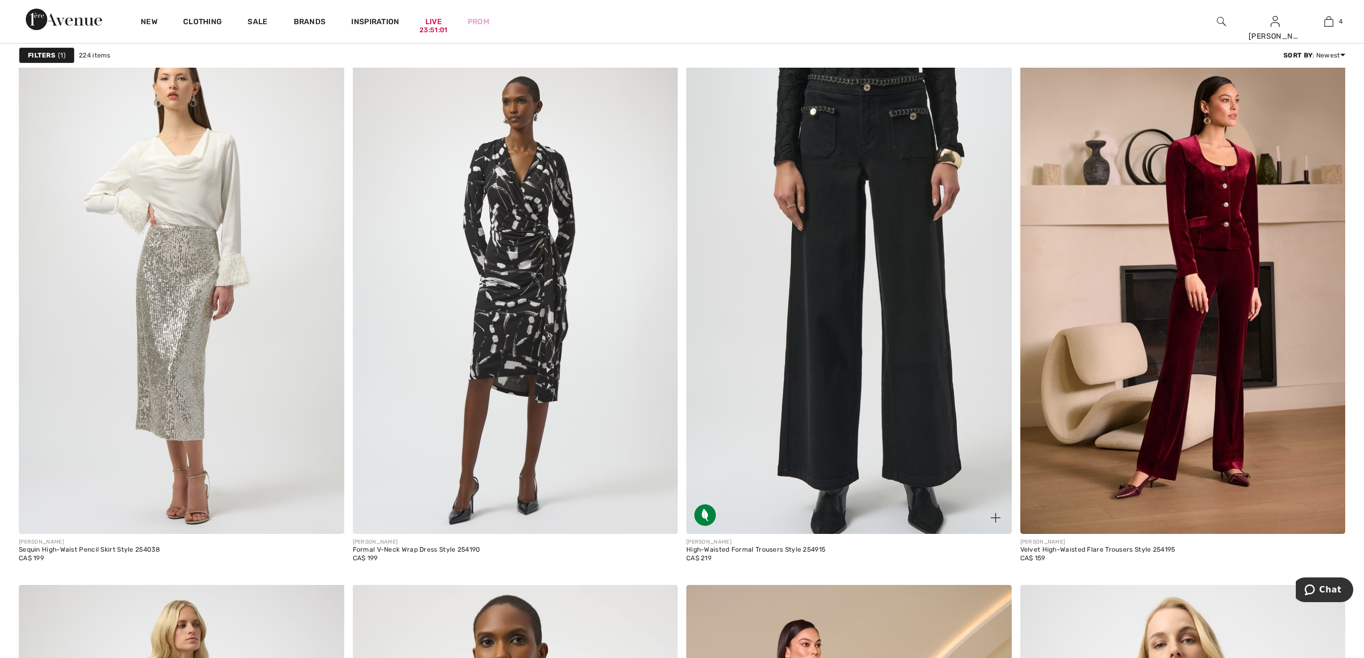
scroll to position [7734, 0]
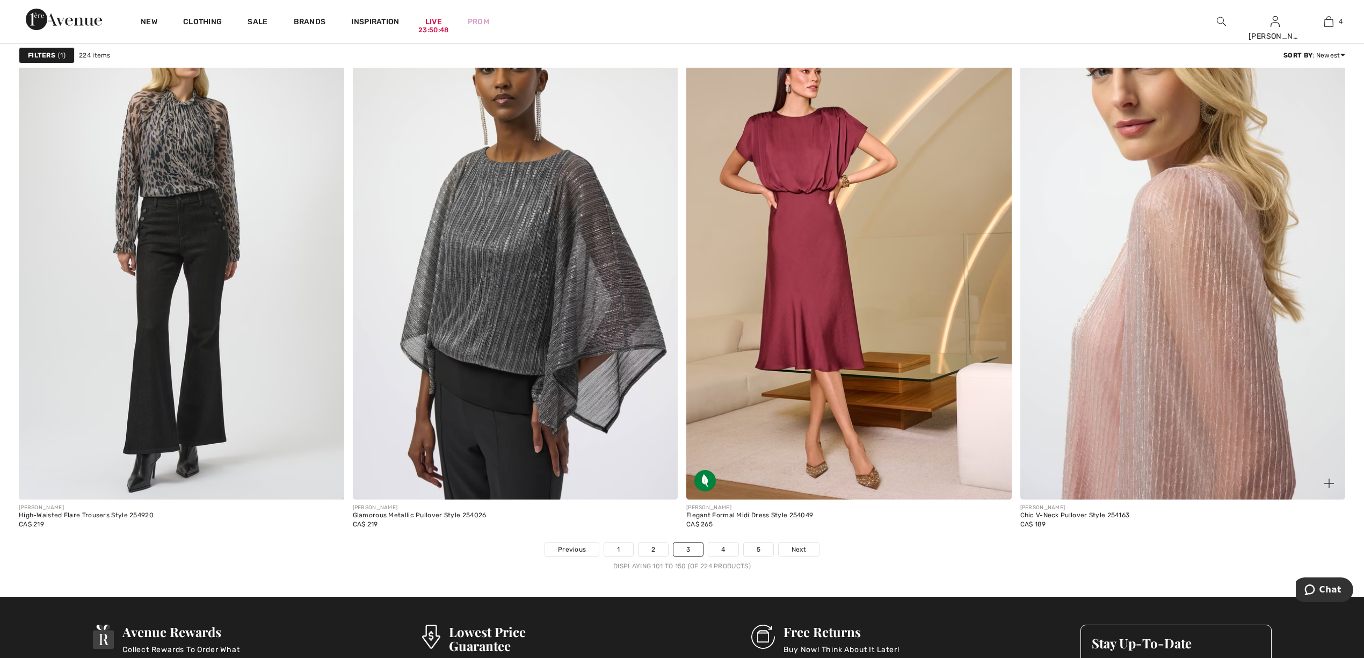
click at [1118, 258] on img at bounding box center [1182, 256] width 325 height 488
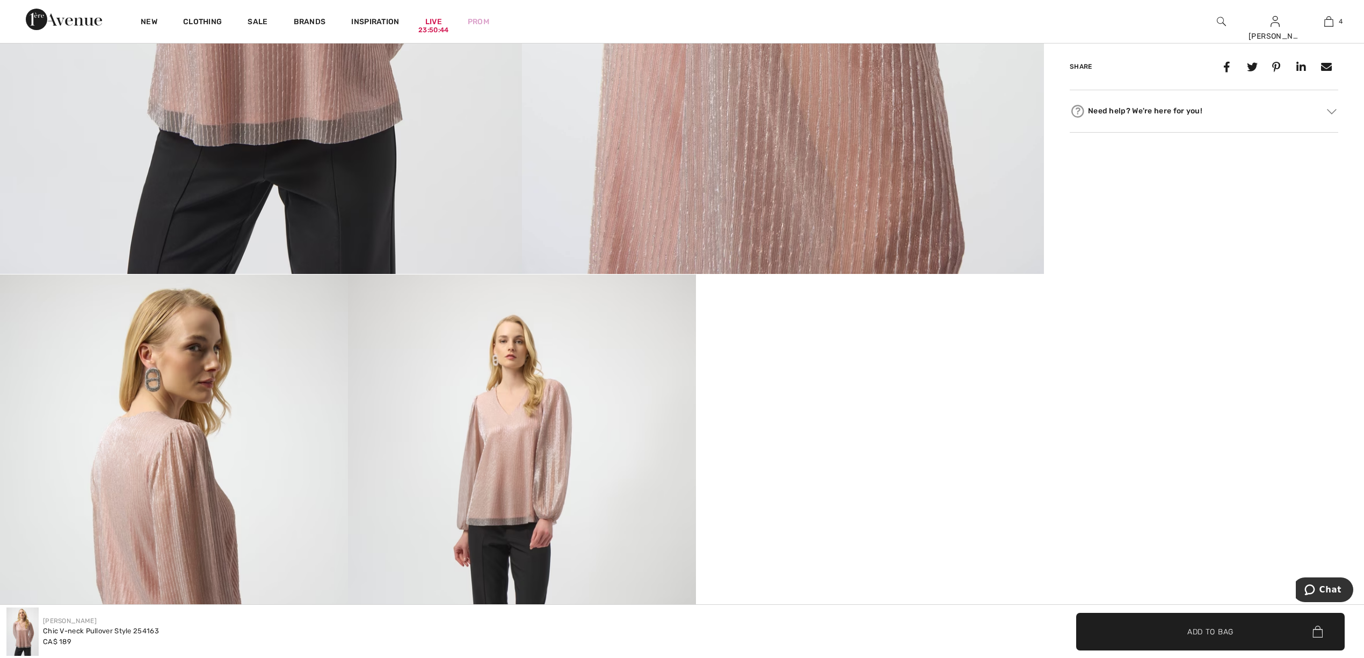
scroll to position [859, 0]
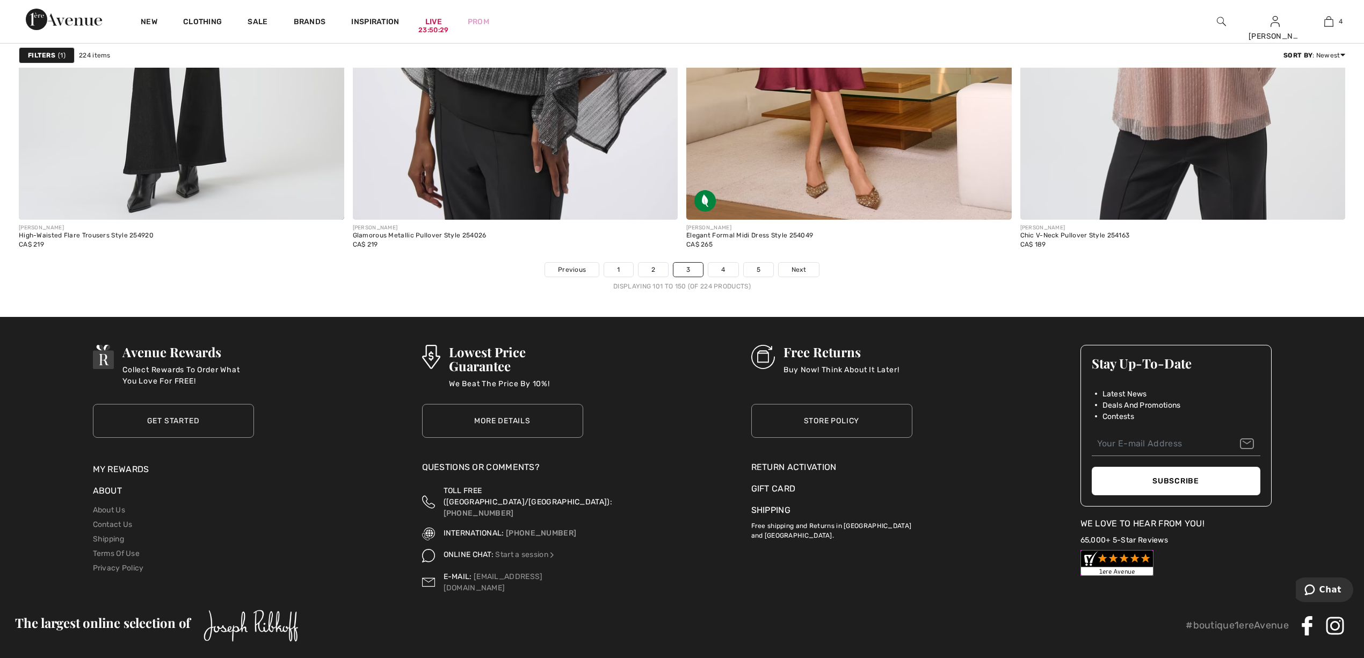
scroll to position [8020, 0]
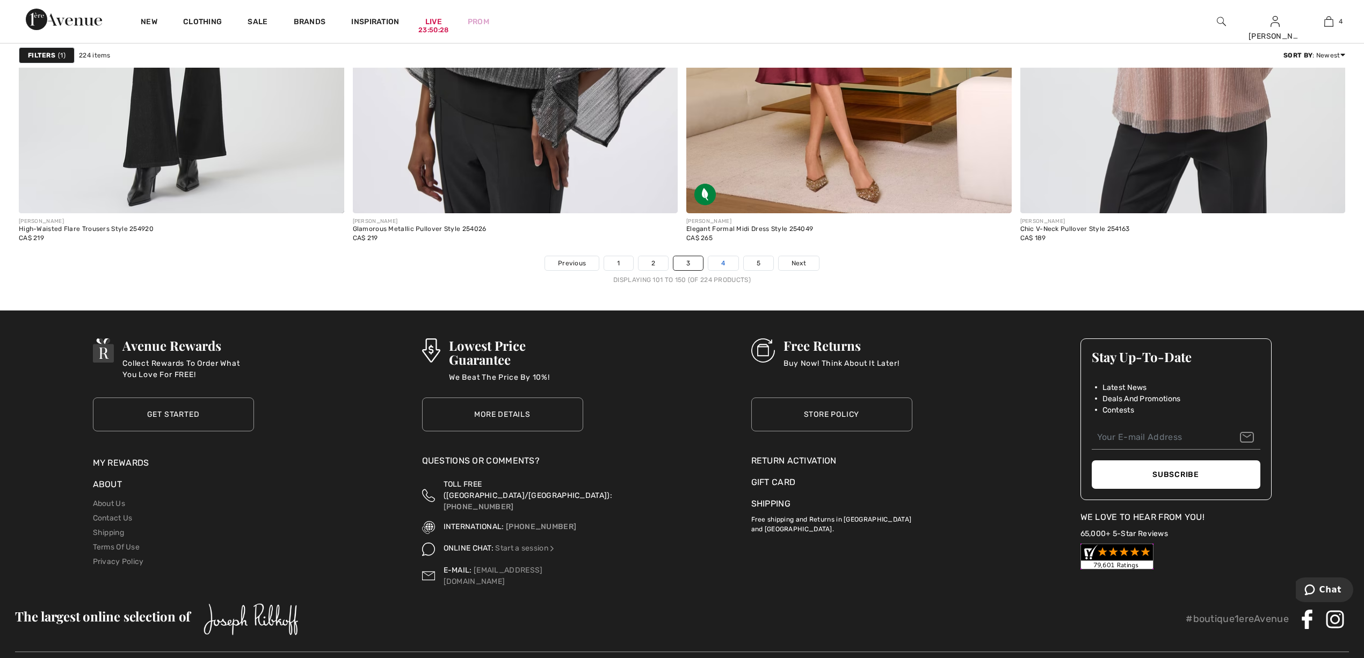
click at [727, 263] on link "4" at bounding box center [723, 263] width 30 height 14
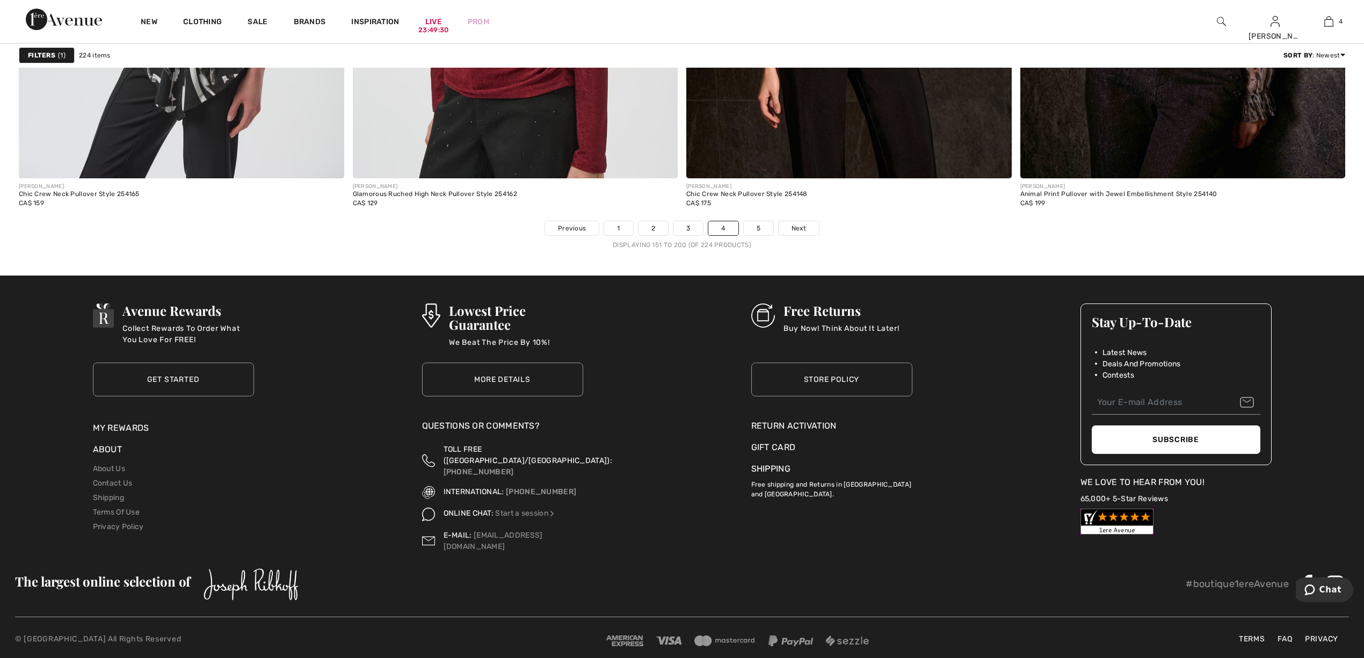
scroll to position [7768, 0]
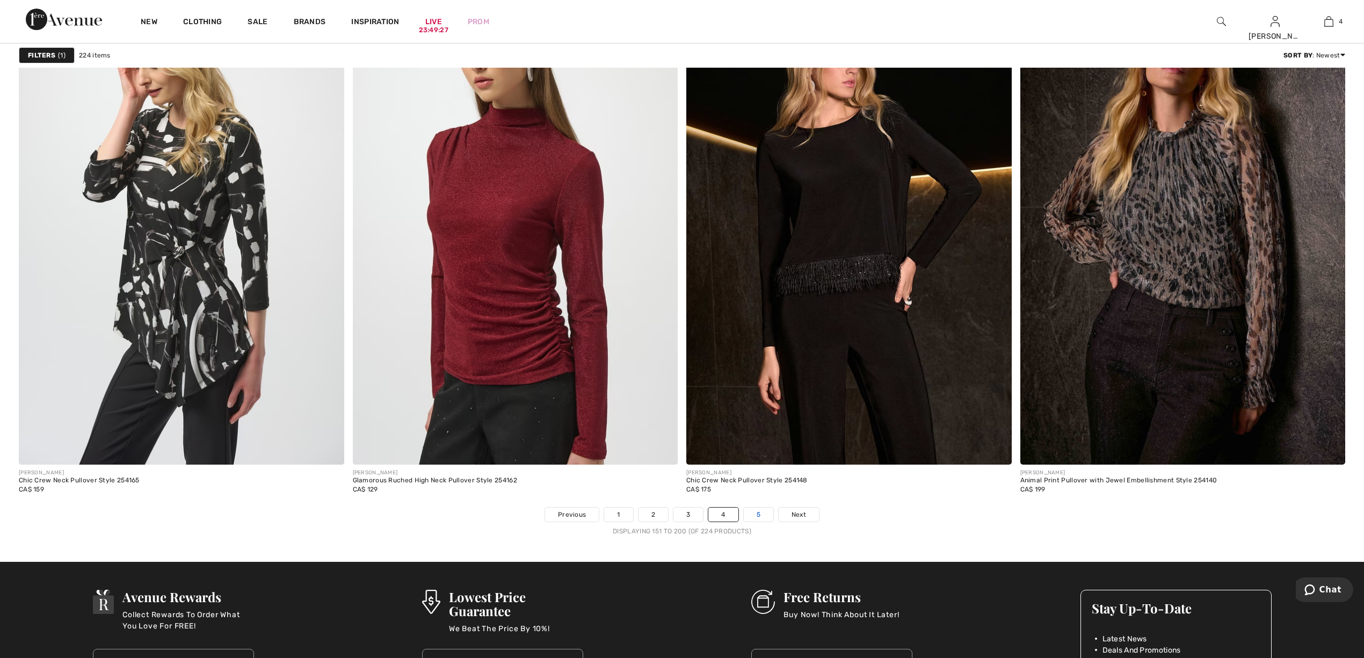
click at [752, 516] on link "5" at bounding box center [759, 515] width 30 height 14
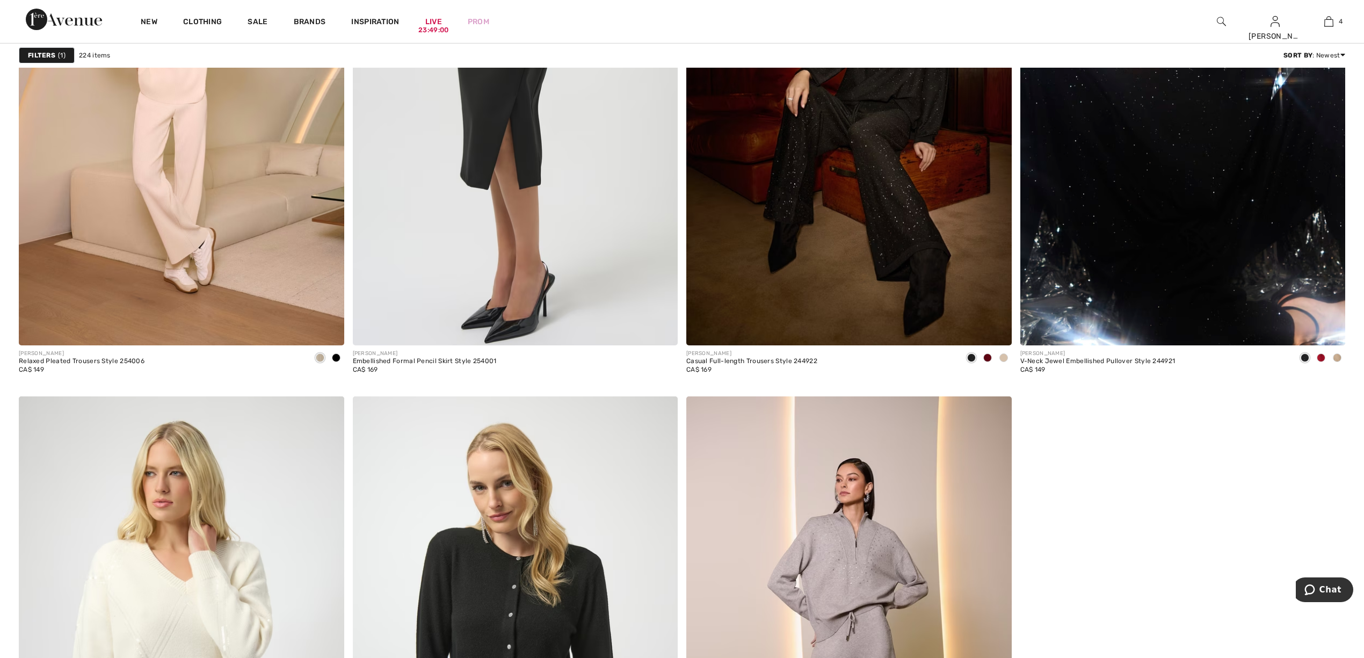
scroll to position [3437, 0]
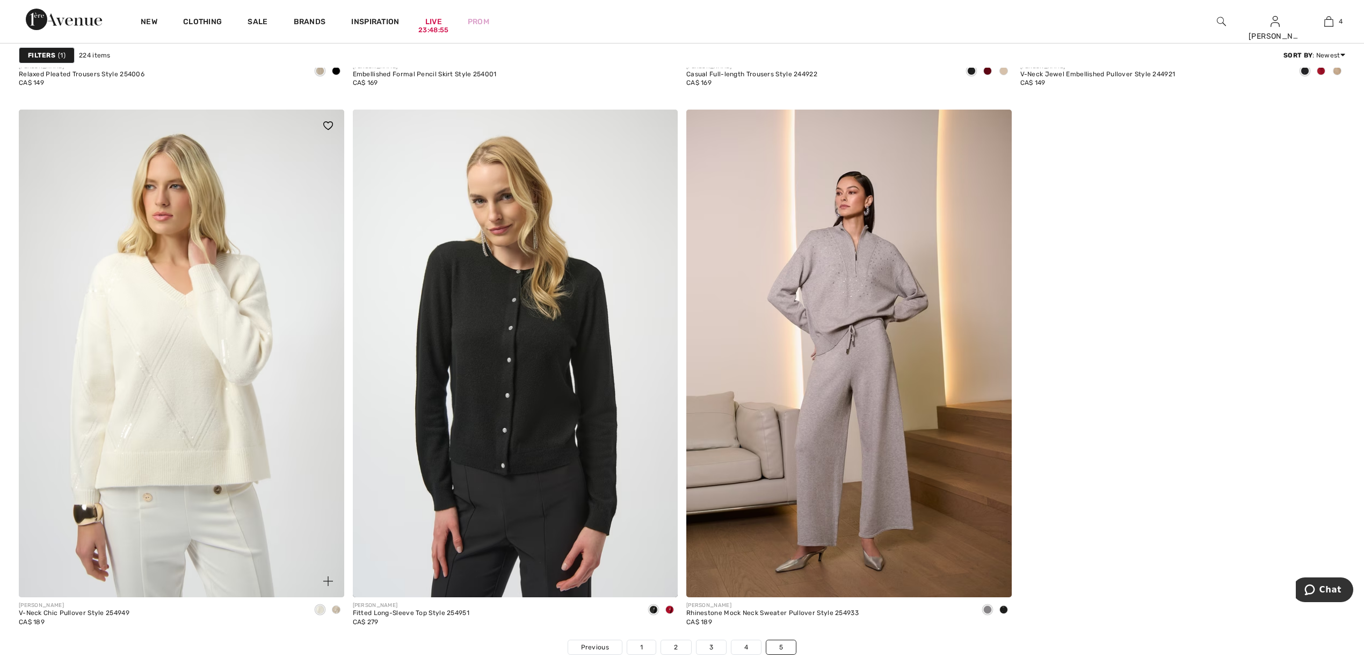
click at [339, 614] on div at bounding box center [336, 610] width 16 height 18
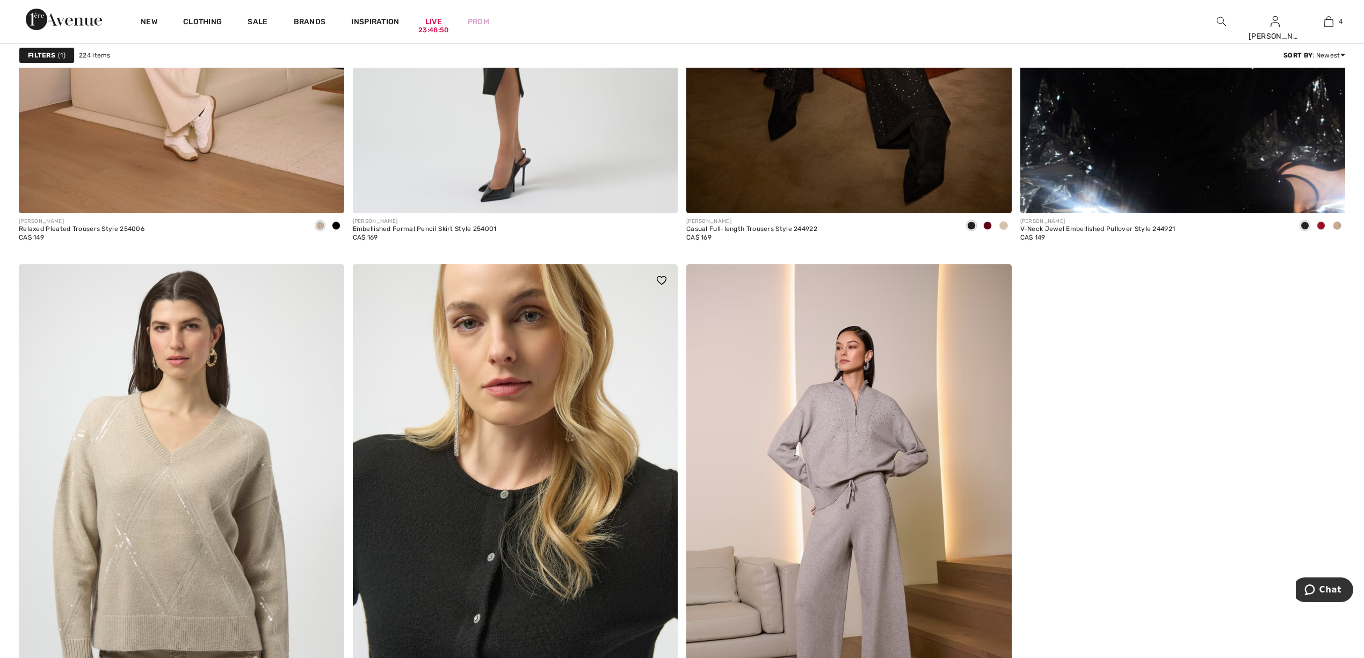
scroll to position [3569, 0]
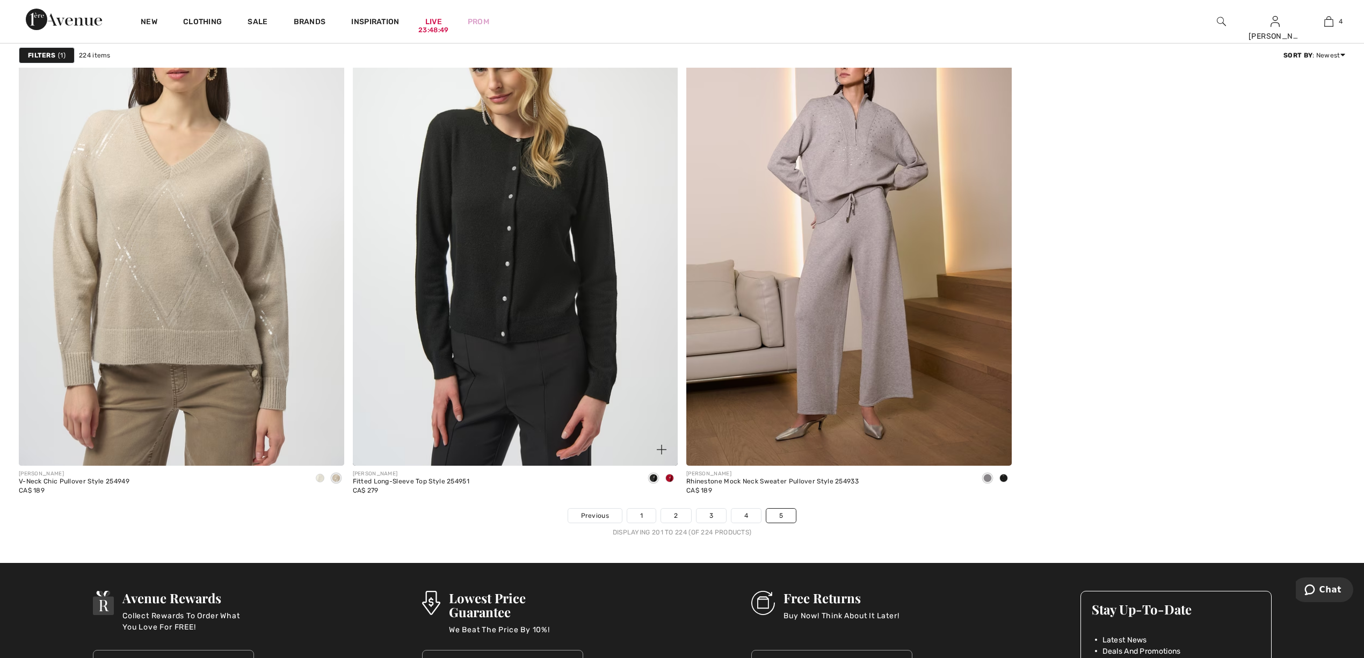
click at [663, 480] on div at bounding box center [670, 479] width 16 height 18
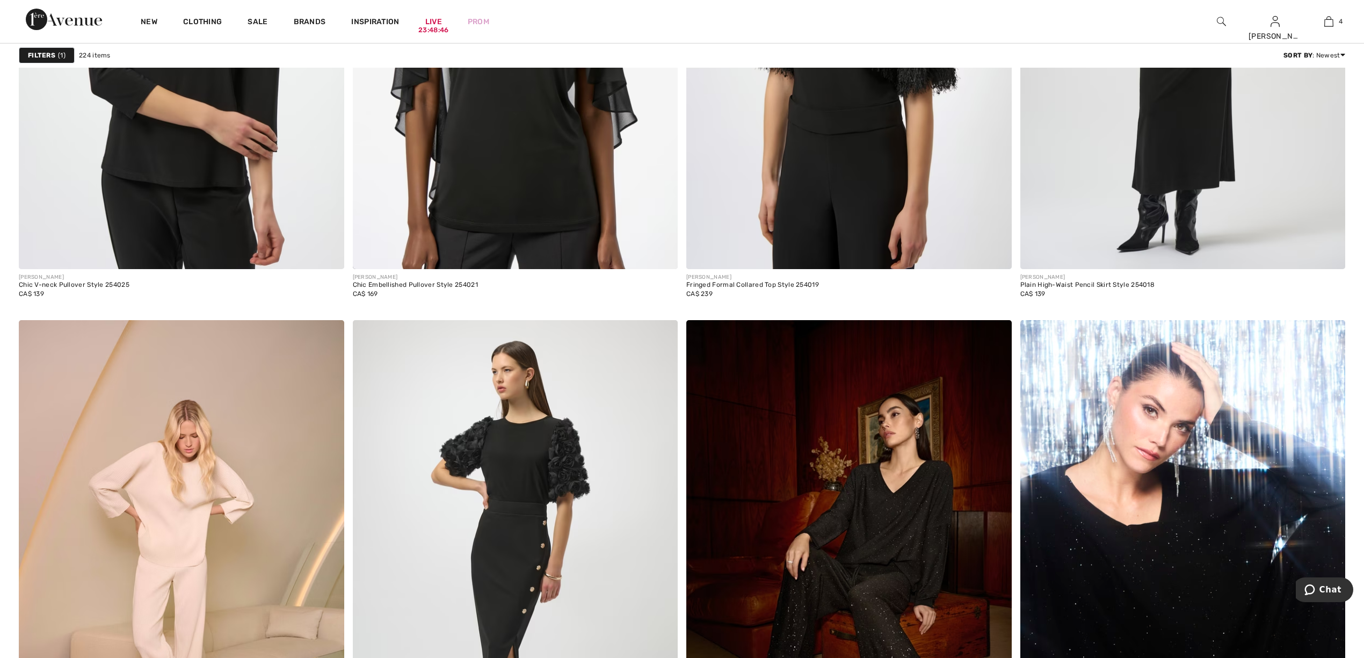
scroll to position [2423, 0]
